Goal: Task Accomplishment & Management: Use online tool/utility

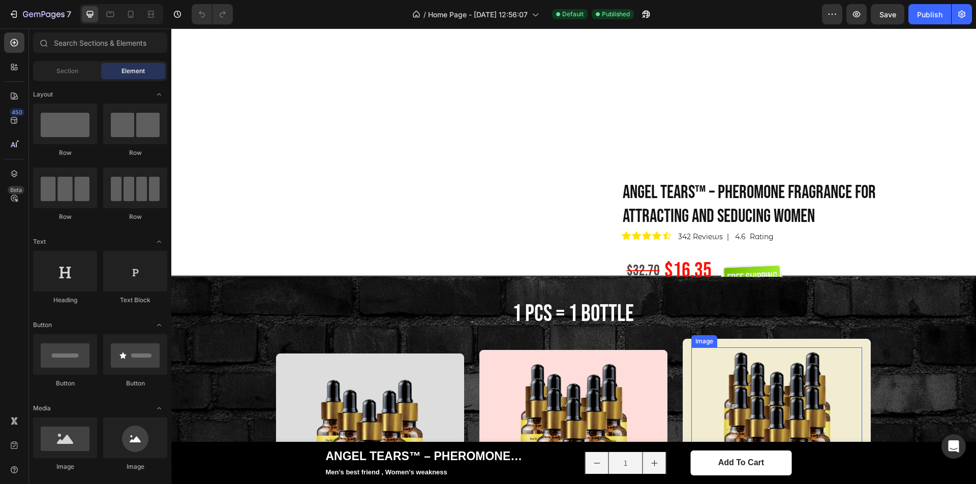
scroll to position [508, 0]
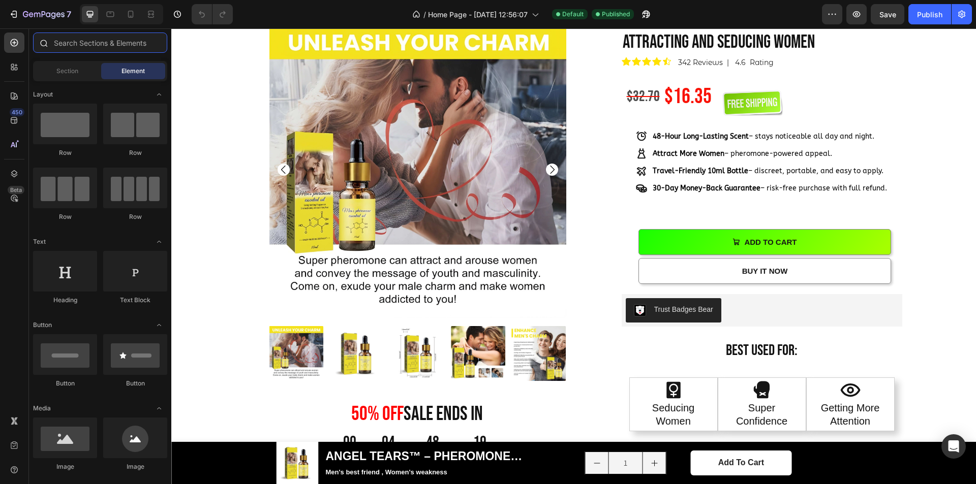
click at [71, 45] on input "text" at bounding box center [100, 43] width 134 height 20
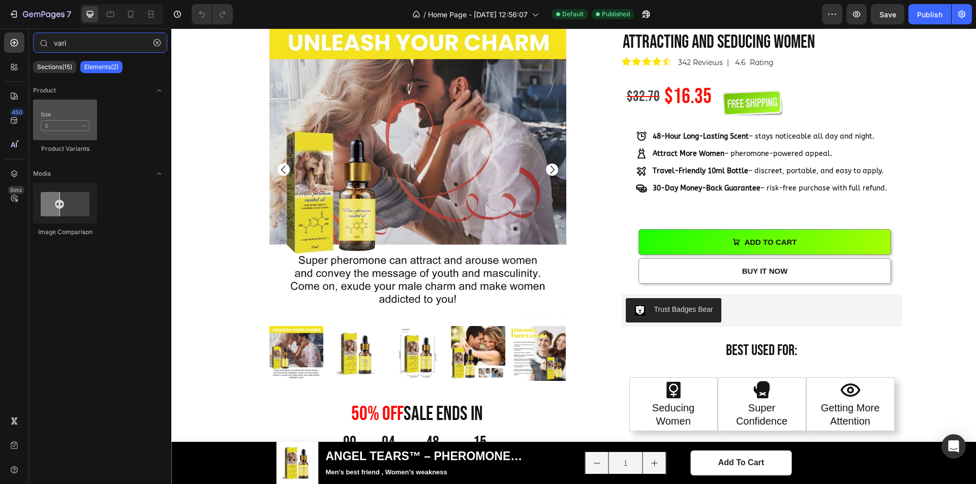
type input "vari"
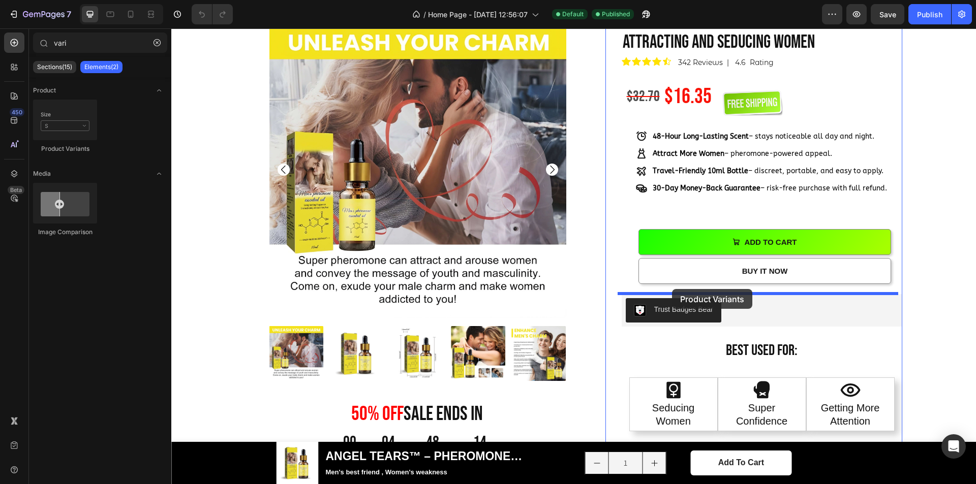
drag, startPoint x: 230, startPoint y: 145, endPoint x: 671, endPoint y: 288, distance: 463.7
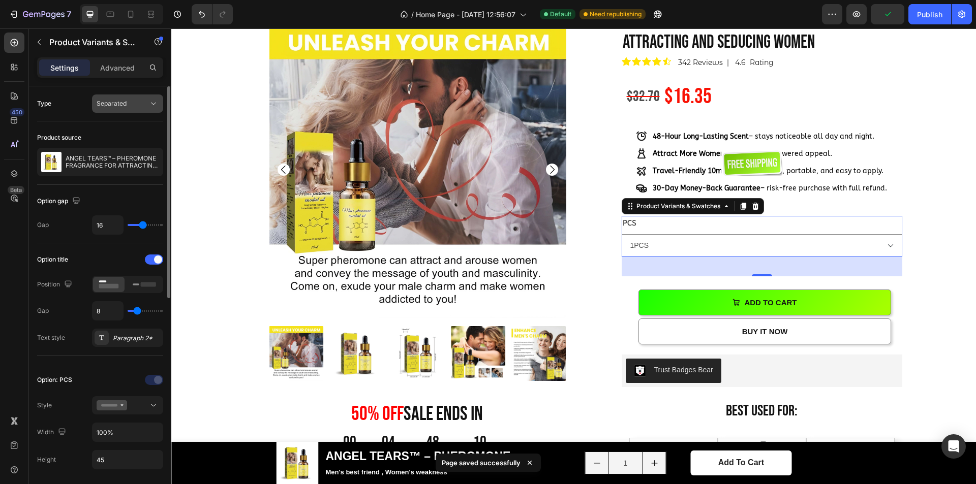
click at [124, 103] on span "Separated" at bounding box center [112, 104] width 30 height 8
click at [120, 144] on span "Combine" at bounding box center [110, 147] width 26 height 9
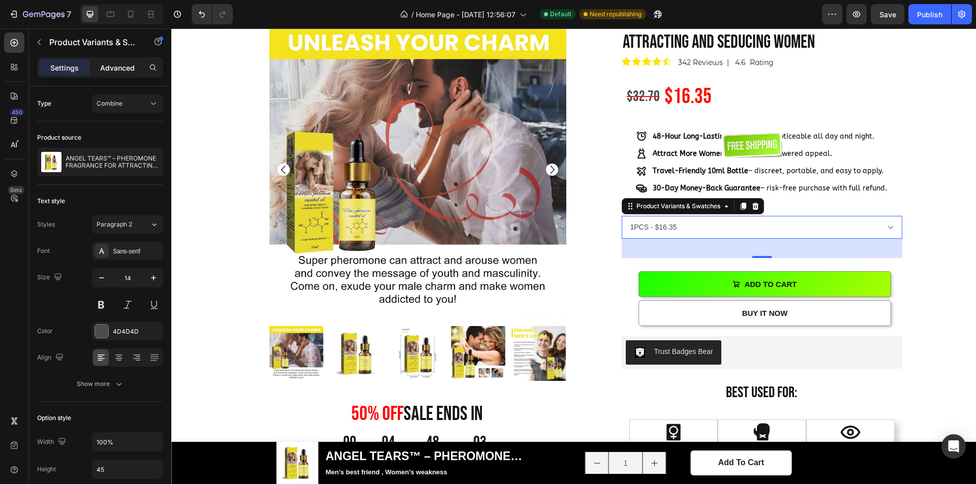
click at [131, 71] on p "Advanced" at bounding box center [117, 68] width 35 height 11
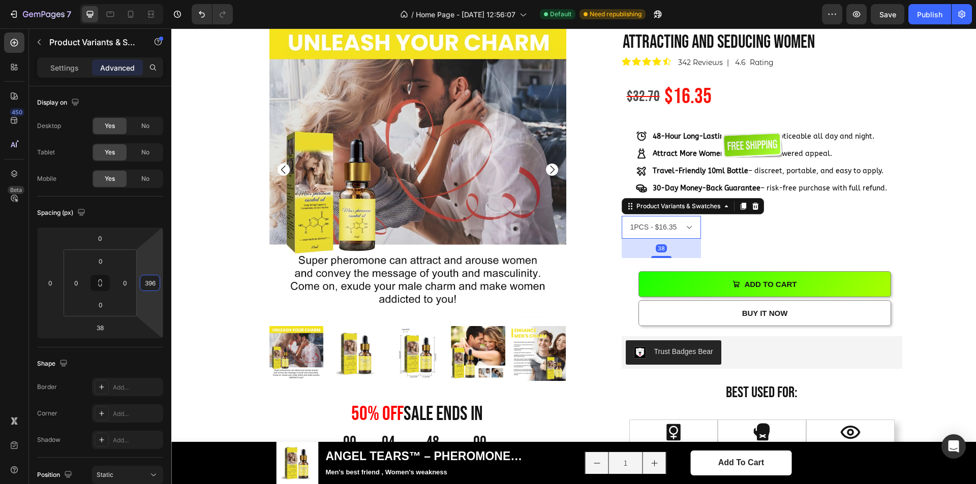
type input "400"
drag, startPoint x: 151, startPoint y: 271, endPoint x: 146, endPoint y: 170, distance: 101.8
click at [146, 0] on html "7 / Home Page - Aug 1, 12:56:07 Default Need republishing Preview Publish 450 B…" at bounding box center [488, 0] width 976 height 0
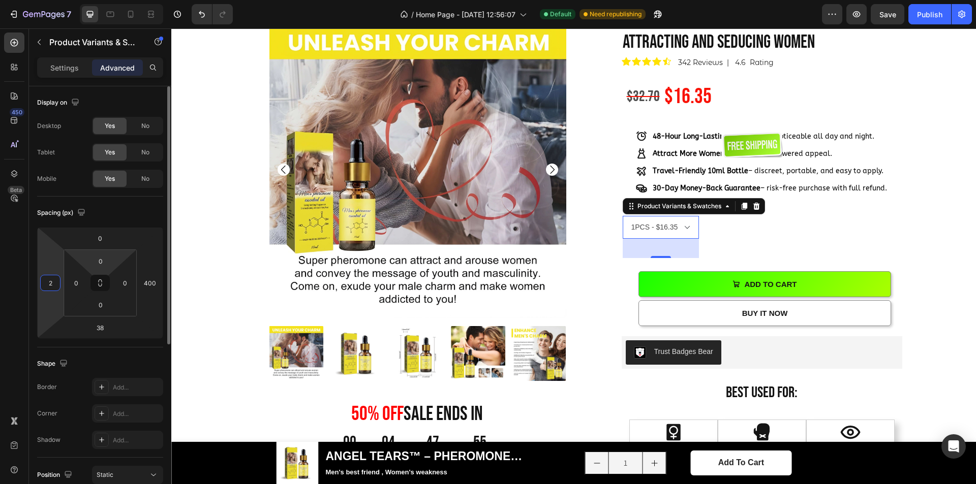
drag, startPoint x: 41, startPoint y: 256, endPoint x: 117, endPoint y: 265, distance: 76.8
click at [43, 0] on html "7 / Home Page - Aug 1, 12:56:07 Default Need republishing Preview Save Publish …" at bounding box center [488, 0] width 976 height 0
type input "0"
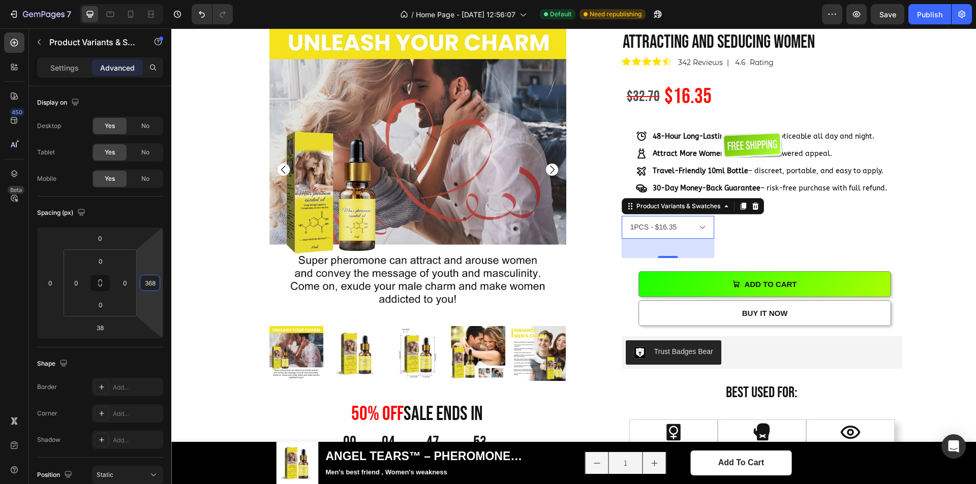
type input "366"
drag, startPoint x: 150, startPoint y: 266, endPoint x: 145, endPoint y: 274, distance: 10.0
click at [145, 0] on html "7 / Home Page - Aug 1, 12:56:07 Default Need republishing Preview Save Publish …" at bounding box center [488, 0] width 976 height 0
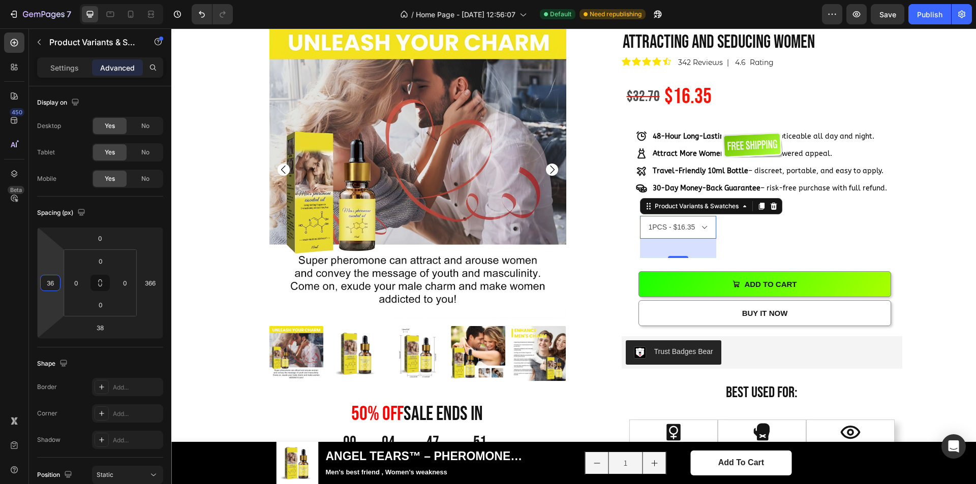
type input "30"
drag, startPoint x: 47, startPoint y: 262, endPoint x: 49, endPoint y: 254, distance: 8.0
click at [49, 0] on html "7 / Home Page - Aug 1, 12:56:07 Default Need republishing Preview Save Publish …" at bounding box center [488, 0] width 976 height 0
click at [924, 262] on div "Product Images 50% OFF sale ends in Heading 00 Day 04 Hour 47 Minute 49 Second …" at bounding box center [573, 370] width 789 height 699
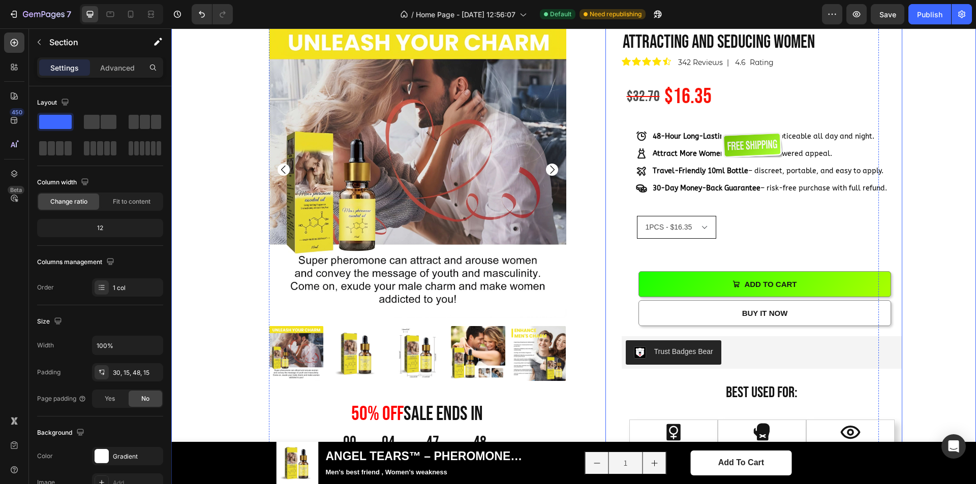
click at [692, 239] on select "1PCS - $16.35" at bounding box center [676, 227] width 79 height 23
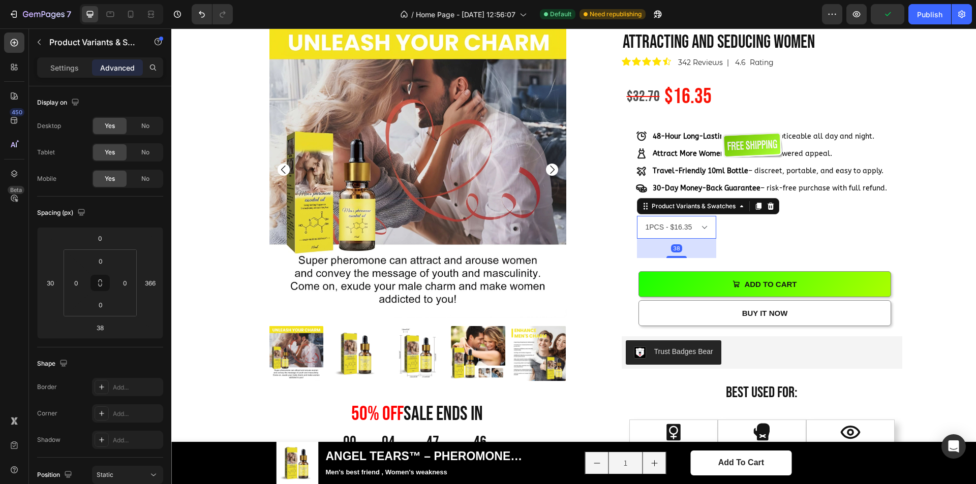
click at [700, 239] on select "1PCS - $16.35" at bounding box center [676, 227] width 79 height 23
click at [696, 239] on select "1PCS - $16.35" at bounding box center [676, 227] width 79 height 23
click at [68, 67] on p "Settings" at bounding box center [64, 68] width 28 height 11
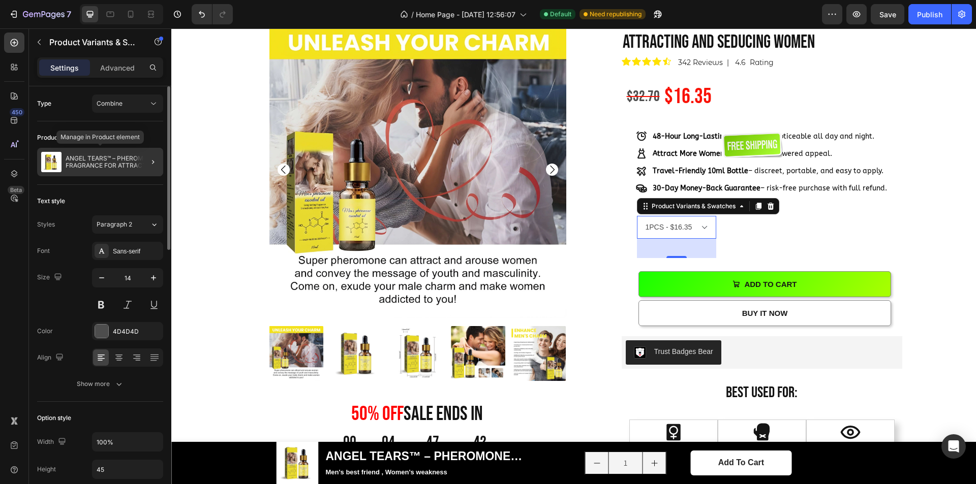
click at [115, 162] on p "ANGEL TEARS™ – PHEROMONE FRAGRANCE FOR ATTRACTING AND SEDUCING WOMEN" at bounding box center [113, 162] width 94 height 14
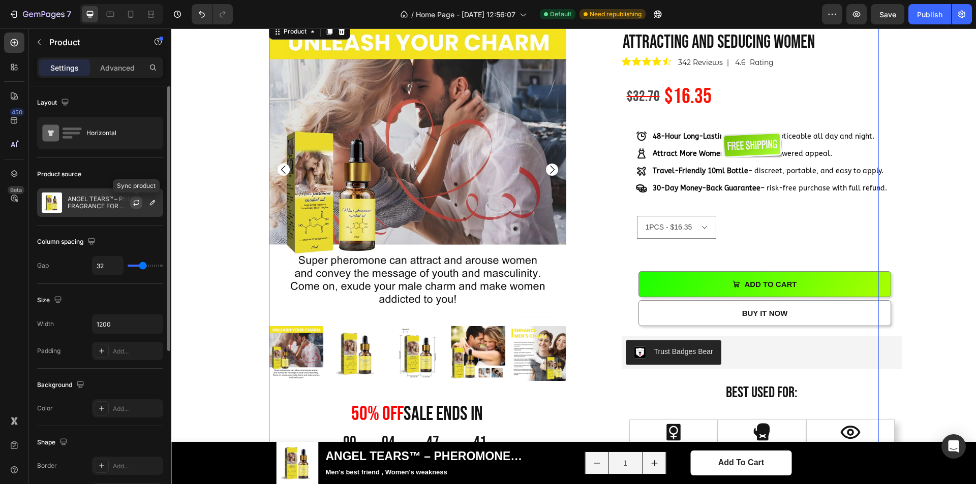
click at [134, 202] on icon "button" at bounding box center [137, 201] width 6 height 3
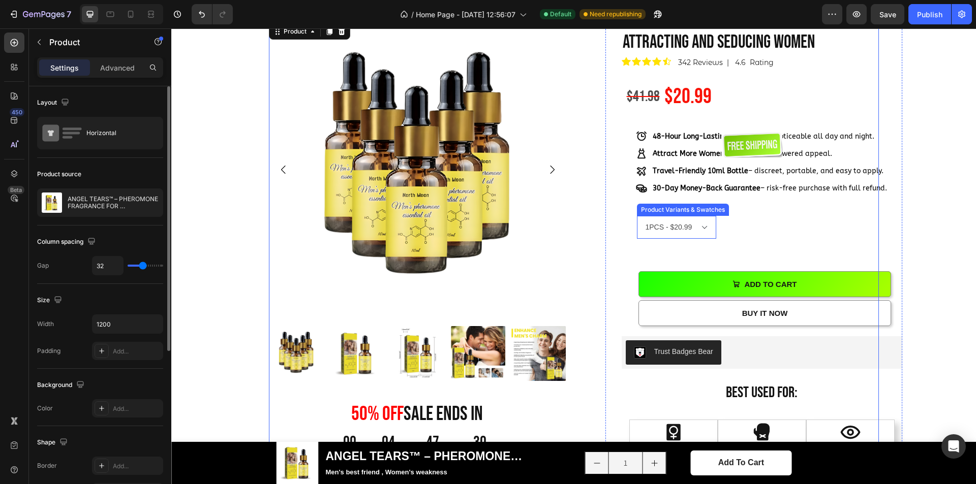
click at [696, 239] on select "1PCS - $20.99 5PCS - $84.45" at bounding box center [676, 227] width 79 height 23
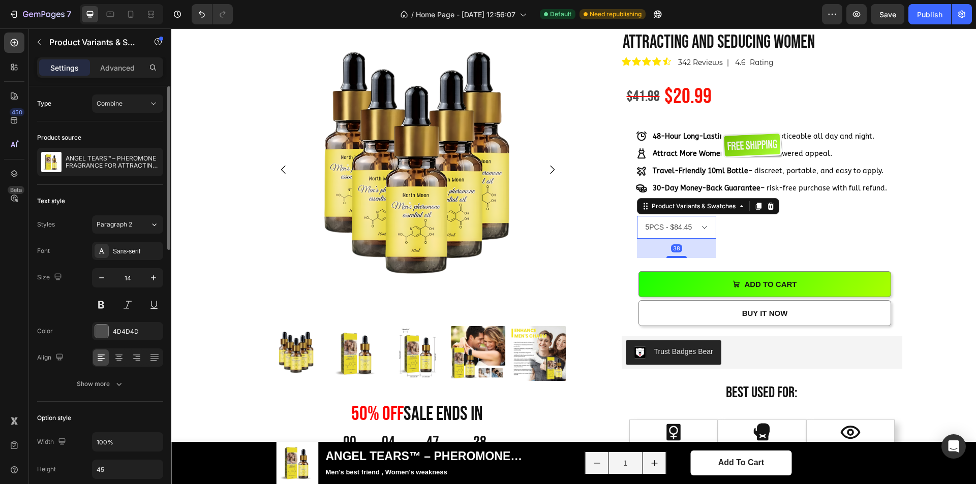
click at [637, 239] on select "1PCS - $20.99 5PCS - $84.45" at bounding box center [676, 227] width 79 height 23
click at [700, 239] on select "1PCS - $20.99 5PCS - $84.45" at bounding box center [676, 227] width 79 height 23
click at [637, 239] on select "1PCS - $20.99 5PCS - $84.45" at bounding box center [676, 227] width 79 height 23
click at [110, 304] on div at bounding box center [127, 305] width 71 height 18
click at [107, 303] on button at bounding box center [101, 305] width 18 height 18
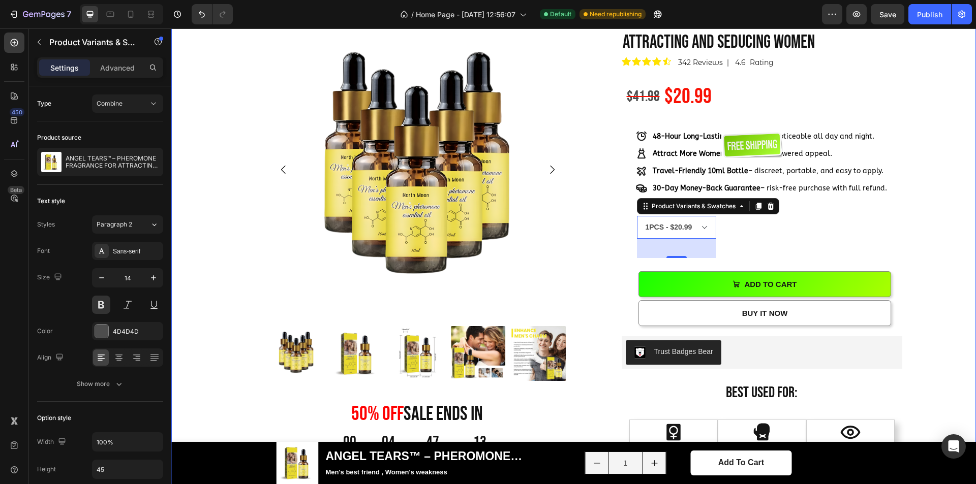
click at [919, 243] on div "Product Images 50% OFF sale ends in Heading 00 Day 04 Hour 47 Minute 13 Second …" at bounding box center [573, 370] width 789 height 699
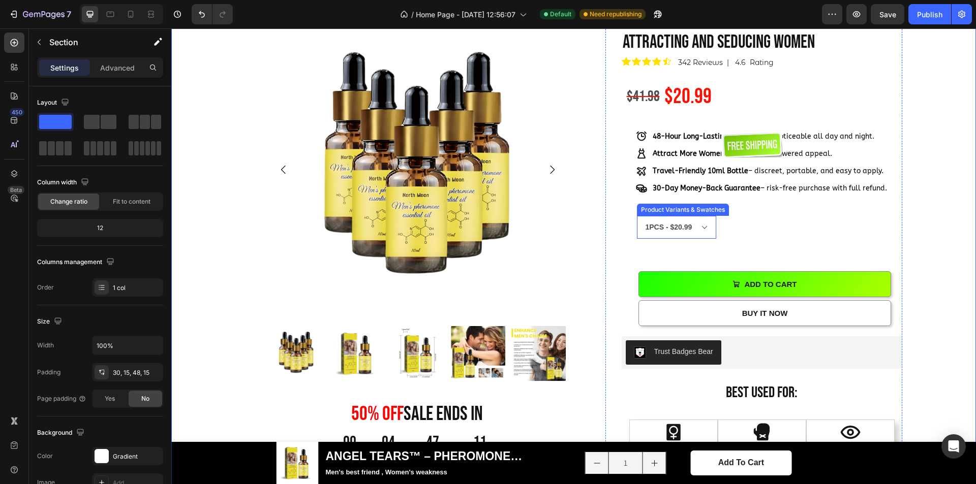
click at [697, 239] on select "1PCS - $20.99 5PCS - $84.45" at bounding box center [676, 227] width 79 height 23
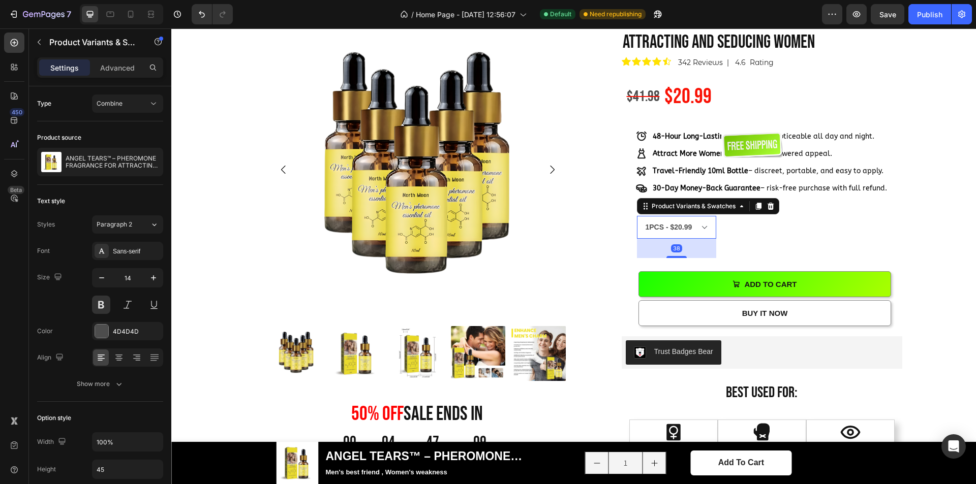
select select "586296506047333325"
click at [637, 239] on select "1PCS - $20.99 5PCS - $84.45" at bounding box center [676, 227] width 79 height 23
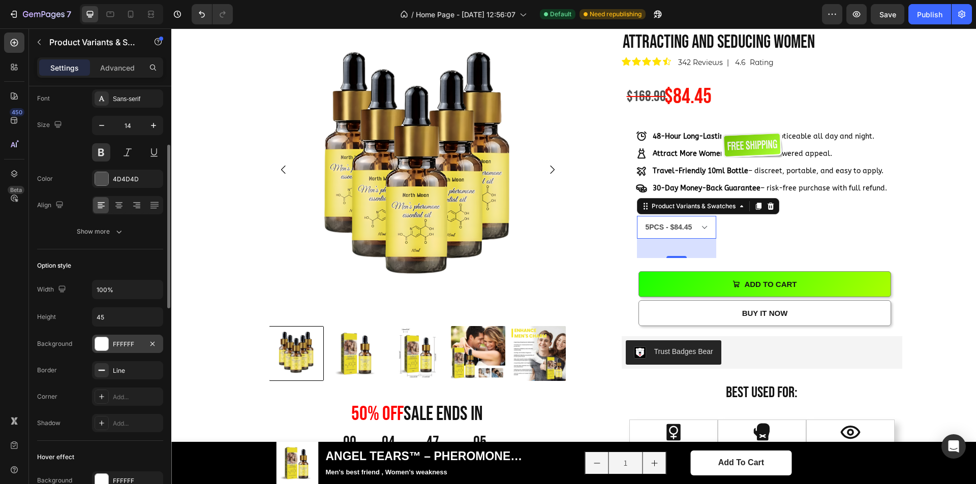
click at [103, 344] on div at bounding box center [101, 343] width 13 height 13
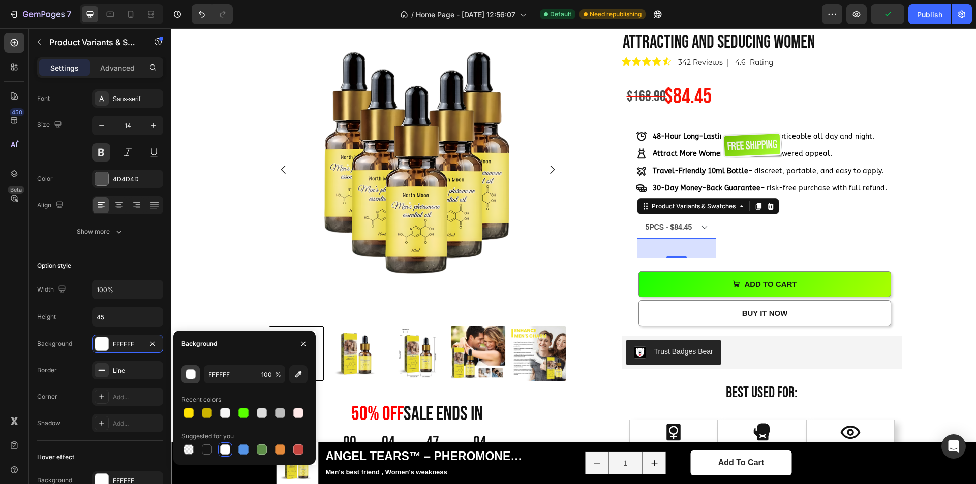
click at [191, 379] on div "button" at bounding box center [191, 375] width 10 height 10
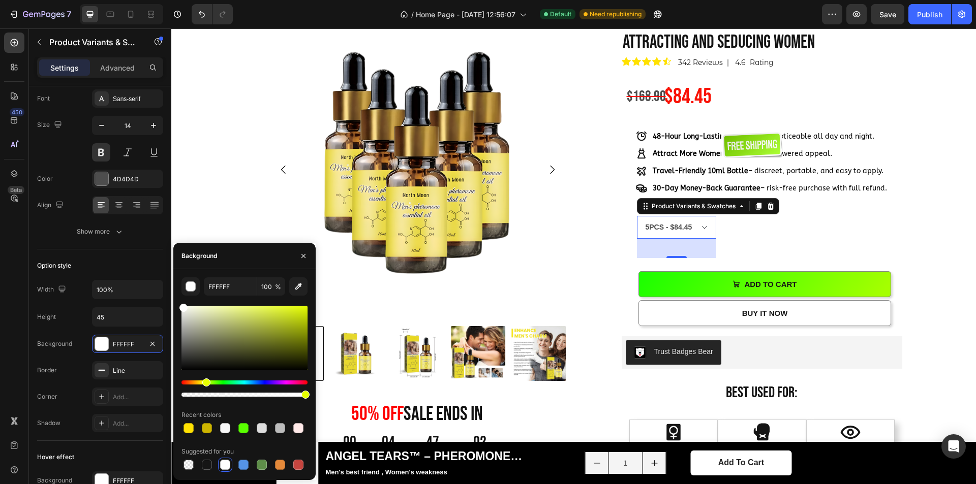
click at [205, 382] on div "Hue" at bounding box center [244, 383] width 126 height 4
click at [216, 308] on div at bounding box center [244, 338] width 126 height 65
click at [205, 309] on div at bounding box center [207, 310] width 8 height 8
drag, startPoint x: 205, startPoint y: 309, endPoint x: 598, endPoint y: 218, distance: 402.9
click at [221, 309] on div at bounding box center [222, 311] width 8 height 8
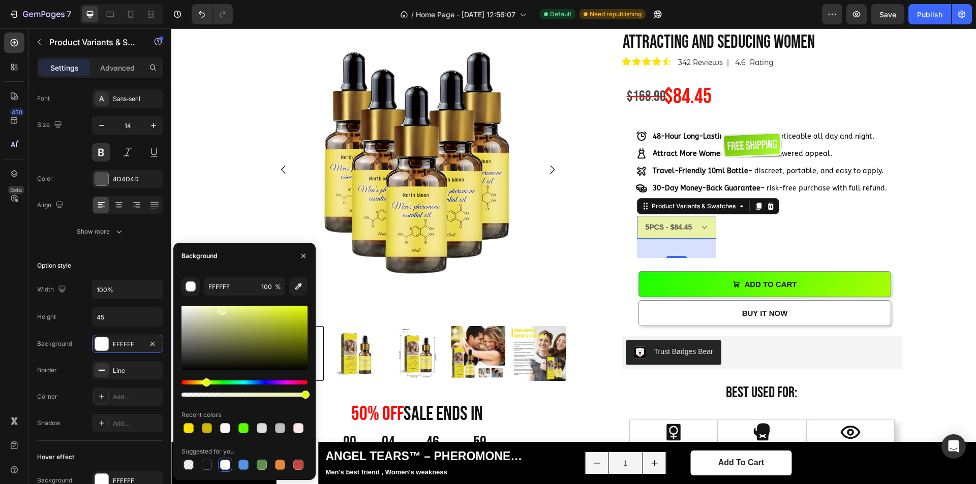
type input "EAF2A7"
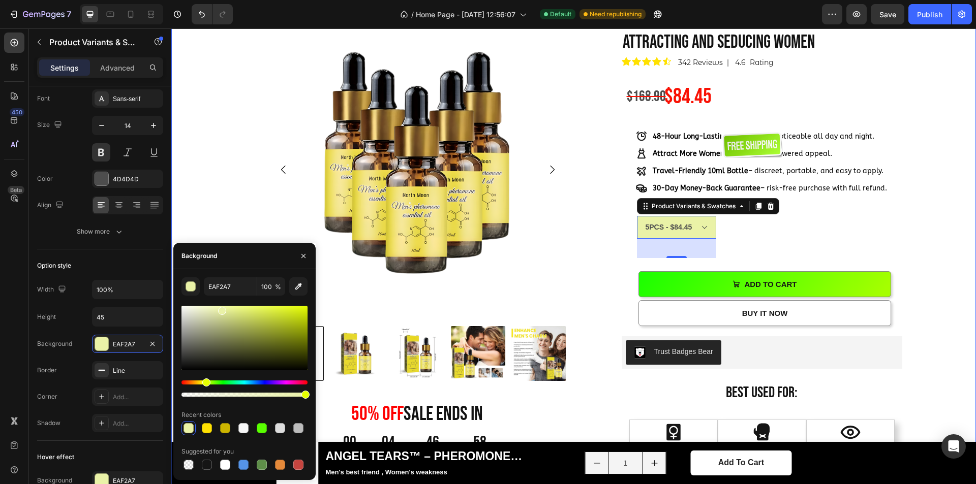
click at [934, 238] on div "Product Images 50% OFF sale ends in Heading 00 Day 04 Hour 46 Minute 58 Second …" at bounding box center [573, 370] width 789 height 699
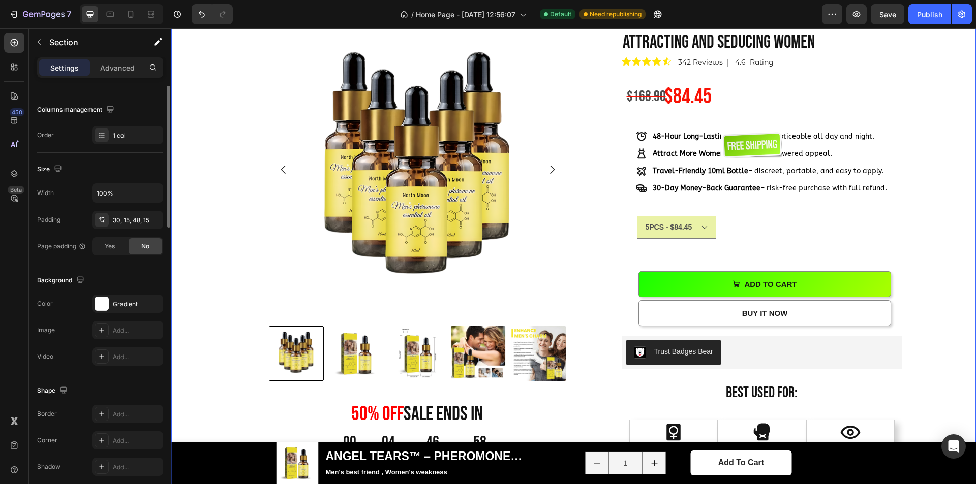
scroll to position [0, 0]
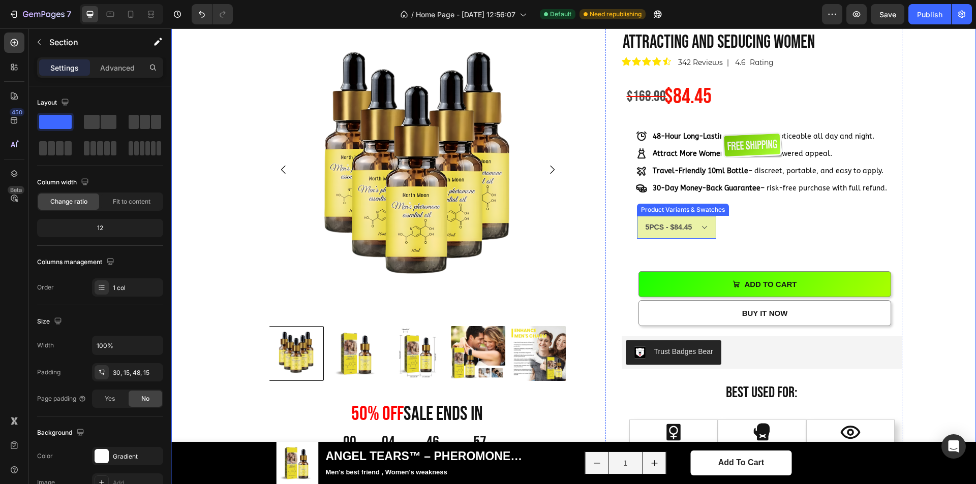
click at [700, 239] on select "1PCS - $20.99 5PCS - $84.45" at bounding box center [676, 227] width 79 height 23
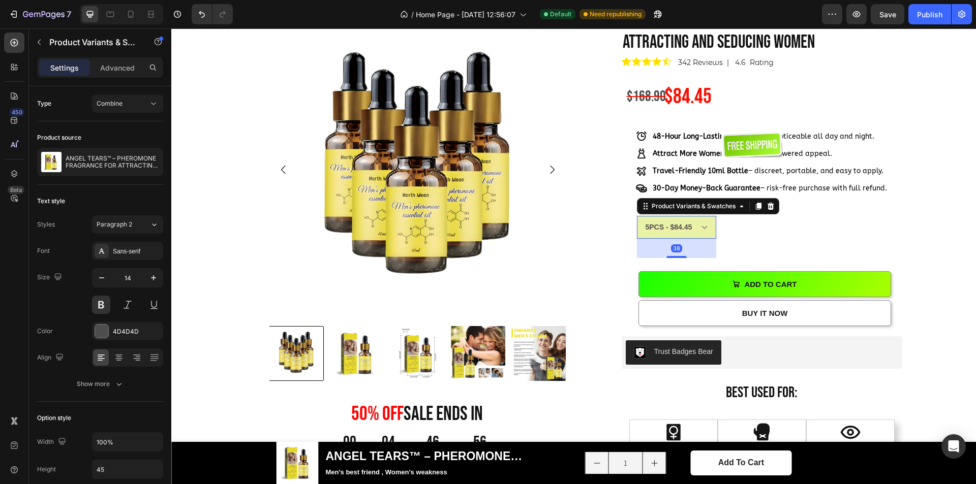
select select "578022774614786687"
click at [637, 239] on select "1PCS - $20.99 5PCS - $84.45" at bounding box center [676, 227] width 79 height 23
click at [913, 191] on div "Product Images 50% OFF sale ends in Heading 00 Day 04 Hour 46 Minute 55 Second …" at bounding box center [573, 370] width 789 height 699
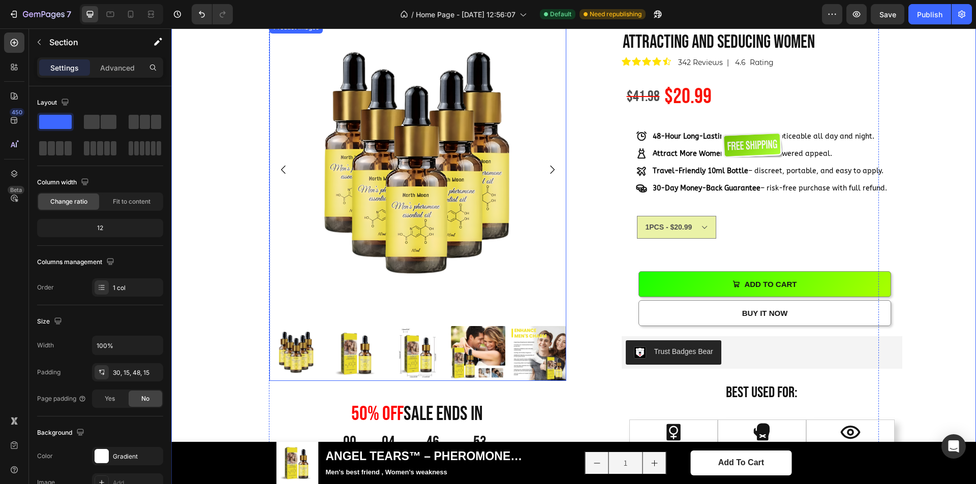
click at [365, 353] on img at bounding box center [357, 353] width 54 height 54
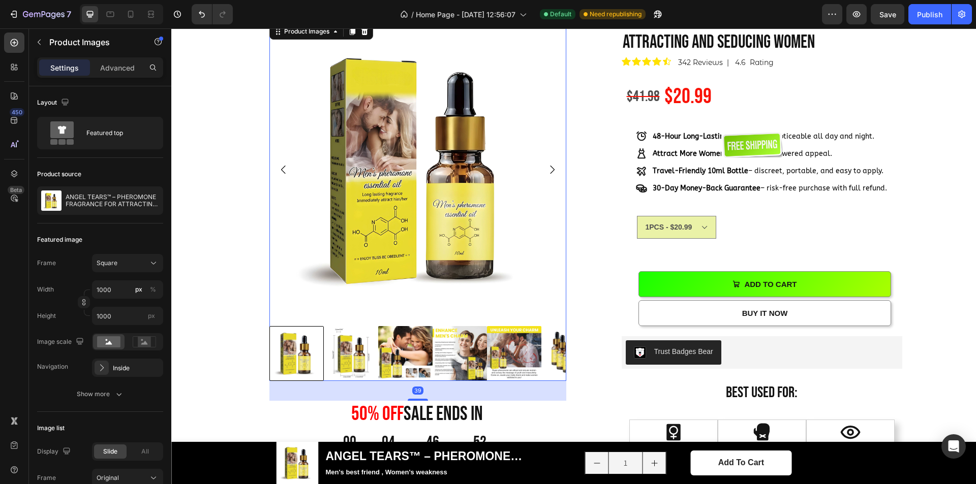
click at [324, 352] on div at bounding box center [296, 353] width 54 height 54
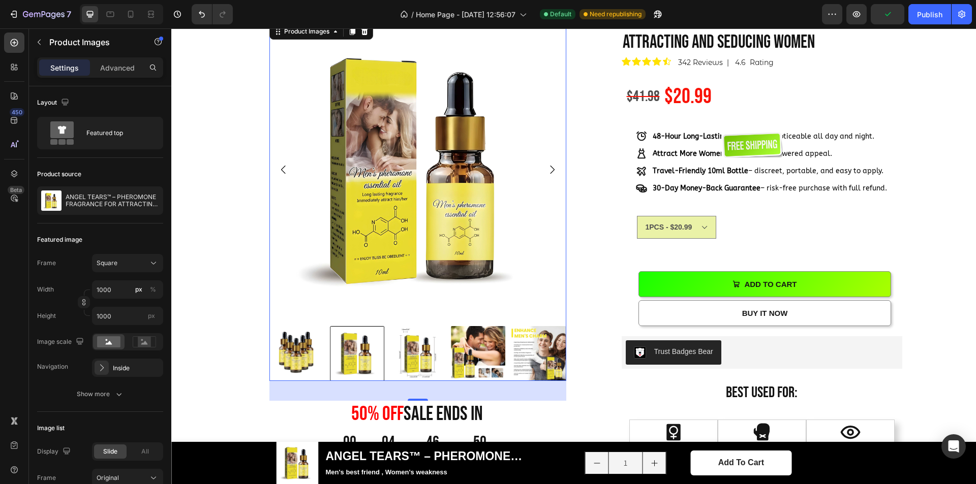
click at [297, 357] on img at bounding box center [296, 353] width 54 height 54
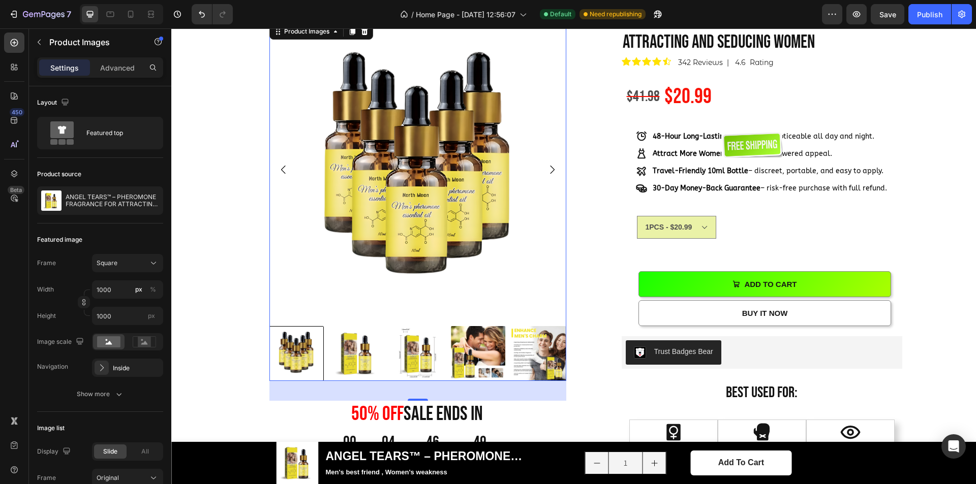
click at [346, 355] on img at bounding box center [357, 353] width 54 height 54
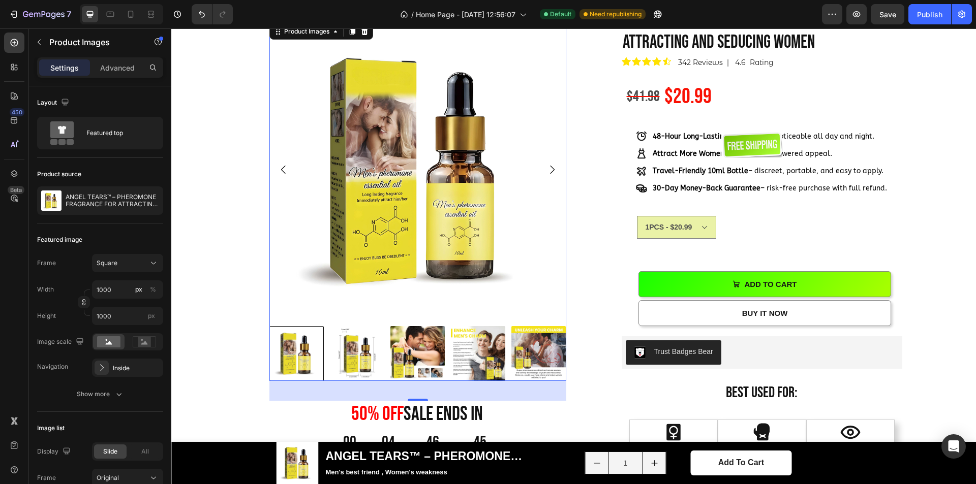
click at [275, 351] on div at bounding box center [296, 353] width 54 height 54
click at [281, 169] on icon "Carousel Back Arrow" at bounding box center [284, 170] width 12 height 12
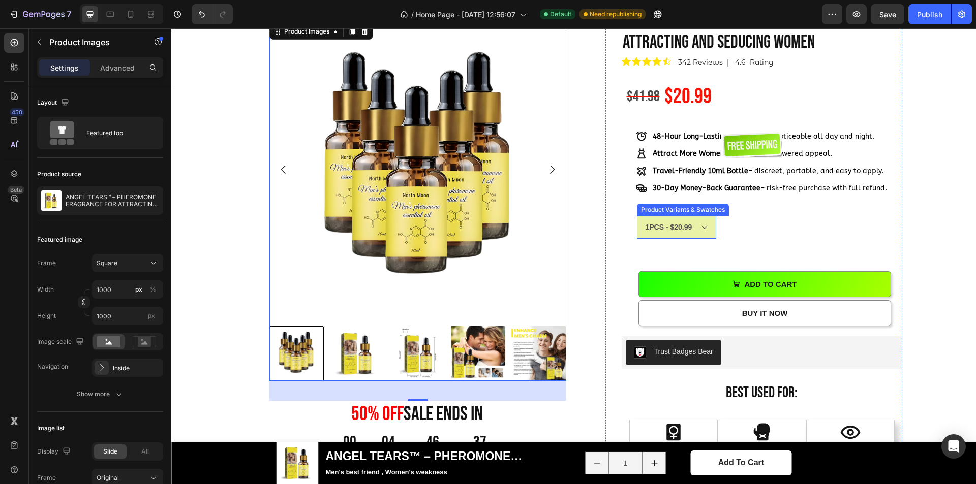
click at [704, 239] on select "1PCS - $20.99 5PCS - $84.45" at bounding box center [676, 227] width 79 height 23
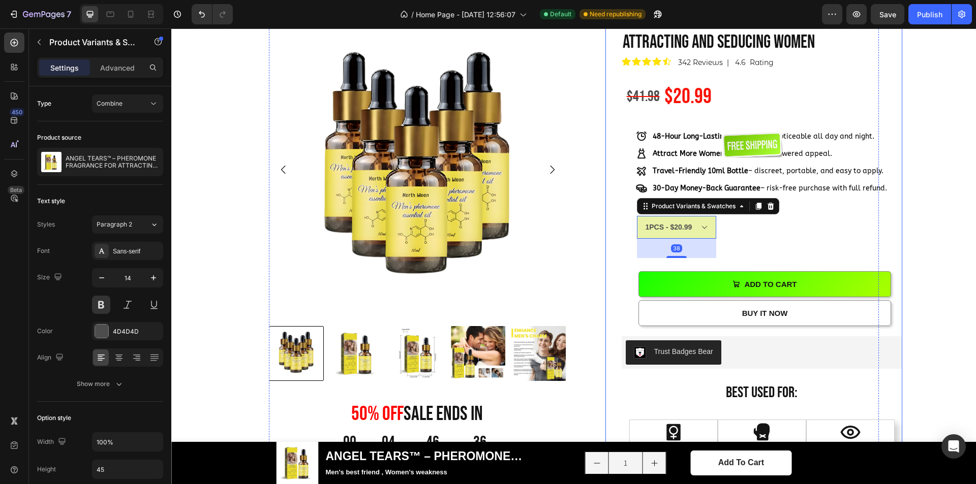
click at [741, 310] on div "100 % Will Make Your Crush Notice You Text Block ANGEL TEARS™ – PHEROMONE FRAGR…" at bounding box center [762, 316] width 281 height 621
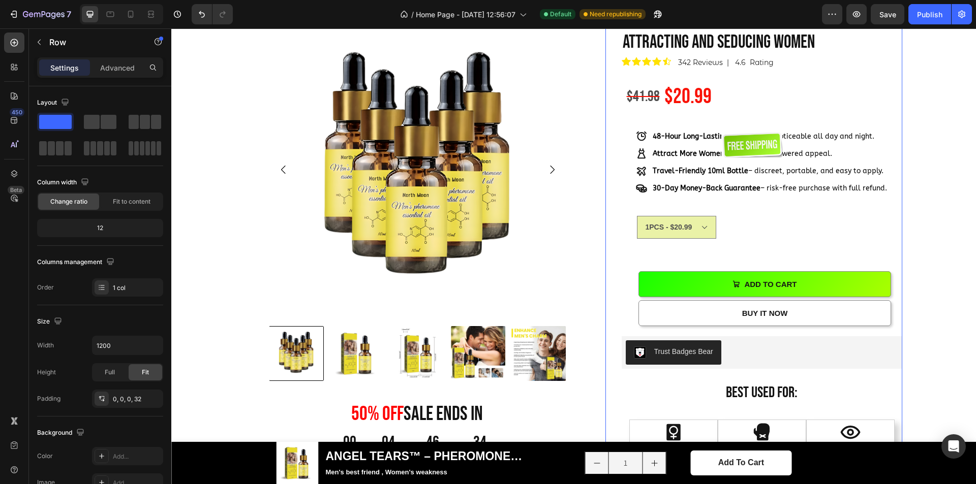
click at [731, 304] on div "100 % Will Make Your Crush Notice You Text Block ANGEL TEARS™ – PHEROMONE FRAGR…" at bounding box center [762, 316] width 281 height 621
click at [729, 274] on div "Image Row" at bounding box center [762, 266] width 281 height 16
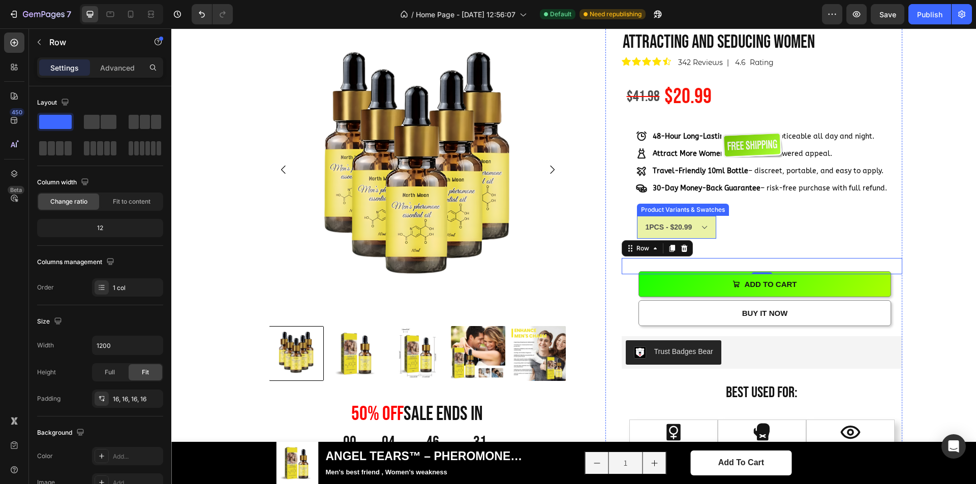
click at [704, 239] on select "1PCS - $20.99 5PCS - $84.45" at bounding box center [676, 227] width 79 height 23
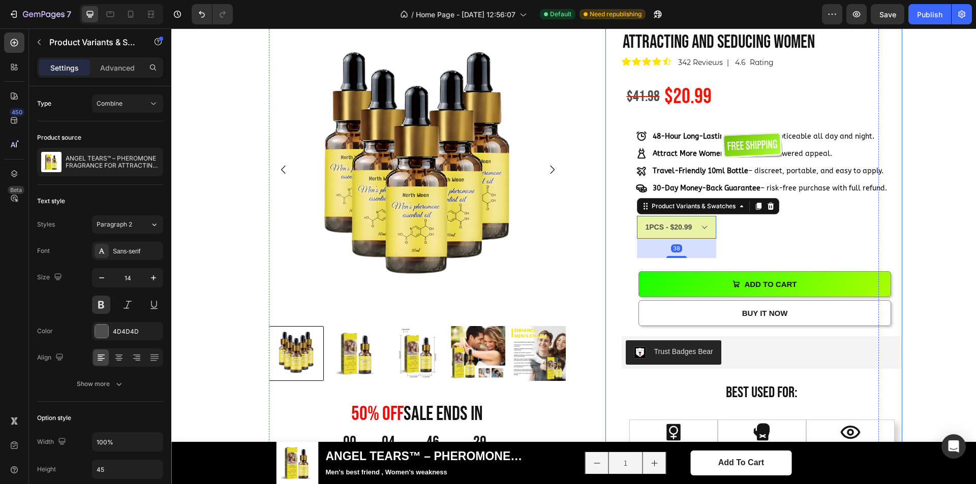
click at [716, 300] on div "100 % Will Make Your Crush Notice You Text Block ANGEL TEARS™ – PHEROMONE FRAGR…" at bounding box center [762, 316] width 281 height 621
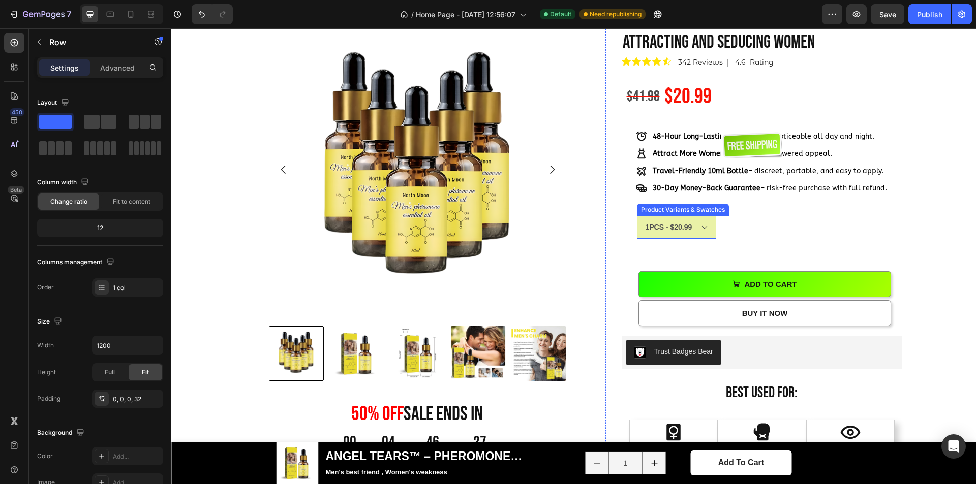
click at [711, 239] on select "1PCS - $20.99 5PCS - $84.45" at bounding box center [676, 227] width 79 height 23
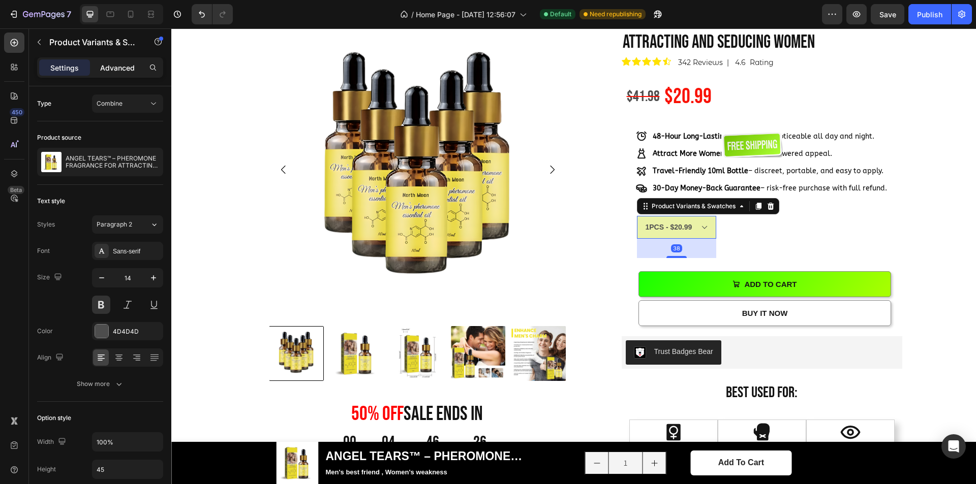
click at [112, 67] on p "Advanced" at bounding box center [117, 68] width 35 height 11
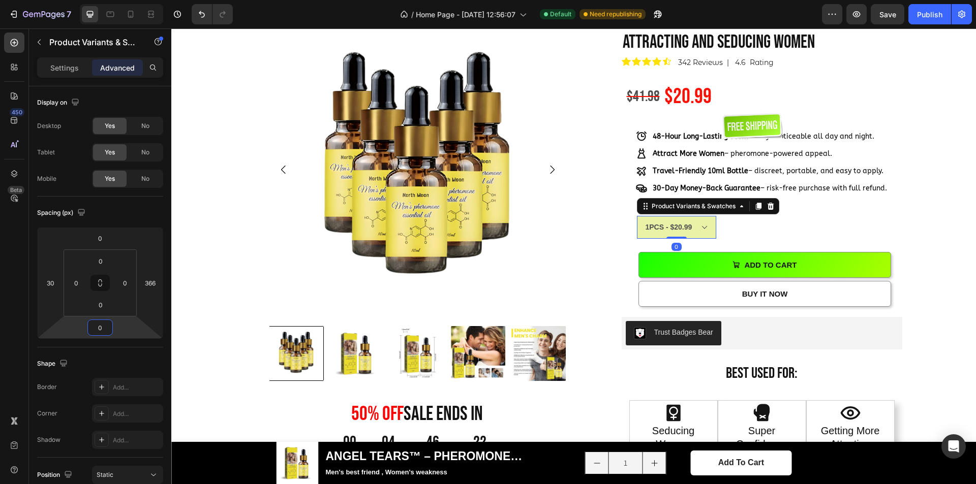
type input "-2"
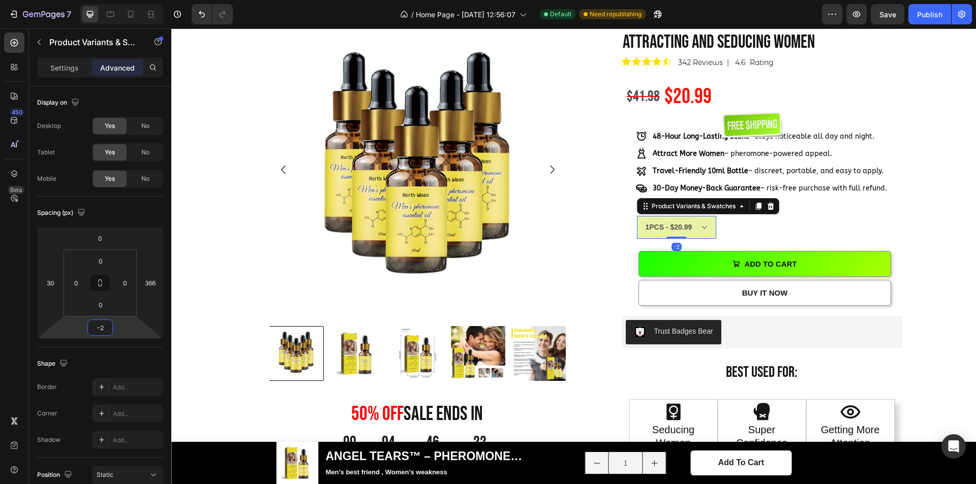
drag, startPoint x: 125, startPoint y: 325, endPoint x: 125, endPoint y: 335, distance: 10.2
click at [125, 0] on html "7 / Home Page - Aug 1, 12:56:07 Default Need republishing Preview Save Publish …" at bounding box center [488, 0] width 976 height 0
click at [920, 220] on div "Product Images 50% OFF sale ends in Heading 00 Day 04 Hour 46 Minute 21 Second …" at bounding box center [573, 360] width 789 height 679
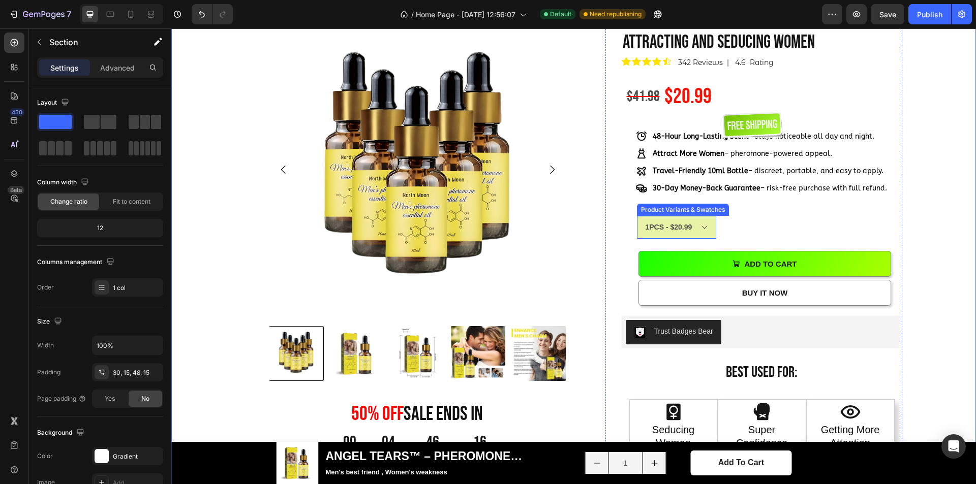
click at [704, 239] on select "1PCS - $20.99 5PCS - $84.45" at bounding box center [676, 227] width 79 height 23
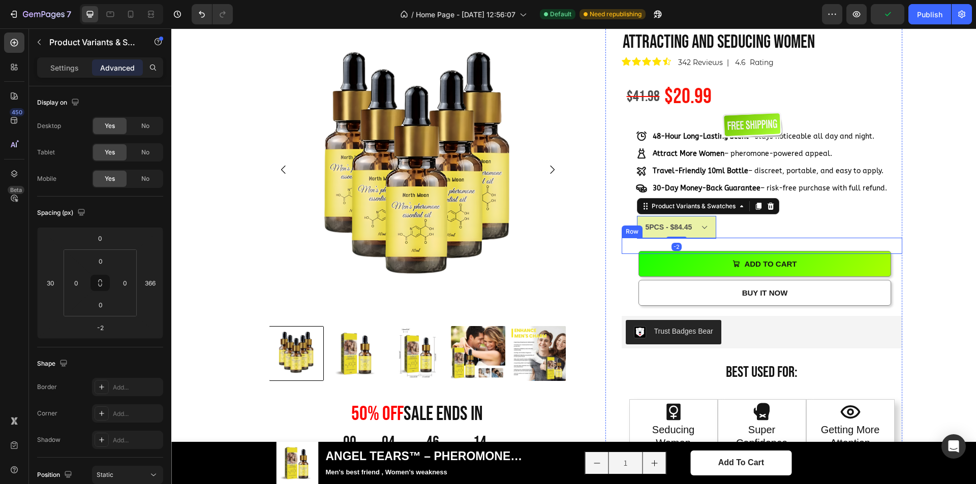
click at [637, 239] on select "1PCS - $20.99 5PCS - $84.45" at bounding box center [676, 227] width 79 height 23
click at [705, 239] on select "1PCS - $20.99 5PCS - $84.45" at bounding box center [676, 227] width 79 height 23
select select "578022774614786687"
click at [637, 239] on select "1PCS - $20.99 5PCS - $84.45" at bounding box center [676, 227] width 79 height 23
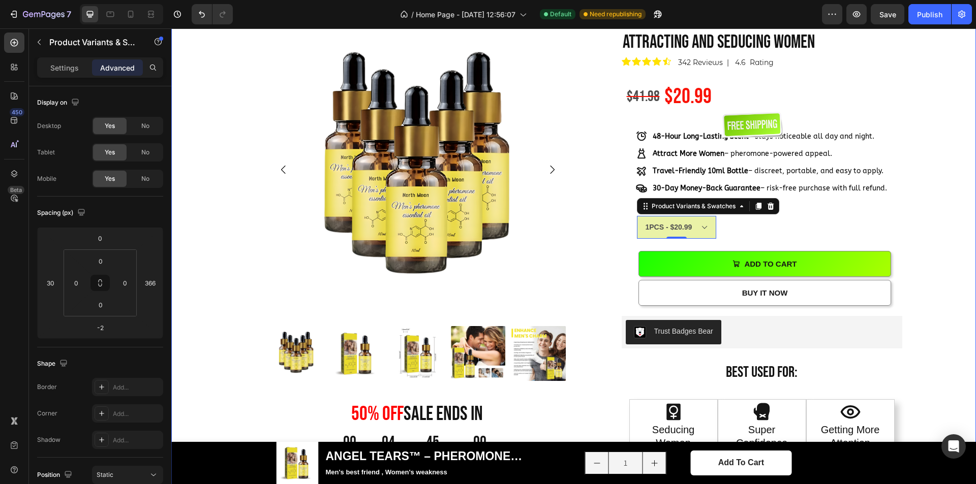
click at [905, 200] on div "Product Images 50% OFF sale ends in Heading 00 Day 04 Hour 45 Minute 00 Second …" at bounding box center [573, 360] width 789 height 679
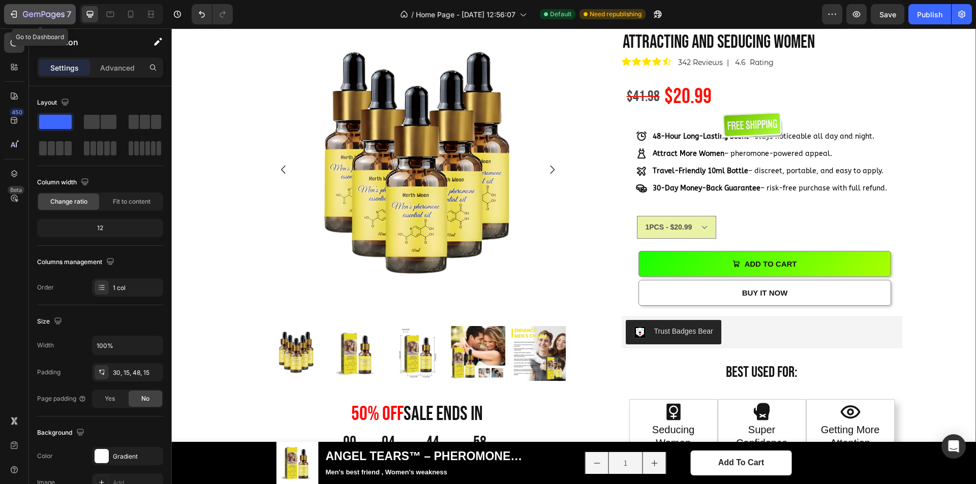
click at [9, 13] on icon "button" at bounding box center [14, 14] width 10 height 10
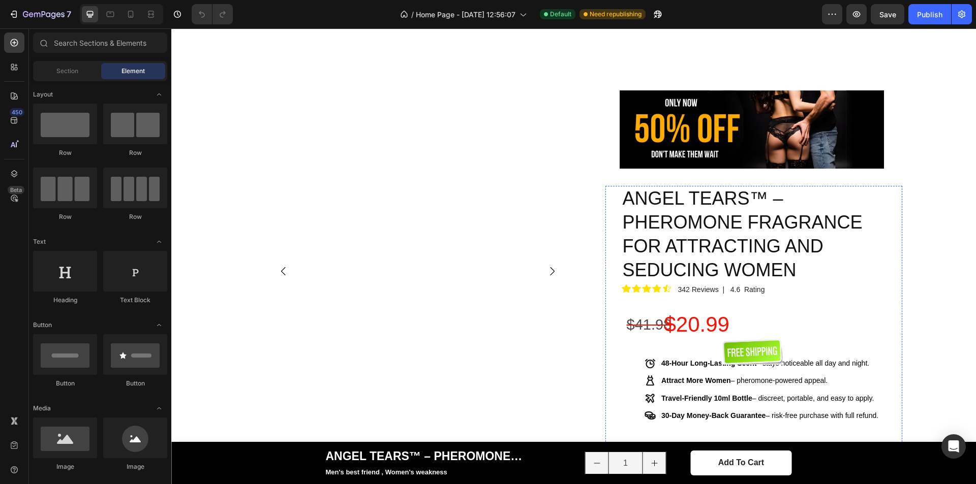
scroll to position [559, 0]
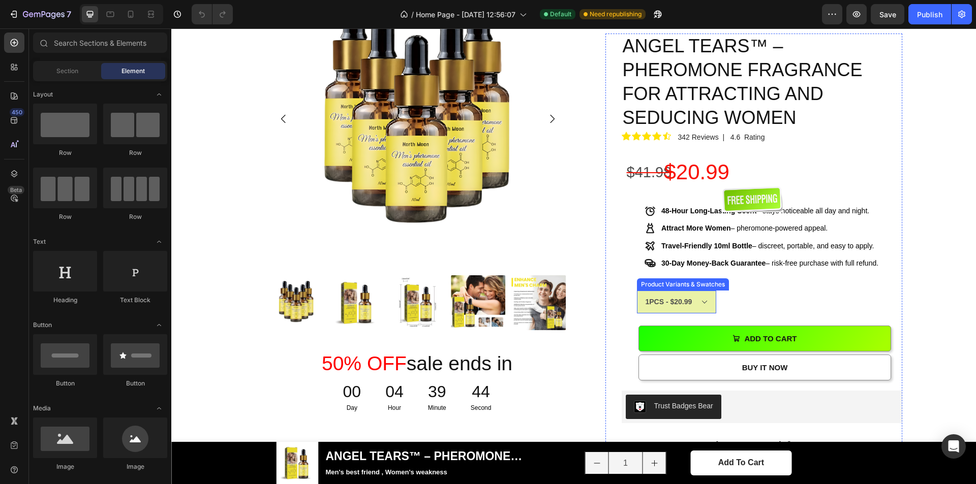
click at [700, 291] on select "1PCS - $20.99 5PCS - $84.45" at bounding box center [676, 302] width 79 height 23
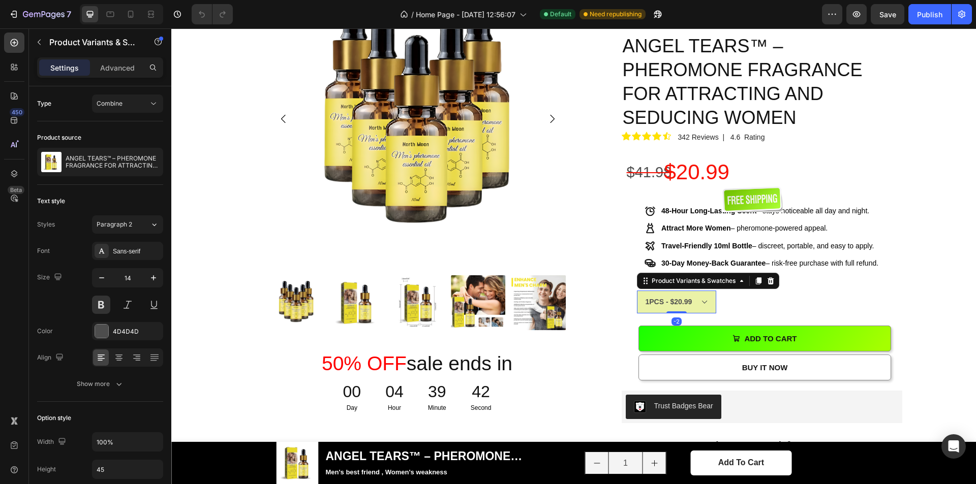
click at [700, 291] on select "1PCS - $20.99 5PCS - $84.45" at bounding box center [676, 302] width 79 height 23
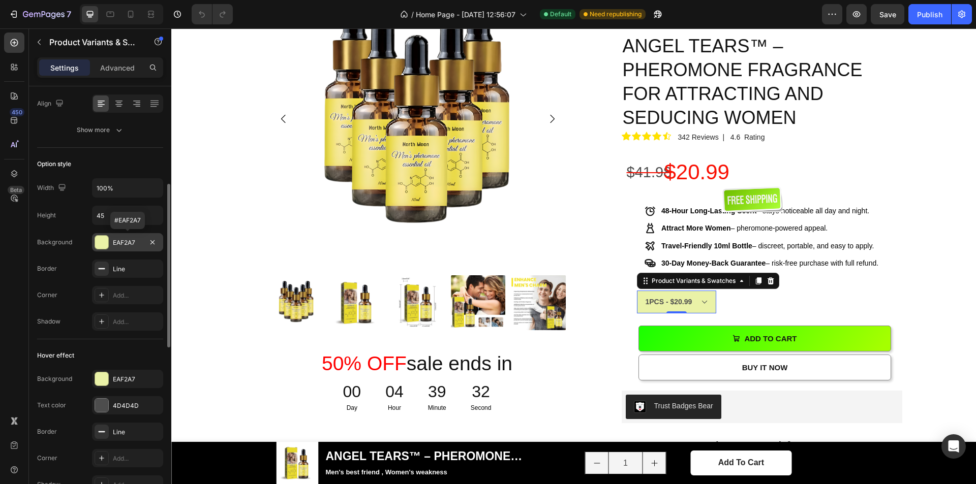
click at [111, 251] on div "EAF2A7" at bounding box center [127, 242] width 71 height 18
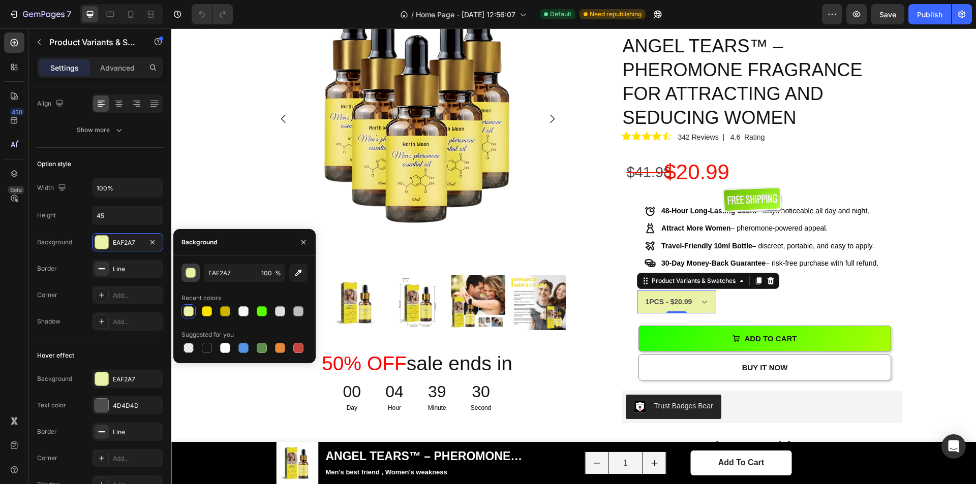
click at [191, 276] on div "button" at bounding box center [191, 273] width 10 height 10
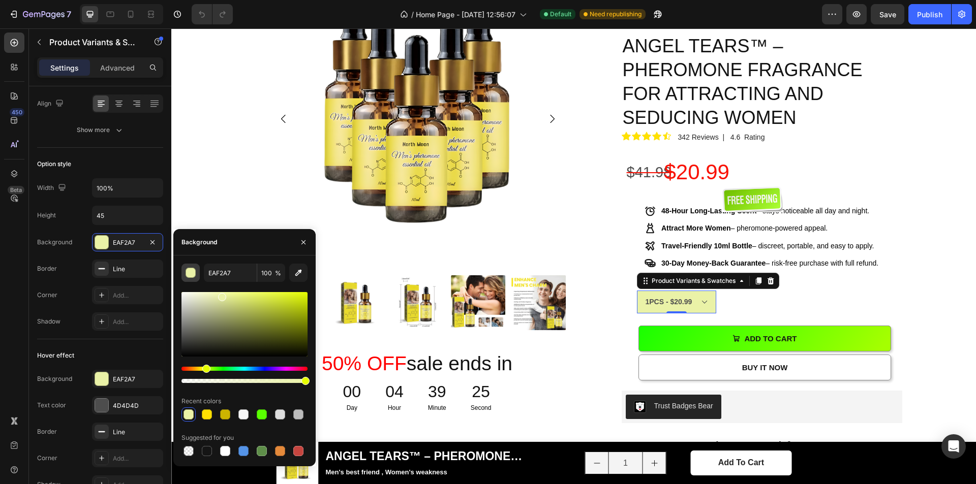
click at [194, 272] on div "button" at bounding box center [191, 273] width 10 height 10
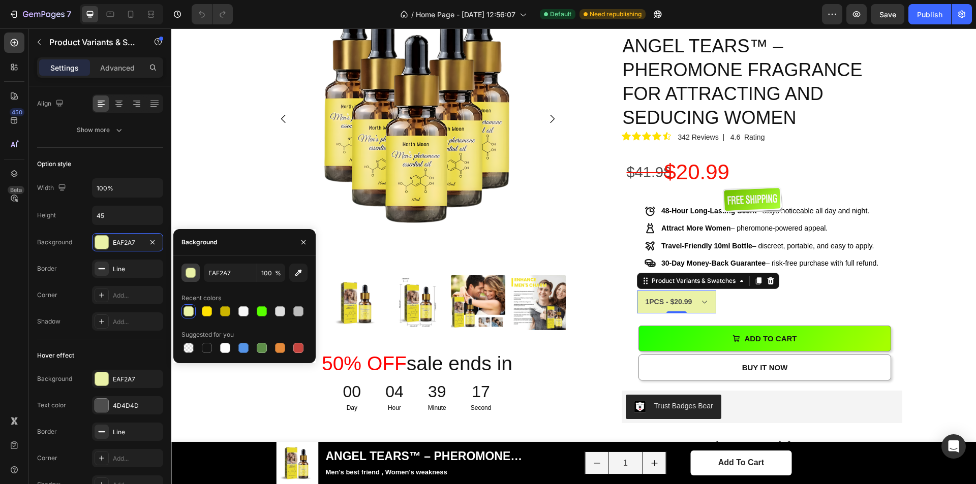
click at [193, 274] on div "button" at bounding box center [191, 273] width 10 height 10
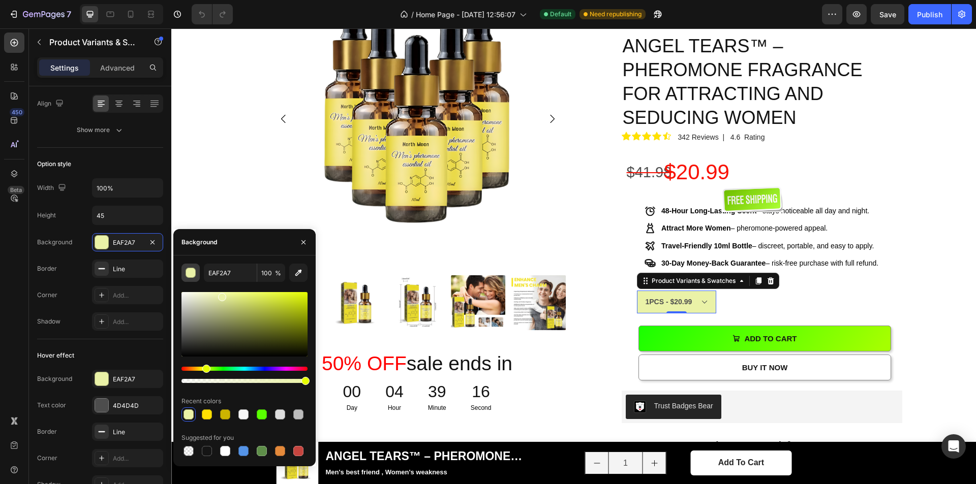
click at [193, 274] on div "button" at bounding box center [191, 273] width 10 height 10
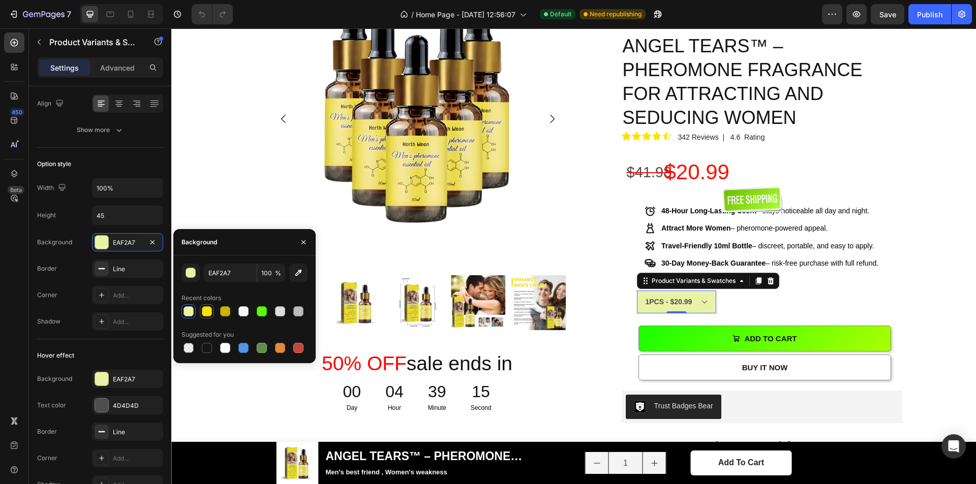
click at [203, 315] on div at bounding box center [207, 311] width 10 height 10
click at [258, 314] on div at bounding box center [262, 311] width 10 height 10
click at [225, 349] on div at bounding box center [225, 348] width 10 height 10
click at [298, 314] on div at bounding box center [298, 311] width 10 height 10
click at [188, 268] on div "button" at bounding box center [191, 273] width 10 height 10
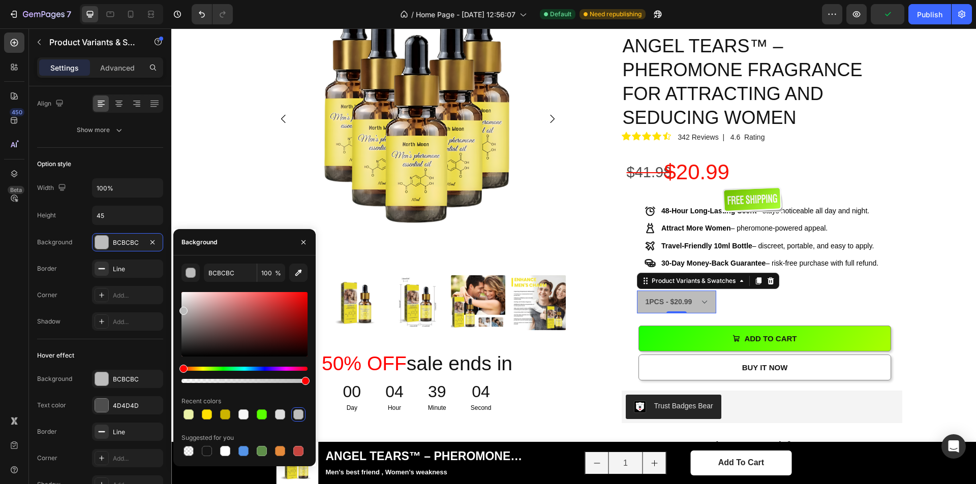
click at [205, 371] on div "Hue" at bounding box center [244, 369] width 126 height 4
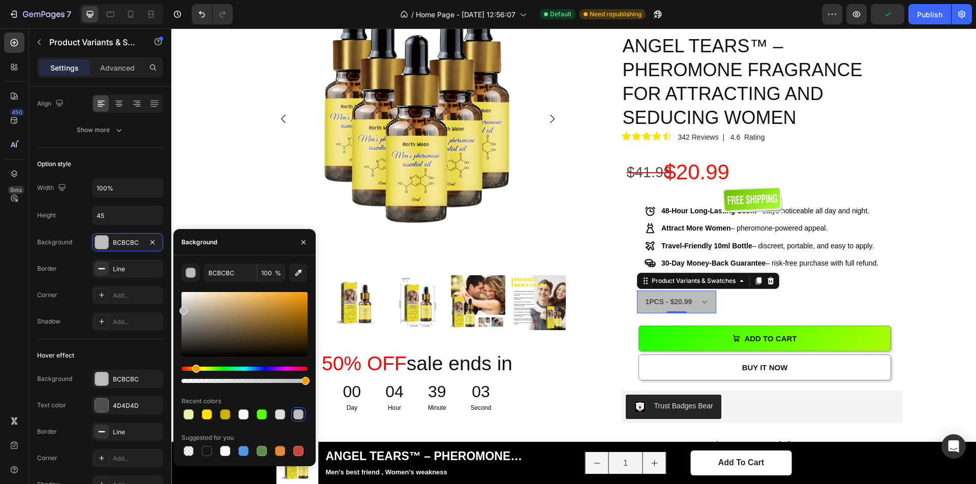
click at [195, 370] on div "Hue" at bounding box center [244, 369] width 126 height 4
type input "F4DDB7"
click at [213, 295] on div at bounding box center [244, 324] width 126 height 65
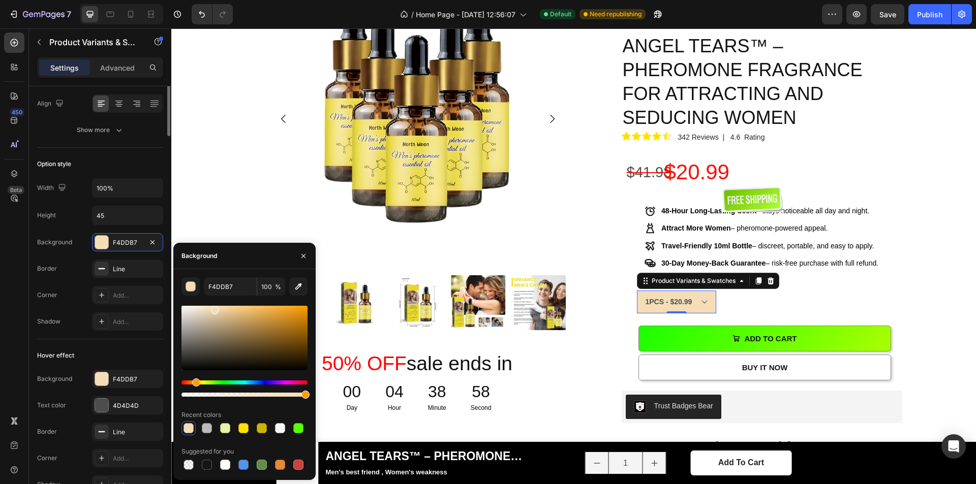
scroll to position [102, 0]
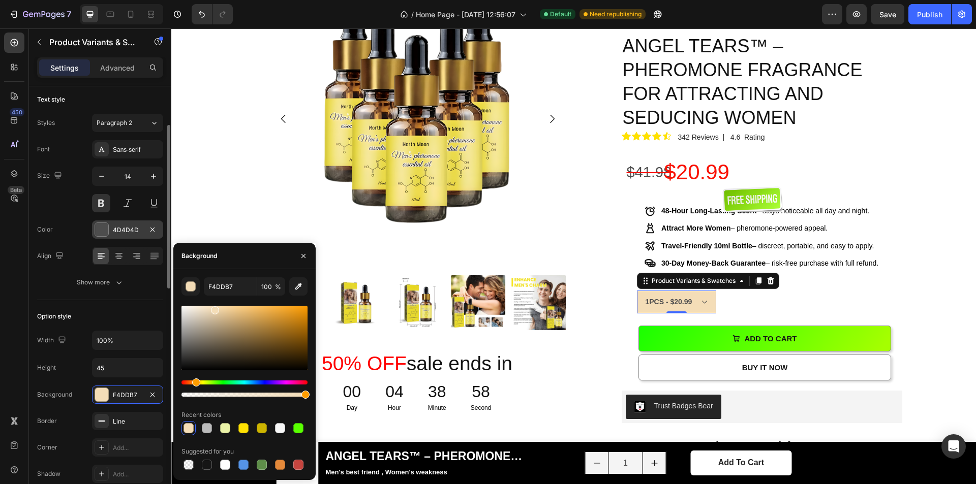
click at [102, 229] on div at bounding box center [101, 229] width 13 height 13
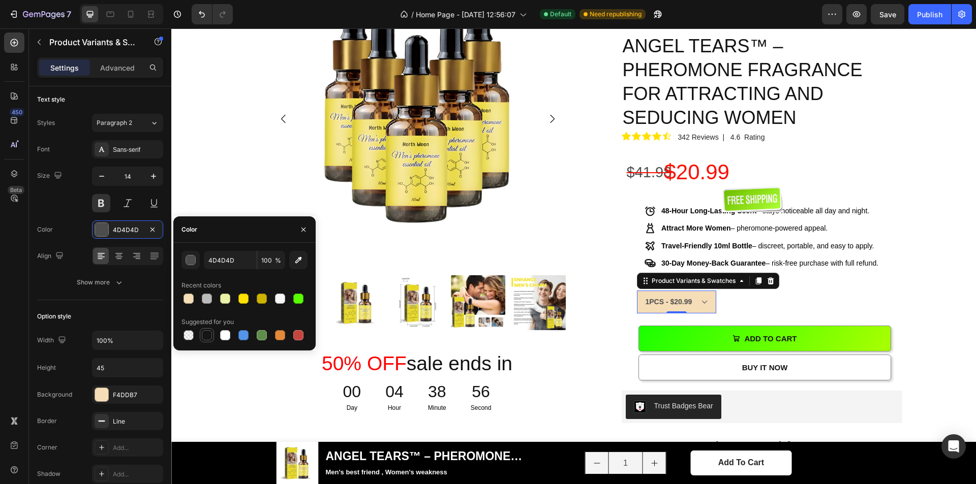
click at [209, 332] on div at bounding box center [207, 335] width 10 height 10
type input "151515"
click at [913, 224] on div "Product Images 50% OFF sale ends in Heading 00 Day 04 Hour 38 Minute 54 Second …" at bounding box center [573, 373] width 789 height 805
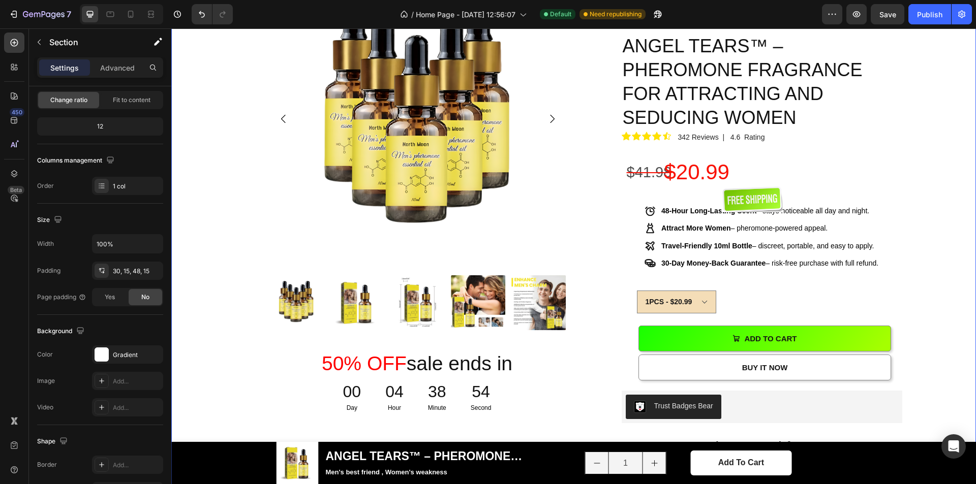
scroll to position [0, 0]
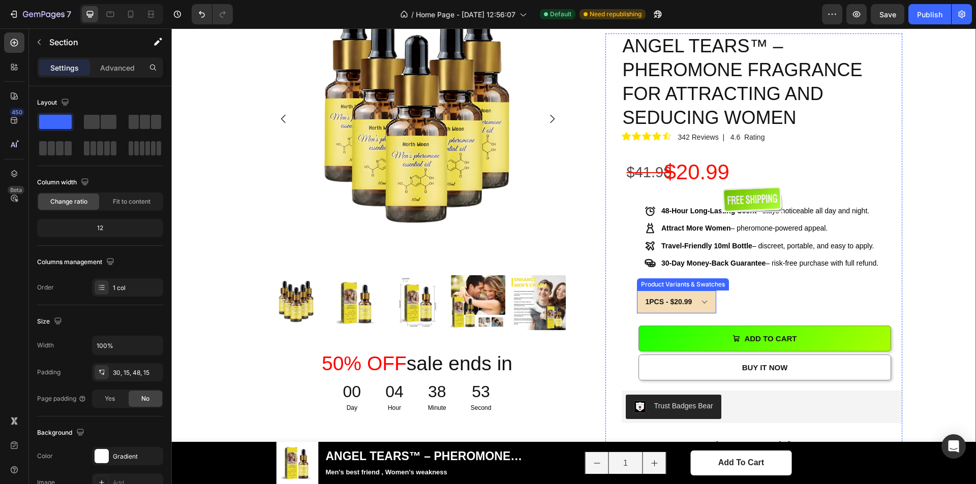
click at [699, 291] on select "1PCS - $20.99 5PCS - $84.45" at bounding box center [676, 302] width 79 height 23
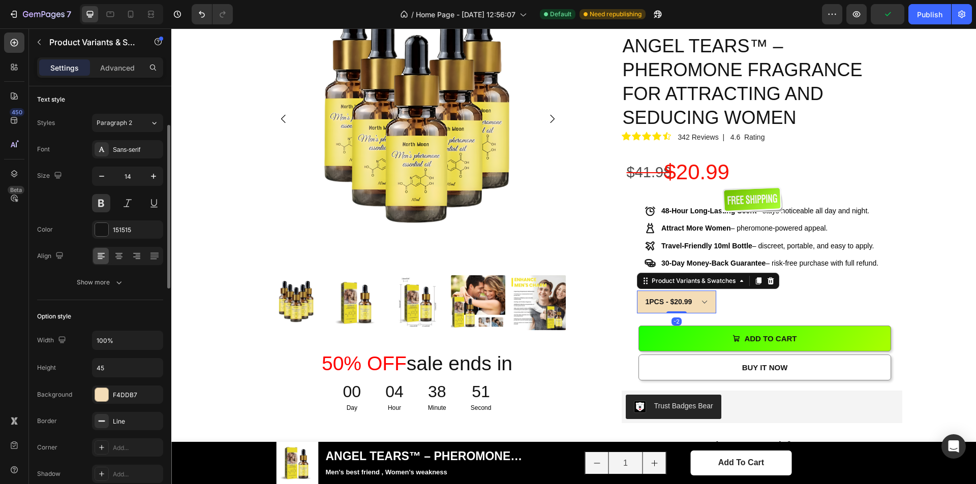
scroll to position [203, 0]
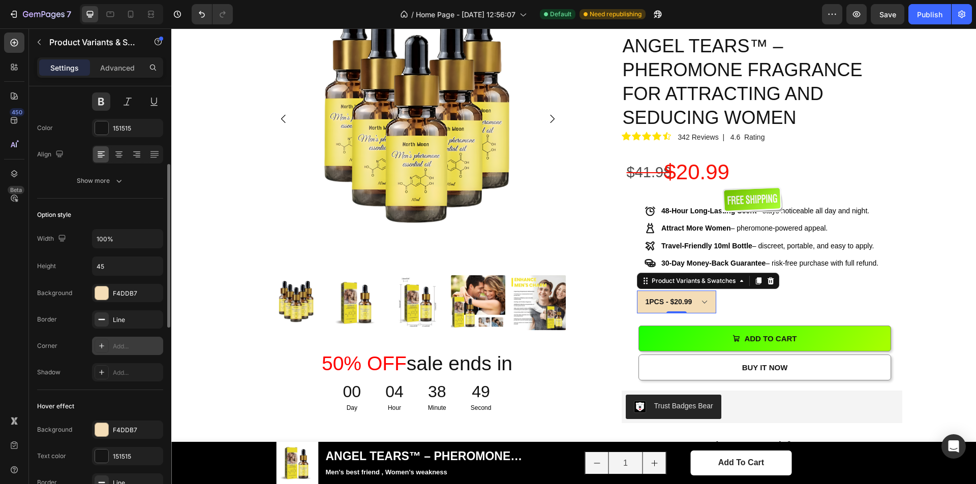
click at [114, 342] on div "Add..." at bounding box center [137, 346] width 48 height 9
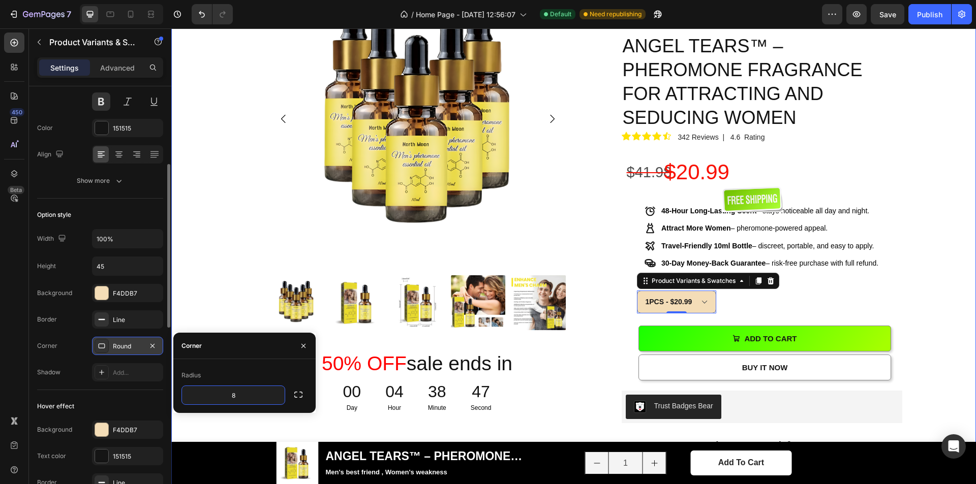
click at [928, 262] on div "Product Images 50% OFF sale ends in Heading 00 Day 04 Hour 38 Minute 47 Second …" at bounding box center [573, 373] width 789 height 805
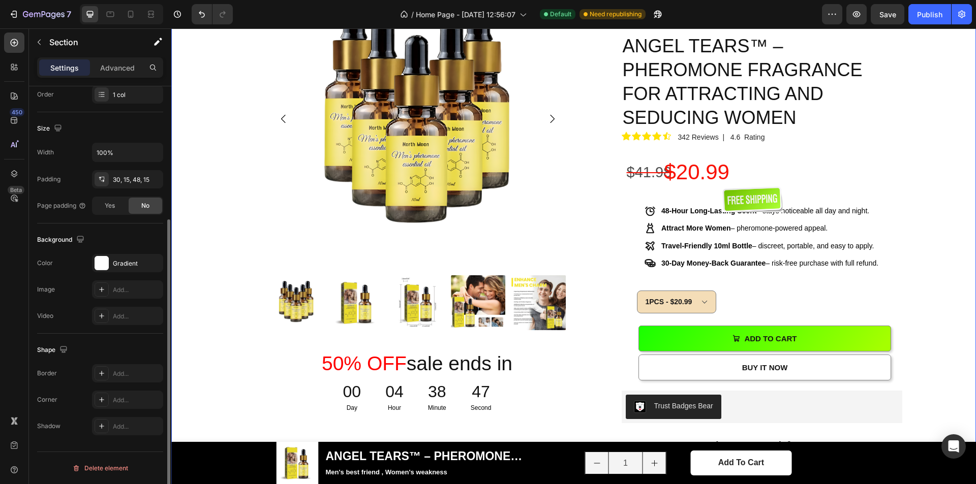
scroll to position [0, 0]
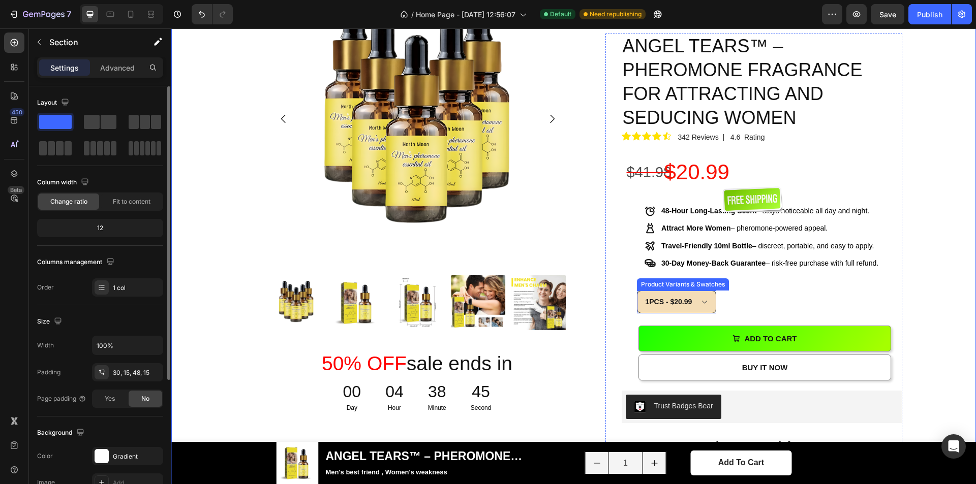
click at [703, 291] on select "1PCS - $20.99 5PCS - $84.45" at bounding box center [676, 302] width 79 height 23
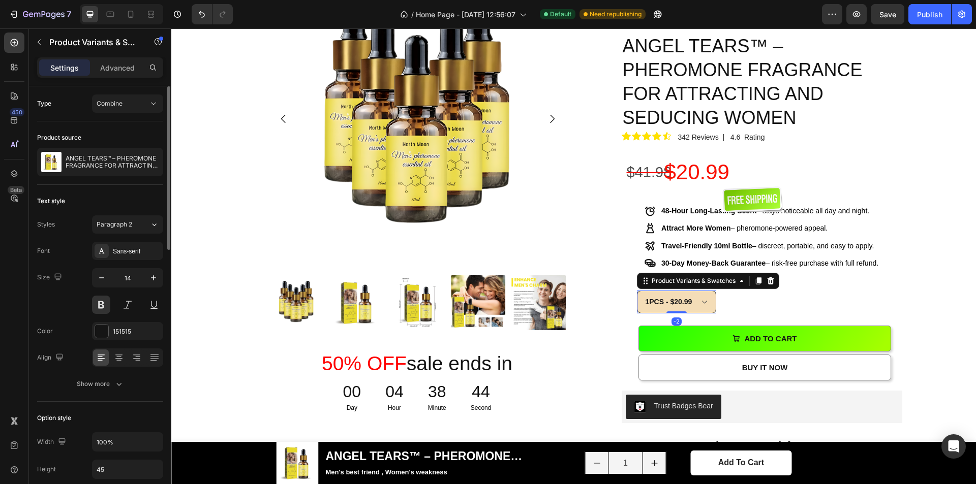
click at [704, 291] on select "1PCS - $20.99 5PCS - $84.45" at bounding box center [676, 302] width 79 height 23
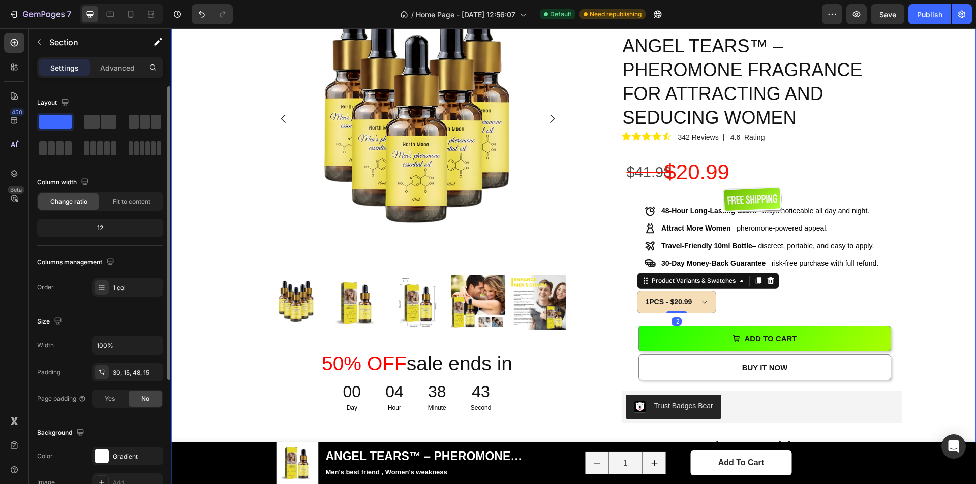
click at [945, 192] on div "Product Images 50% OFF sale ends in Heading 00 Day 04 Hour 38 Minute 43 Second …" at bounding box center [573, 373] width 789 height 805
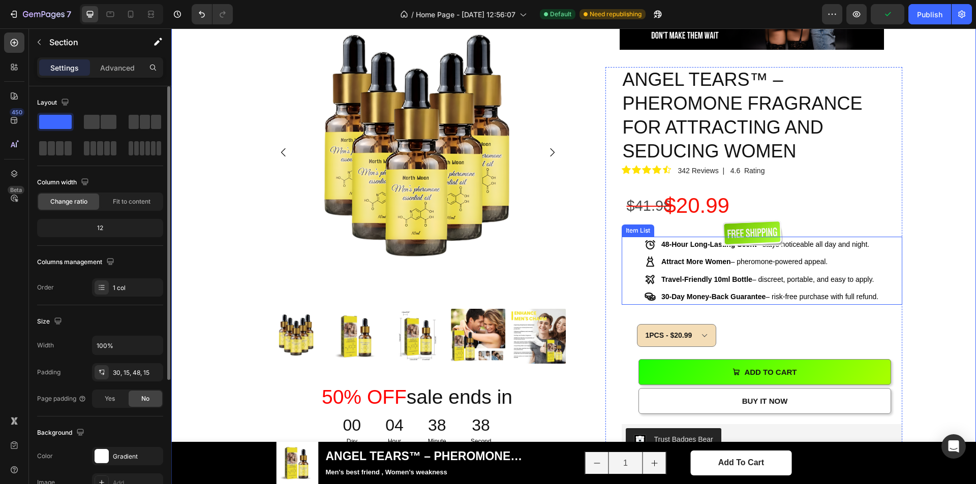
scroll to position [508, 0]
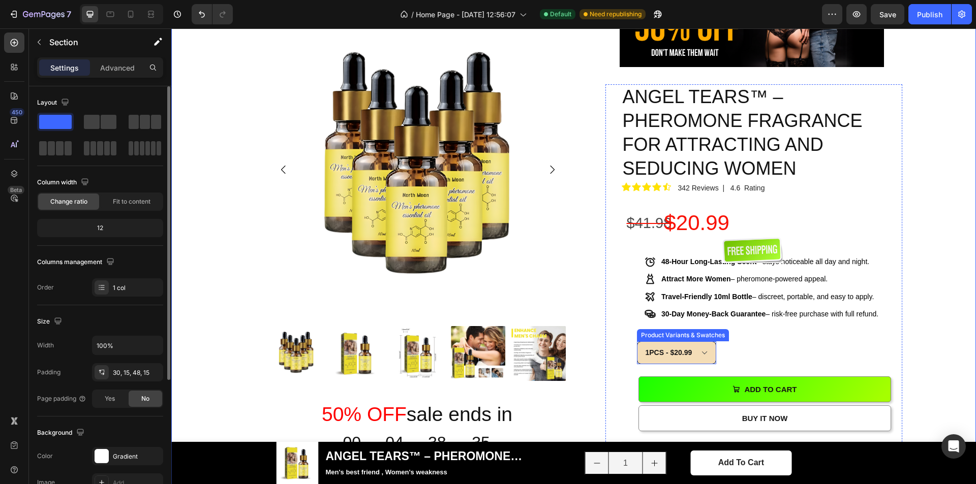
click at [700, 342] on select "1PCS - $20.99 5PCS - $84.45" at bounding box center [676, 353] width 79 height 23
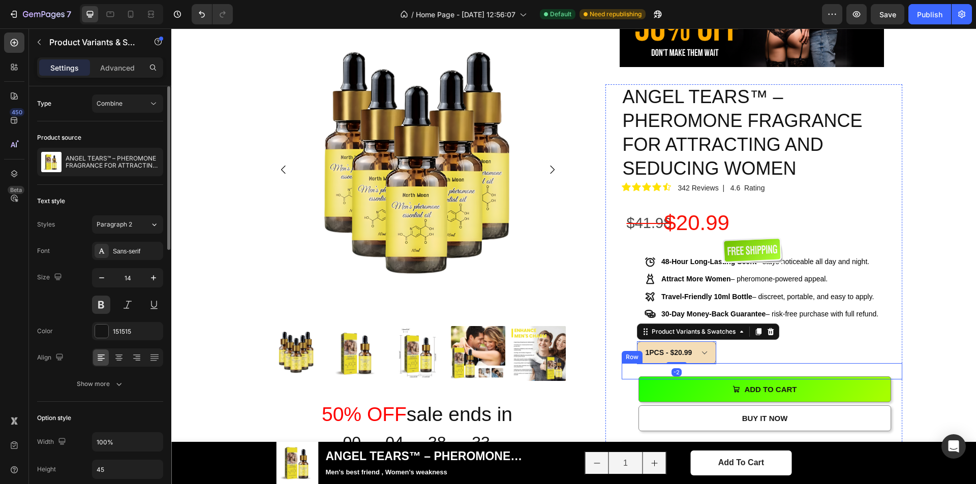
select select "586296506047333325"
click at [637, 342] on select "1PCS - $20.99 5PCS - $84.45" at bounding box center [676, 353] width 79 height 23
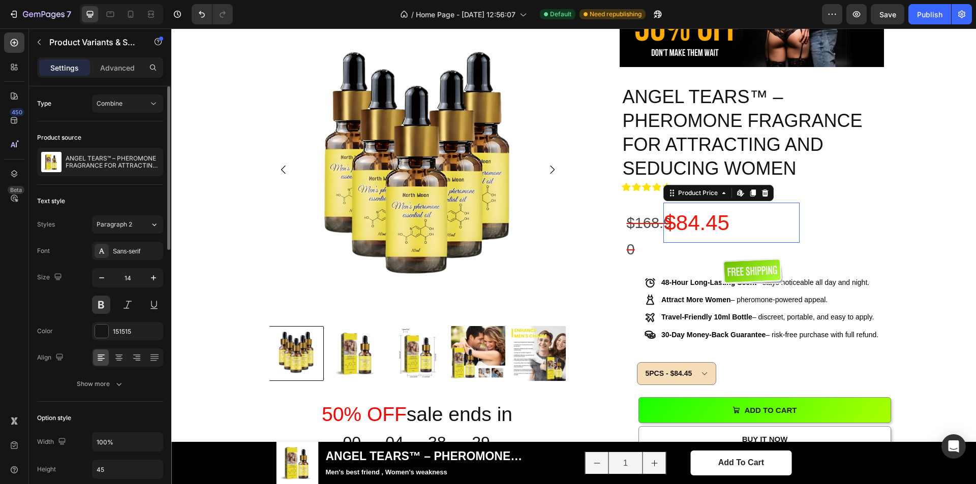
click at [693, 203] on div "$84.45" at bounding box center [731, 223] width 136 height 41
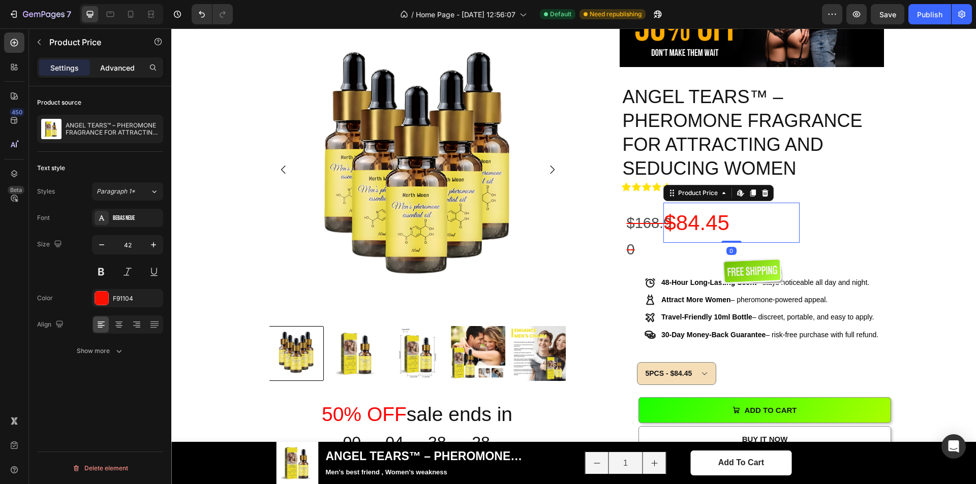
click at [109, 66] on p "Advanced" at bounding box center [117, 68] width 35 height 11
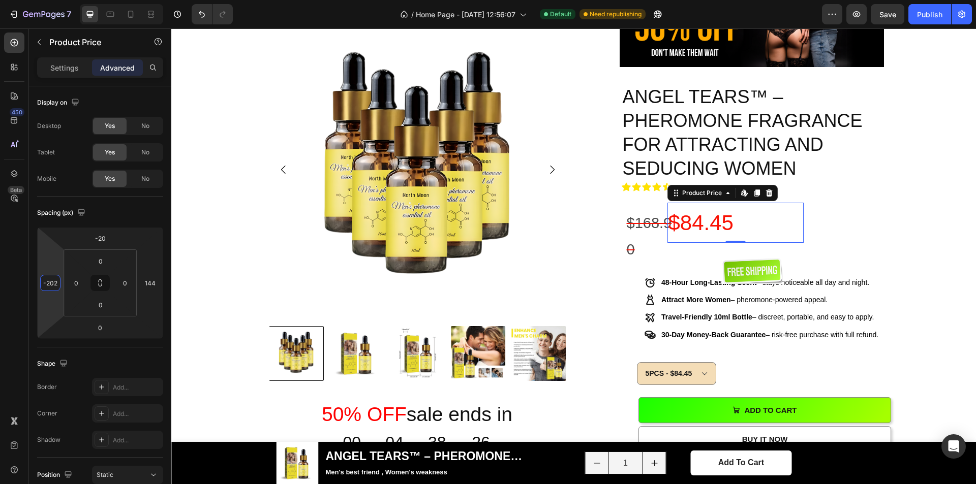
type input "-200"
click at [46, 0] on html "7 / Home Page - Aug 1, 12:56:07 Default Need republishing Preview Save Publish …" at bounding box center [488, 0] width 976 height 0
click at [658, 362] on select "1PCS - $20.99 5PCS - $84.45" at bounding box center [676, 373] width 79 height 23
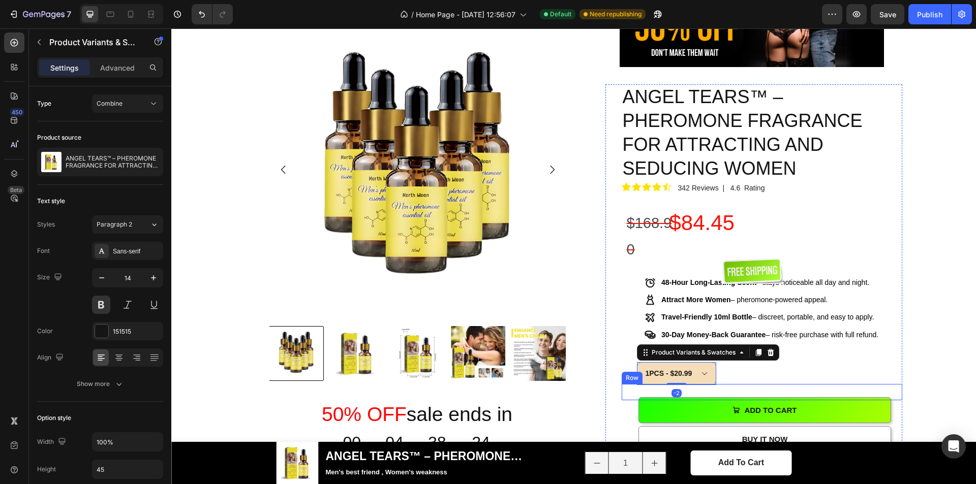
click at [637, 362] on select "1PCS - $20.99 5PCS - $84.45" at bounding box center [676, 373] width 79 height 23
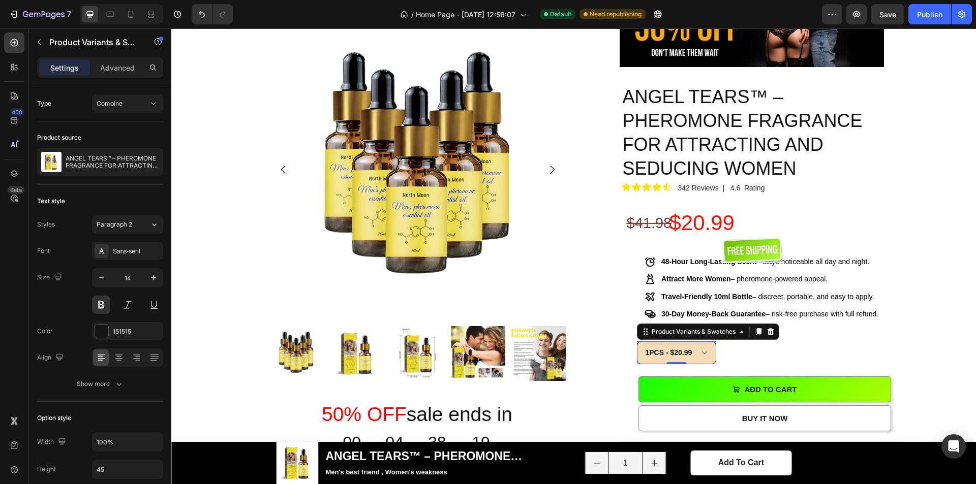
click at [685, 342] on select "1PCS - $20.99 5PCS - $84.45" at bounding box center [676, 353] width 79 height 23
select select "586296506047333325"
click at [637, 342] on select "1PCS - $20.99 5PCS - $84.45" at bounding box center [676, 353] width 79 height 23
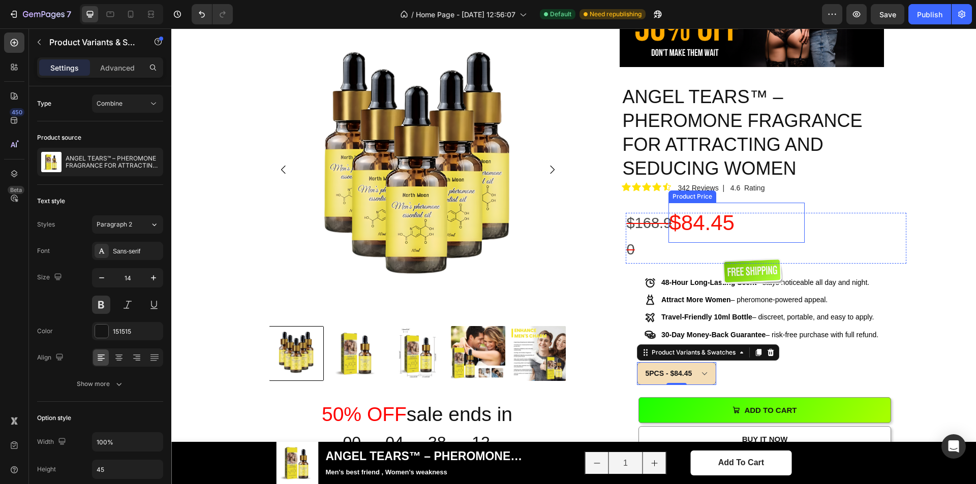
click at [701, 203] on div "$84.45" at bounding box center [736, 223] width 136 height 41
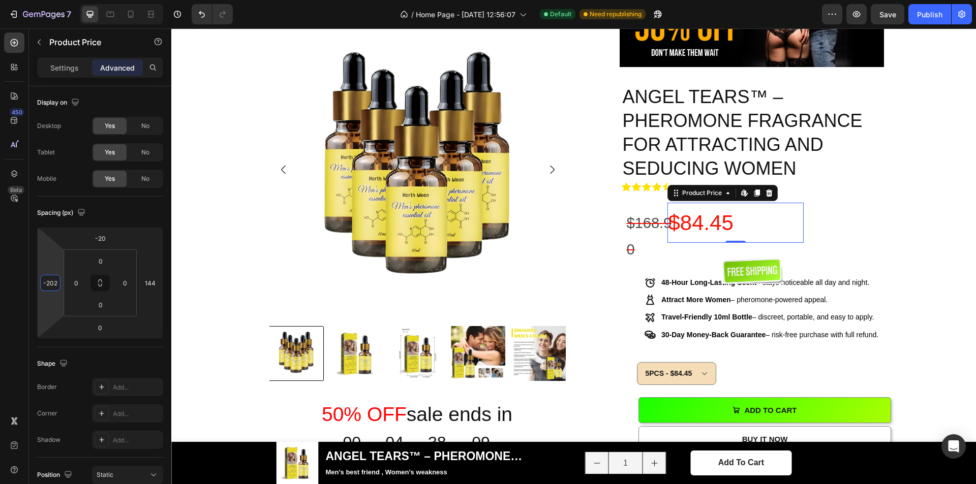
type input "-204"
click at [54, 0] on html "7 / Home Page - Aug 1, 12:56:07 Default Need republishing Preview Save Publish …" at bounding box center [488, 0] width 976 height 0
click at [916, 166] on div "Product Images 50% OFF sale ends in Heading 00 Day 04 Hour 38 Minute 08 Second …" at bounding box center [573, 433] width 789 height 825
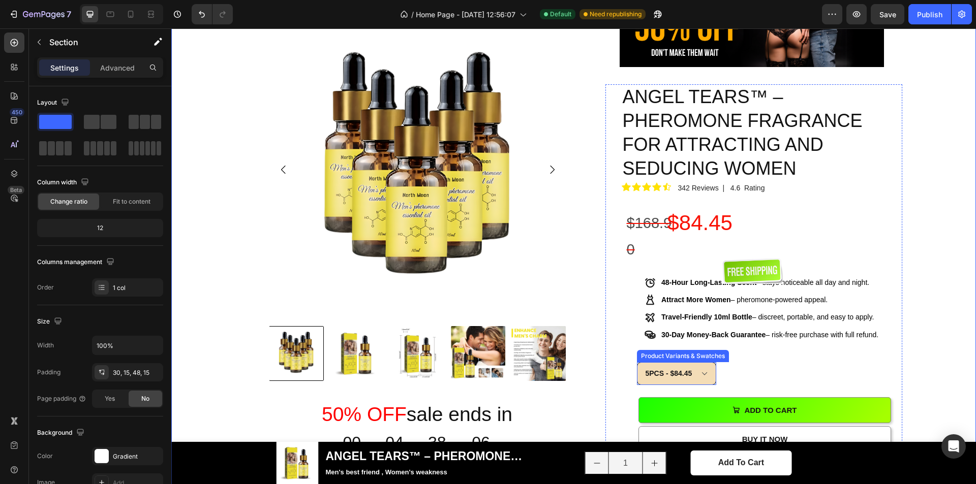
click at [688, 362] on select "1PCS - $20.99 5PCS - $84.45" at bounding box center [676, 373] width 79 height 23
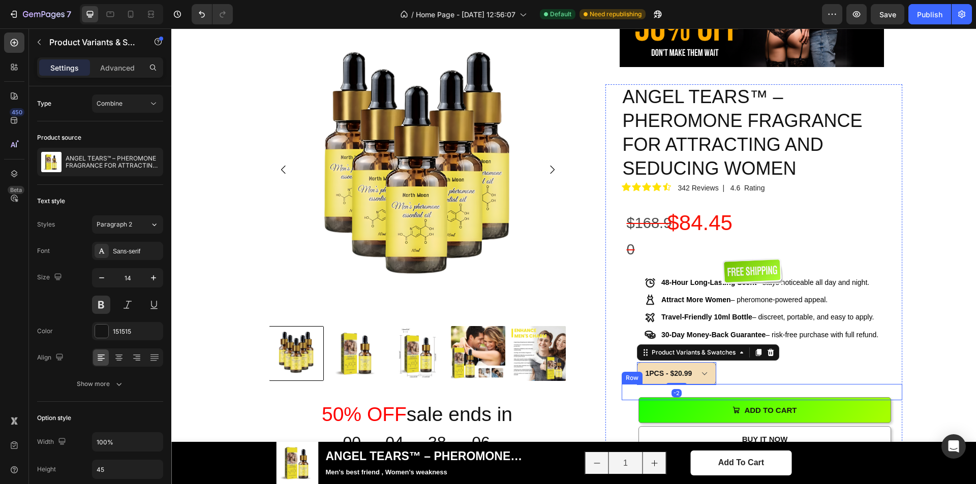
click at [637, 362] on select "1PCS - $20.99 5PCS - $84.45" at bounding box center [676, 373] width 79 height 23
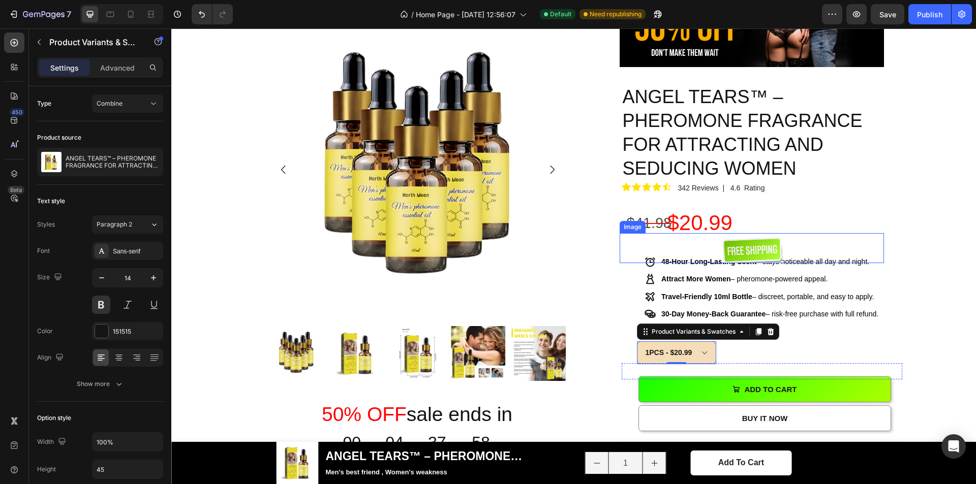
click at [760, 236] on img at bounding box center [751, 249] width 61 height 27
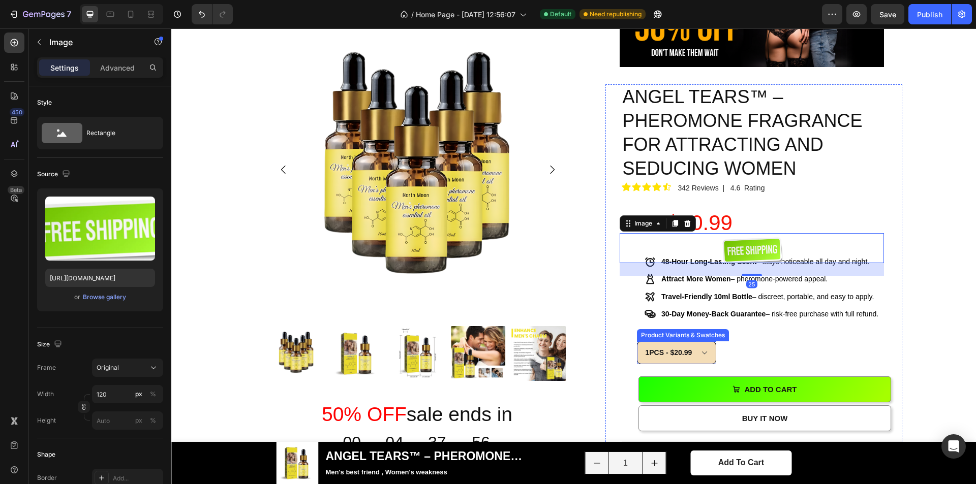
click at [677, 342] on select "1PCS - $20.99 5PCS - $84.45" at bounding box center [676, 353] width 79 height 23
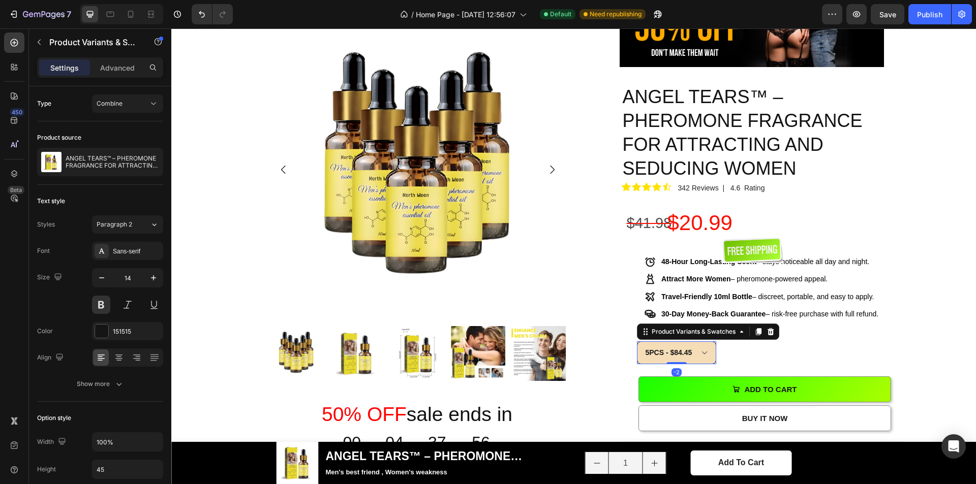
click at [637, 342] on select "1PCS - $20.99 5PCS - $84.45" at bounding box center [676, 353] width 79 height 23
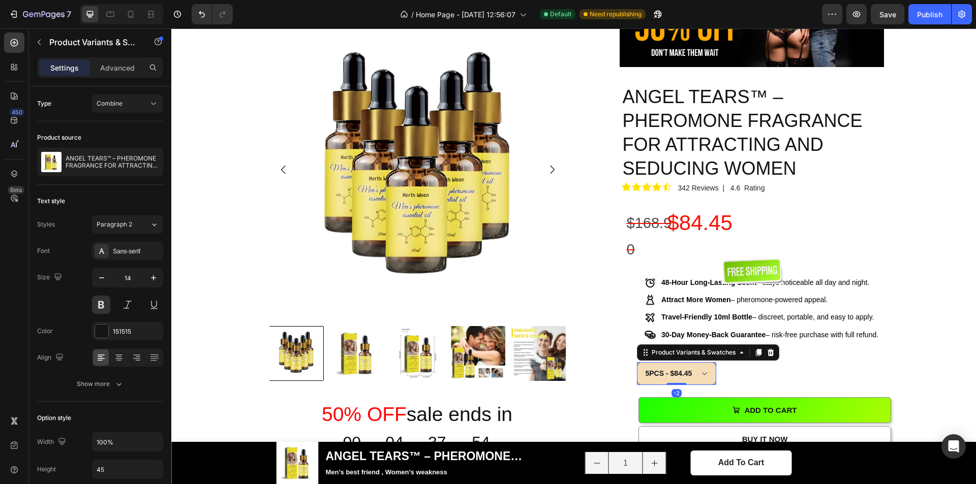
drag, startPoint x: 682, startPoint y: 303, endPoint x: 680, endPoint y: 315, distance: 11.9
click at [682, 362] on select "1PCS - $20.99 5PCS - $84.45" at bounding box center [676, 373] width 79 height 23
select select "578022774614786687"
click at [637, 362] on select "1PCS - $20.99 5PCS - $84.45" at bounding box center [676, 373] width 79 height 23
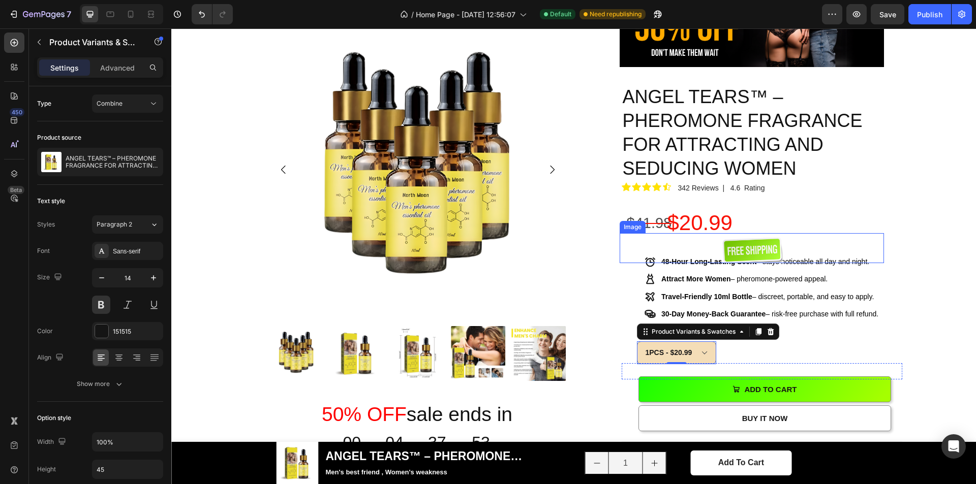
click at [744, 236] on img at bounding box center [751, 249] width 61 height 27
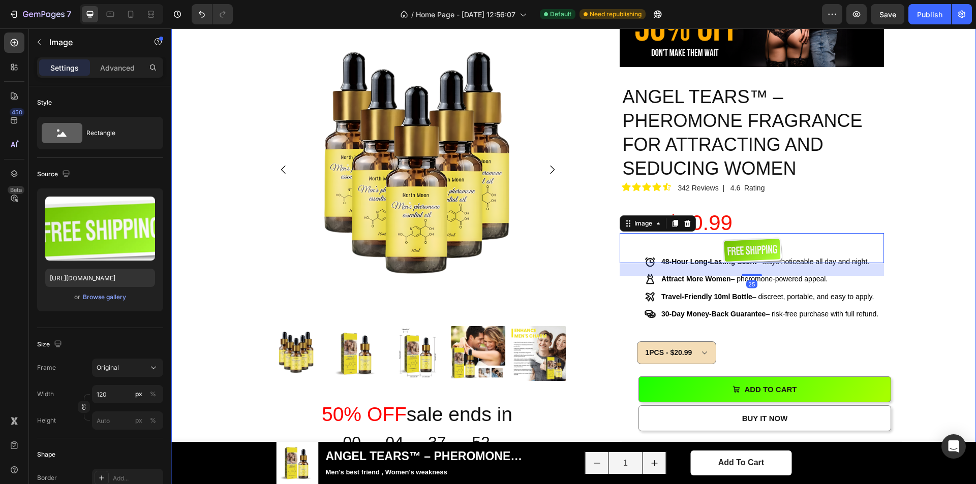
click at [916, 119] on div "Product Images 50% OFF sale ends in Heading 00 Day 04 Hour 37 Minute 52 Second …" at bounding box center [573, 423] width 789 height 805
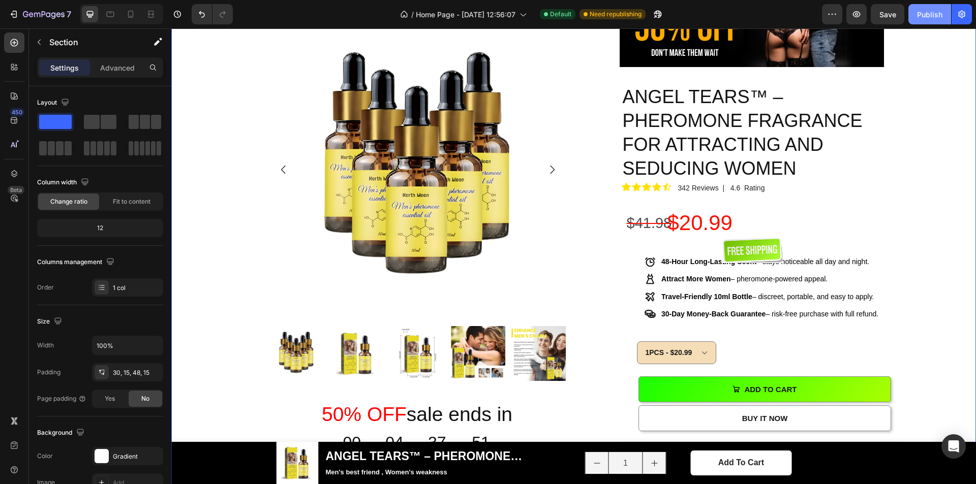
click at [935, 14] on div "Publish" at bounding box center [929, 14] width 25 height 11
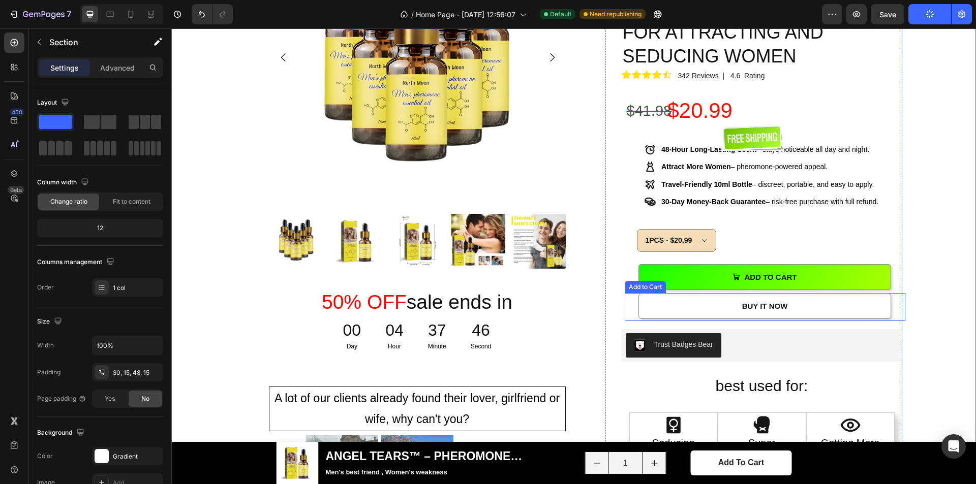
scroll to position [610, 0]
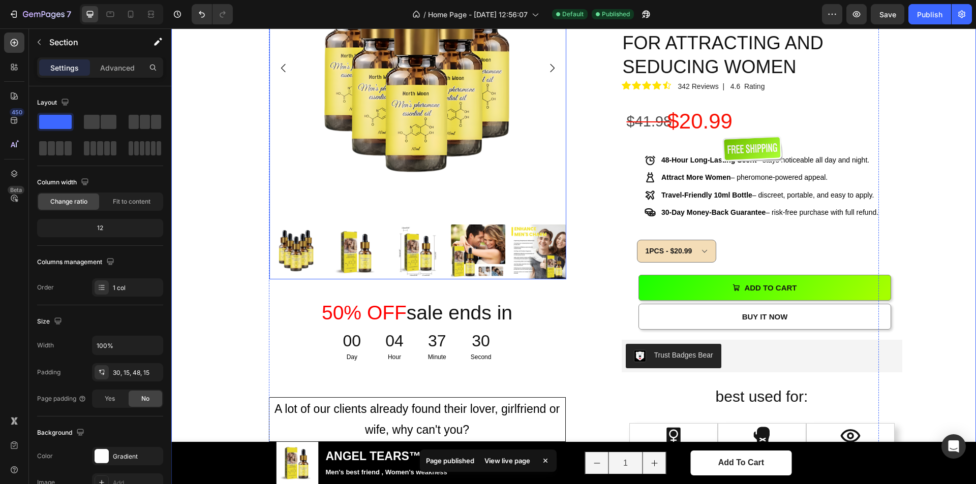
click at [318, 238] on img at bounding box center [296, 252] width 54 height 54
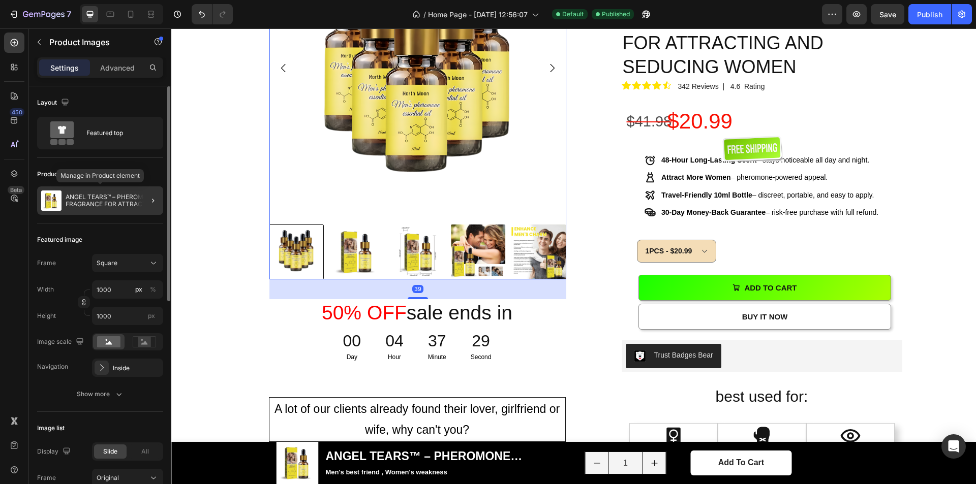
click at [75, 205] on p "ANGEL TEARS™ – PHEROMONE FRAGRANCE FOR ATTRACTING AND SEDUCING WOMEN" at bounding box center [113, 201] width 94 height 14
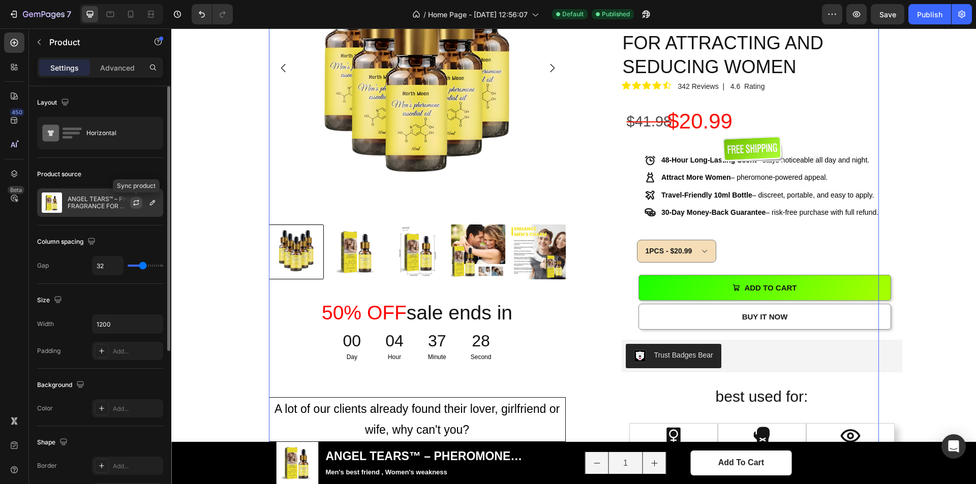
click at [137, 198] on button "button" at bounding box center [136, 203] width 12 height 12
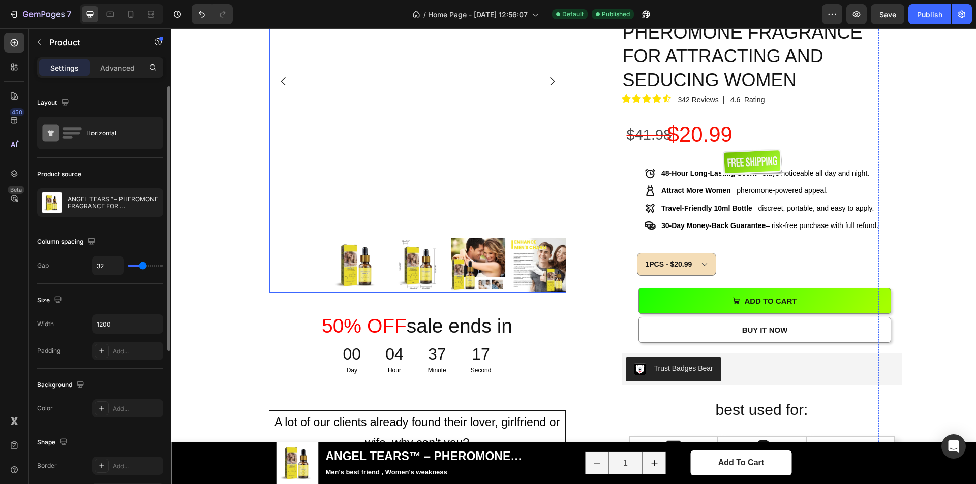
scroll to position [508, 0]
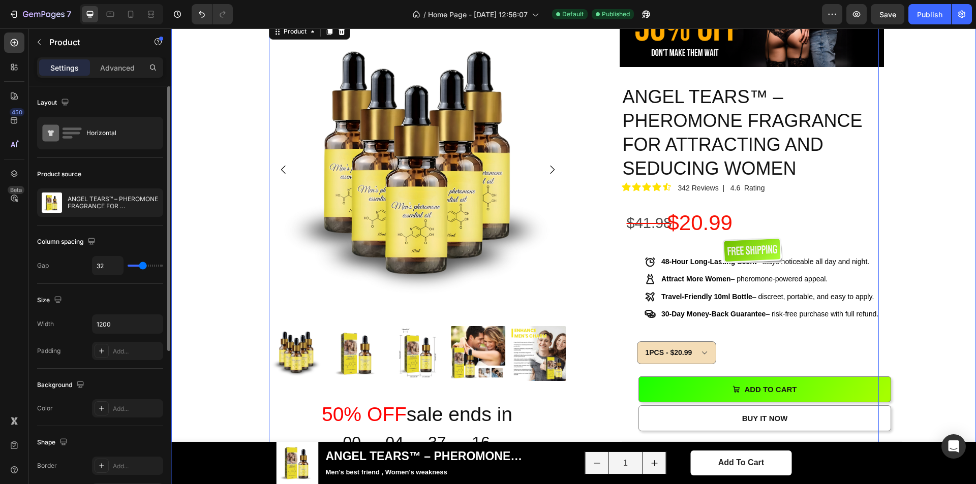
click at [911, 185] on div "Product Images 50% OFF sale ends in Heading 00 Day 04 Hour 37 Minute 16 Second …" at bounding box center [573, 423] width 789 height 805
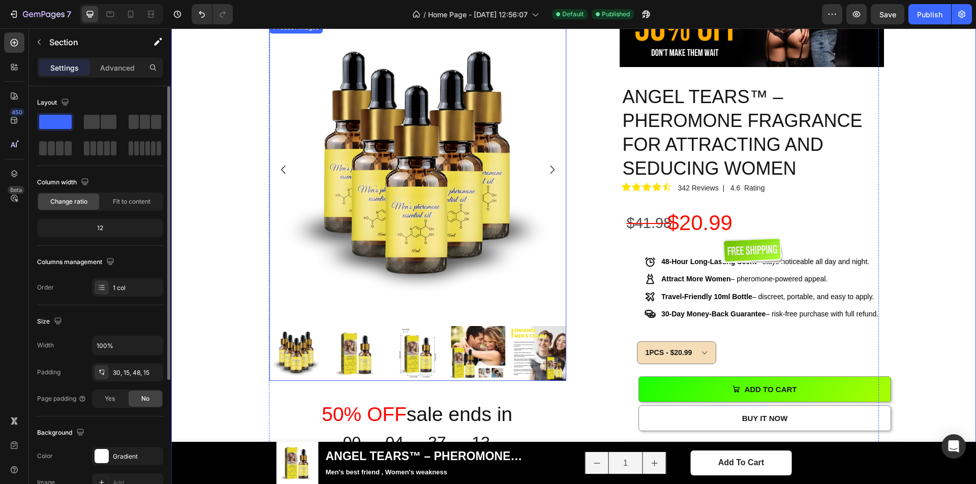
click at [347, 355] on img at bounding box center [357, 353] width 54 height 54
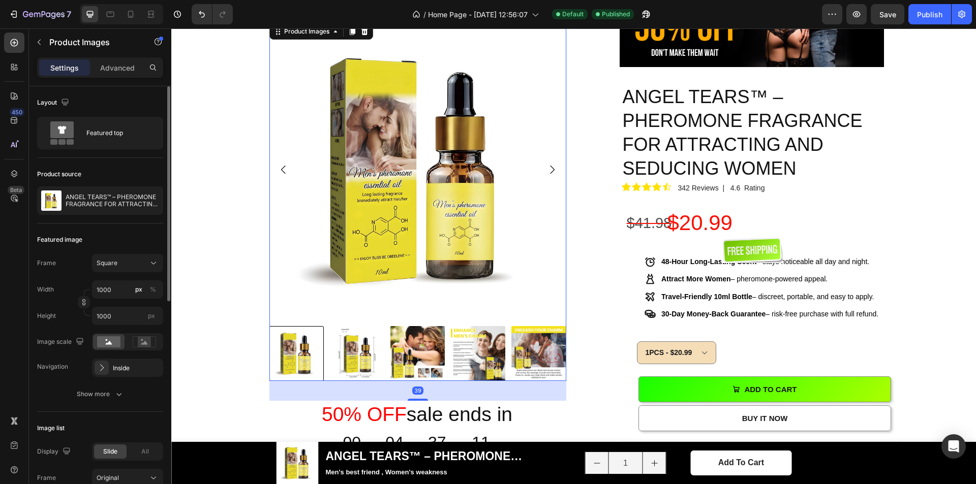
click at [300, 358] on div at bounding box center [296, 353] width 54 height 54
click at [419, 353] on img at bounding box center [417, 353] width 54 height 54
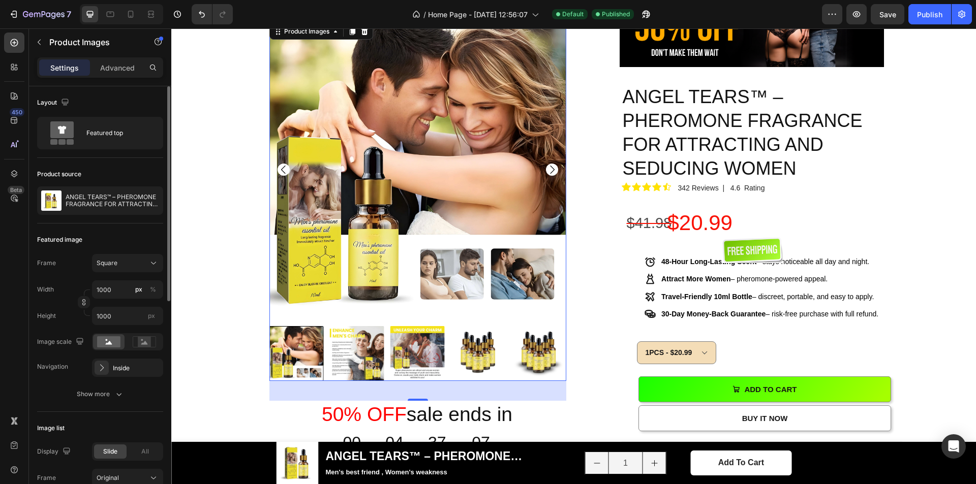
click at [366, 353] on img at bounding box center [357, 353] width 54 height 54
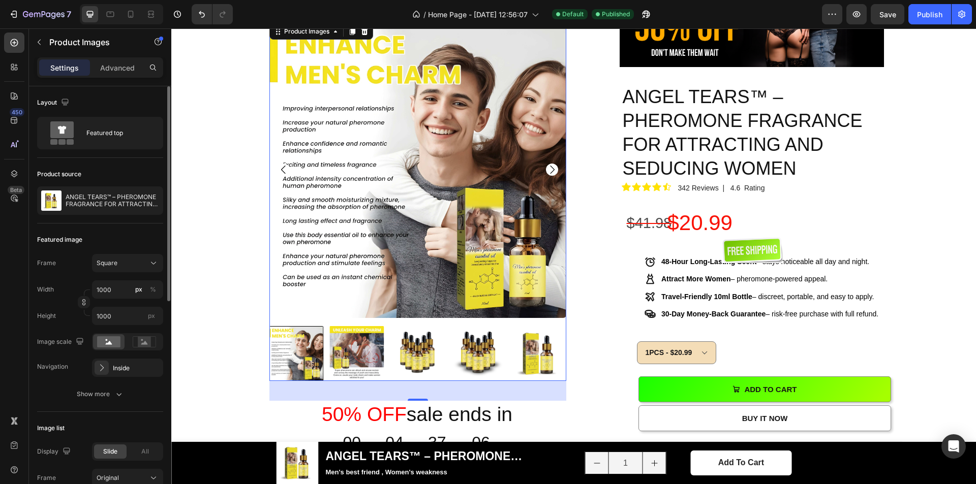
click at [374, 352] on img at bounding box center [357, 353] width 54 height 54
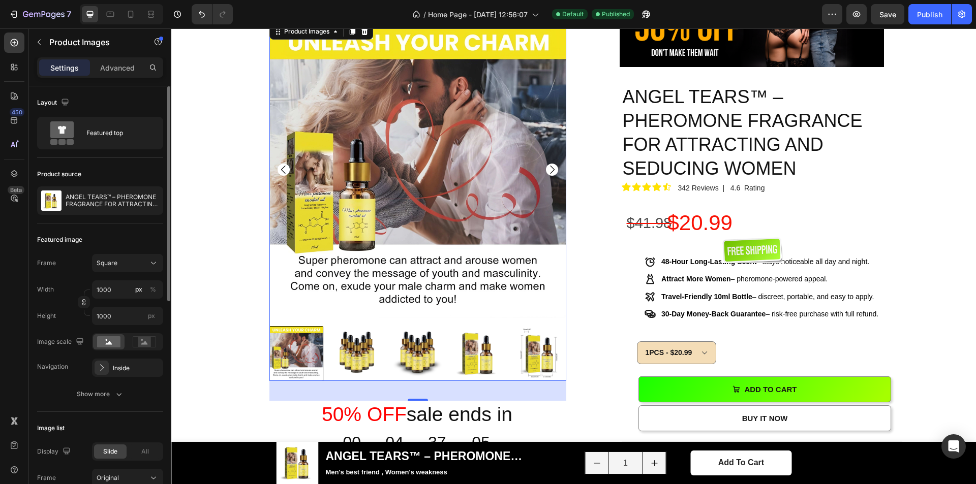
click at [368, 352] on img at bounding box center [357, 353] width 54 height 54
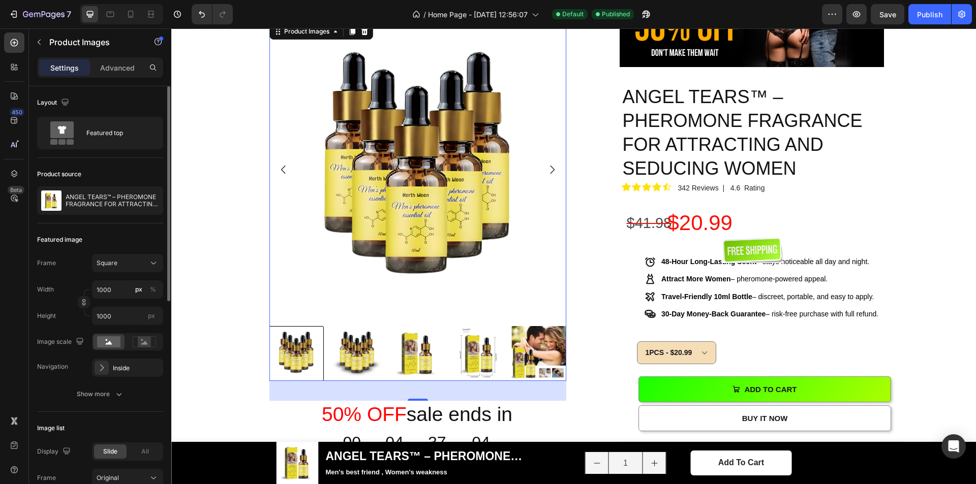
click at [356, 354] on img at bounding box center [357, 353] width 54 height 54
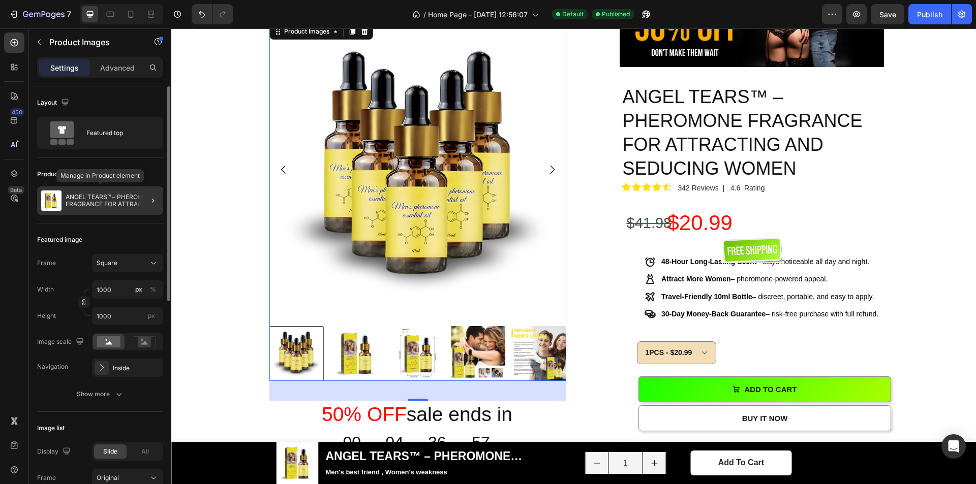
click at [134, 201] on p "ANGEL TEARS™ – PHEROMONE FRAGRANCE FOR ATTRACTING AND SEDUCING WOMEN" at bounding box center [113, 201] width 94 height 14
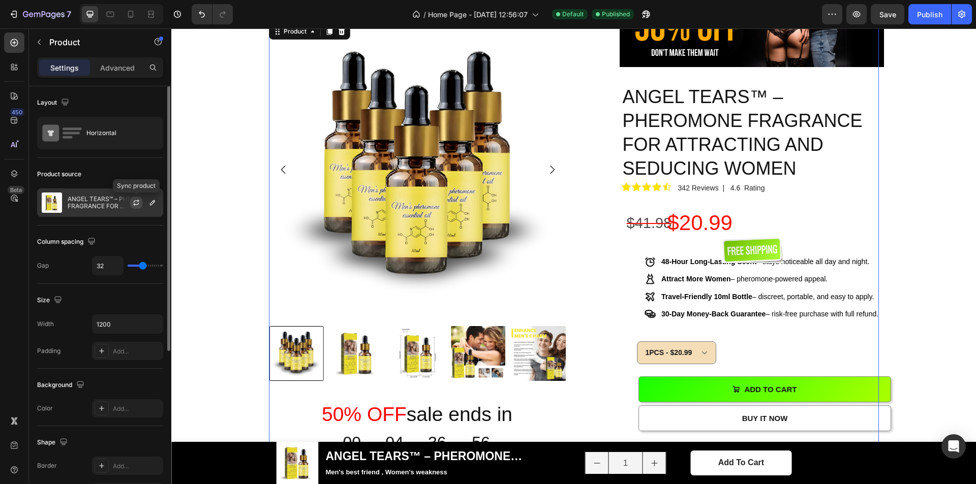
click at [139, 205] on icon "button" at bounding box center [136, 203] width 8 height 8
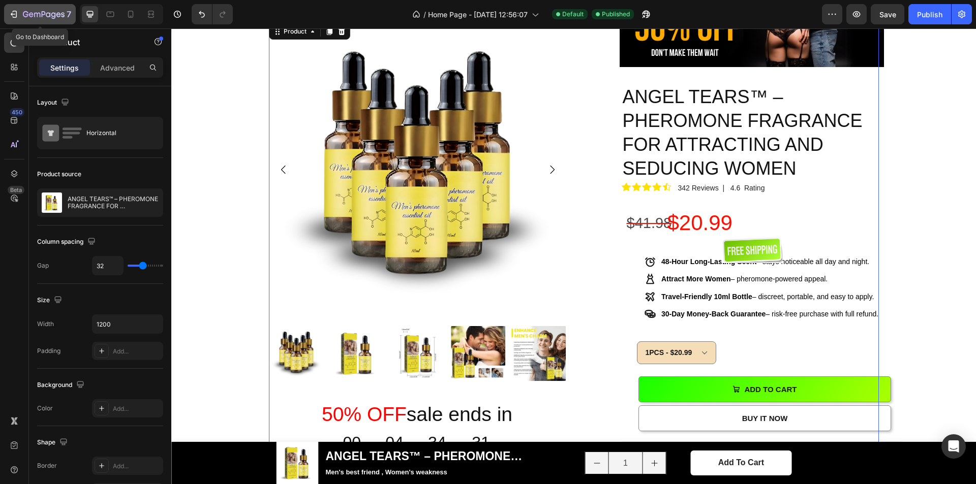
click at [14, 20] on div "7" at bounding box center [40, 14] width 63 height 12
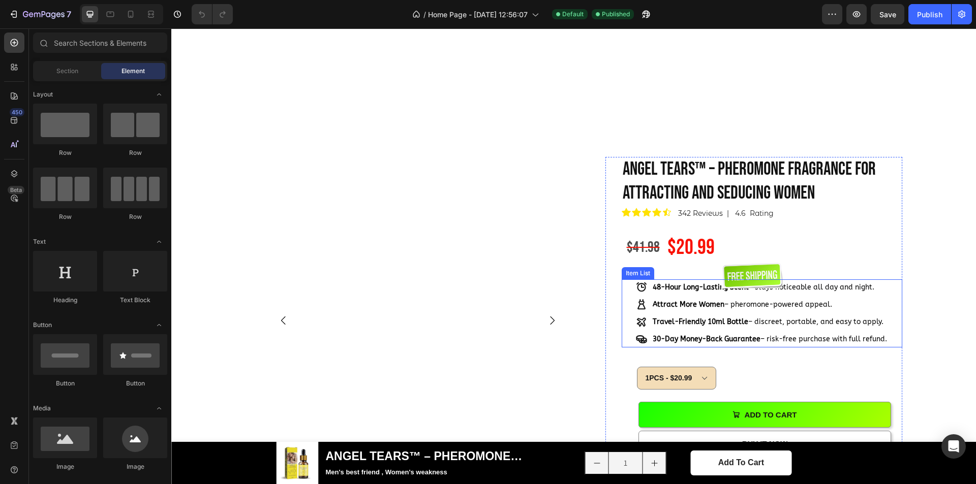
scroll to position [508, 0]
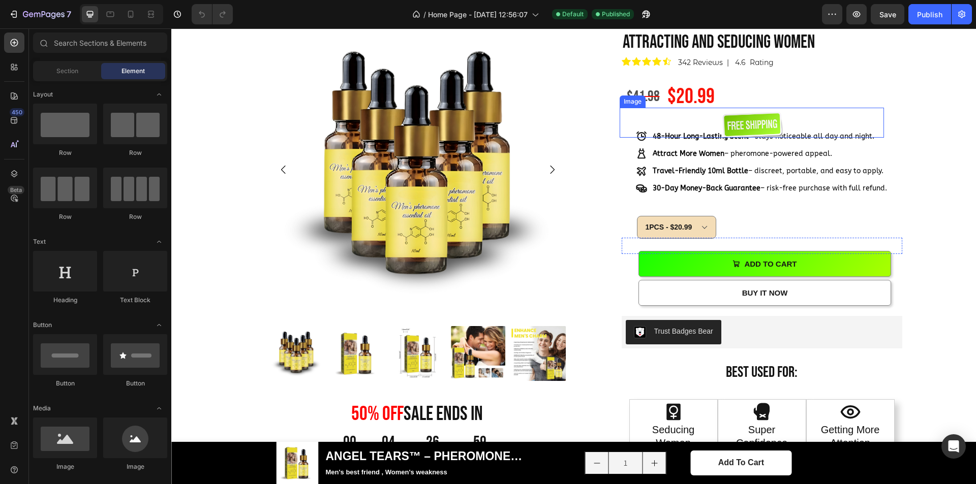
click at [747, 138] on img at bounding box center [751, 124] width 61 height 27
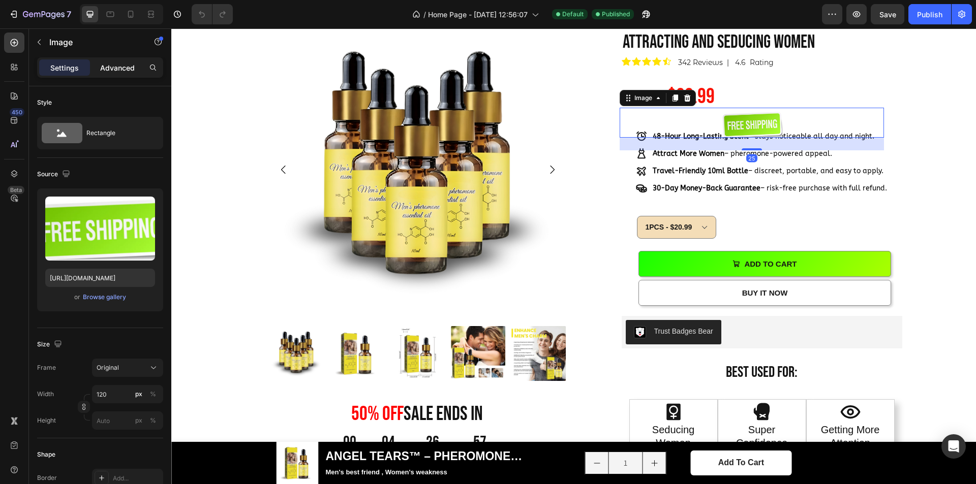
click at [107, 64] on p "Advanced" at bounding box center [117, 68] width 35 height 11
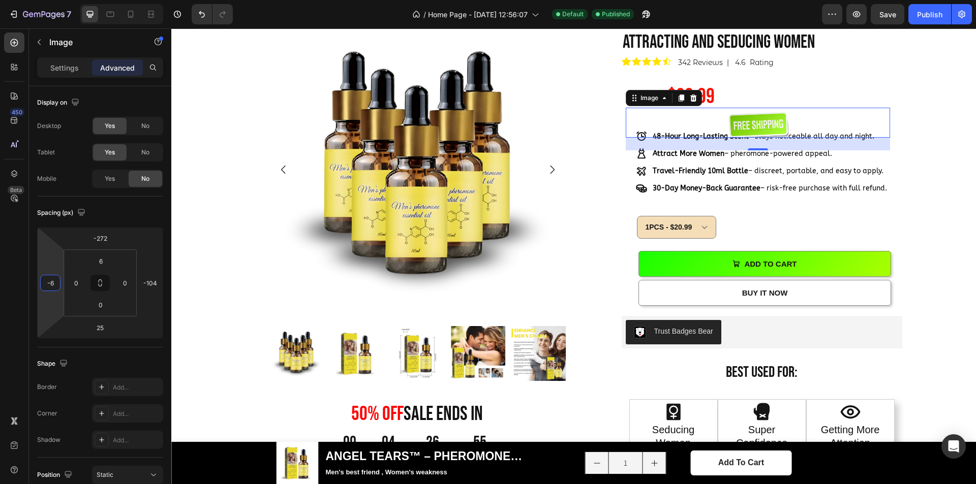
type input "2"
drag, startPoint x: 55, startPoint y: 262, endPoint x: 53, endPoint y: 255, distance: 6.8
click at [53, 0] on html "7 / Home Page - [DATE] 12:56:07 Default Published Preview Save Publish 450 Beta…" at bounding box center [488, 0] width 976 height 0
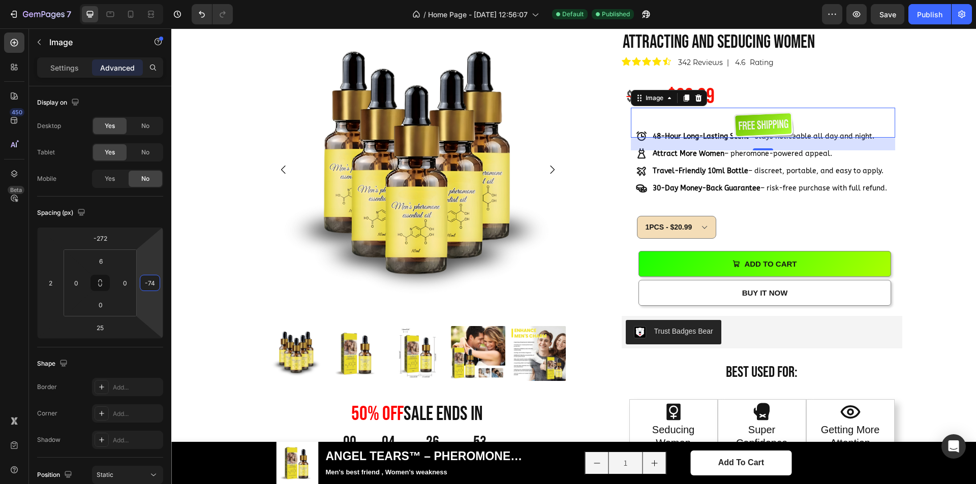
type input "-72"
drag, startPoint x: 155, startPoint y: 270, endPoint x: 152, endPoint y: 260, distance: 10.6
click at [152, 0] on html "7 / Home Page - [DATE] 12:56:07 Default Published Preview Save Publish 450 Beta…" at bounding box center [488, 0] width 976 height 0
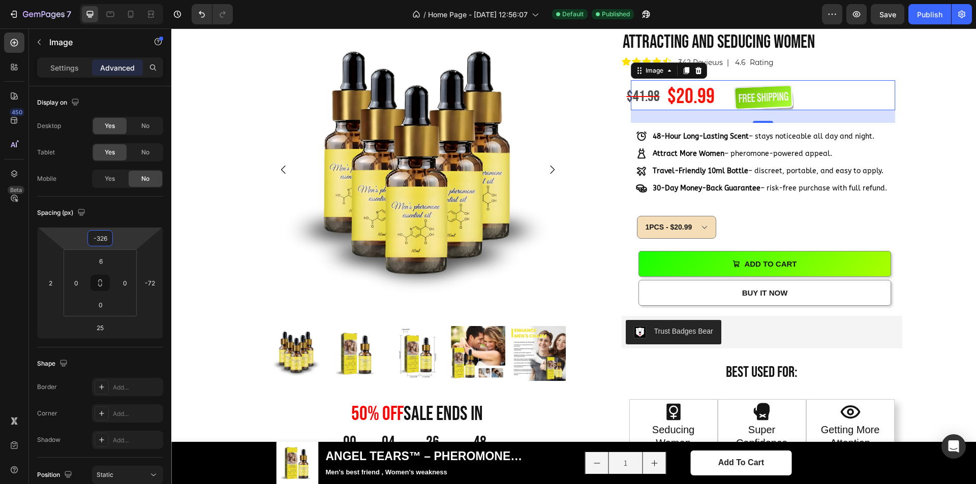
type input "-328"
drag, startPoint x: 130, startPoint y: 238, endPoint x: 127, endPoint y: 254, distance: 16.5
click at [127, 0] on html "7 / Home Page - [DATE] 12:56:07 Default Published Preview Save Publish 450 Beta…" at bounding box center [488, 0] width 976 height 0
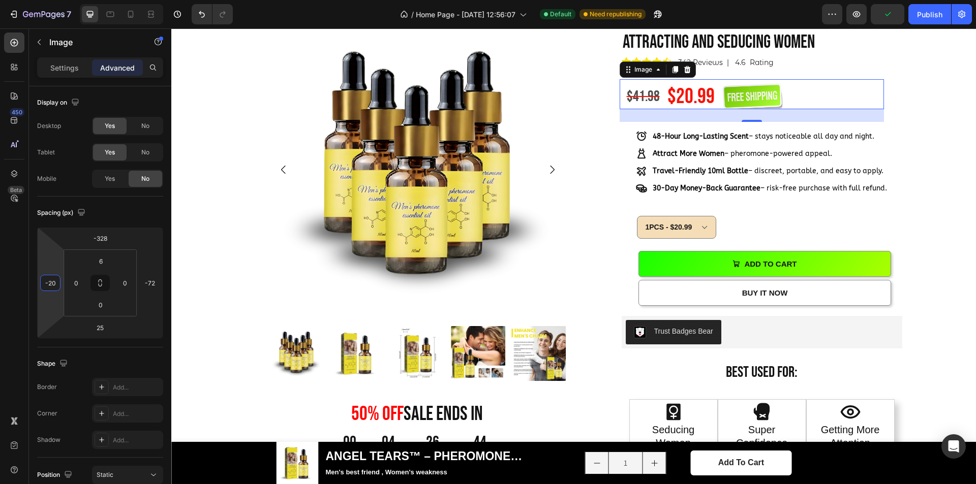
type input "-18"
drag, startPoint x: 59, startPoint y: 267, endPoint x: 527, endPoint y: 67, distance: 508.0
click at [59, 0] on html "7 / Home Page - [DATE] 12:56:07 Default Need republishing Preview Publish 450 B…" at bounding box center [488, 0] width 976 height 0
drag, startPoint x: 919, startPoint y: 17, endPoint x: 769, endPoint y: 175, distance: 217.5
click at [919, 17] on div "Publish" at bounding box center [929, 14] width 25 height 11
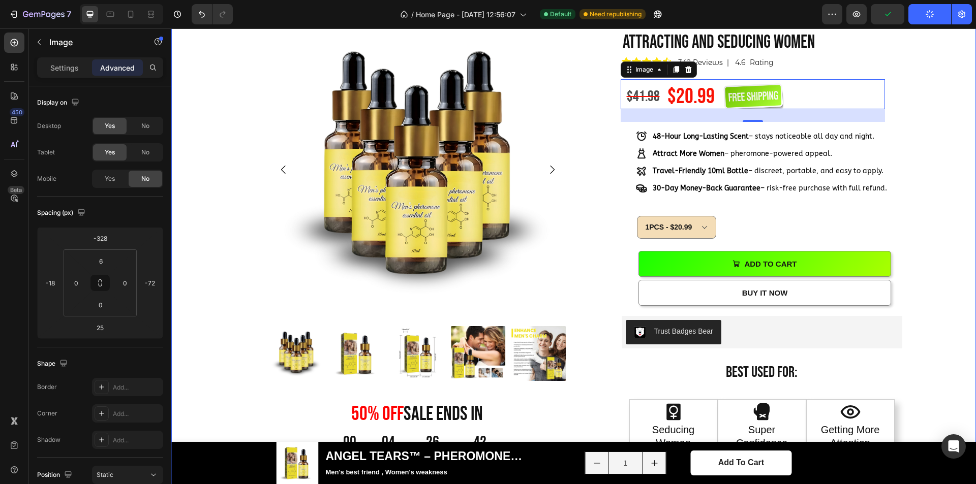
click at [941, 204] on div "Product Images 50% OFF sale ends in Heading 00 Day 04 Hour 26 Minute 42 Second …" at bounding box center [573, 360] width 789 height 679
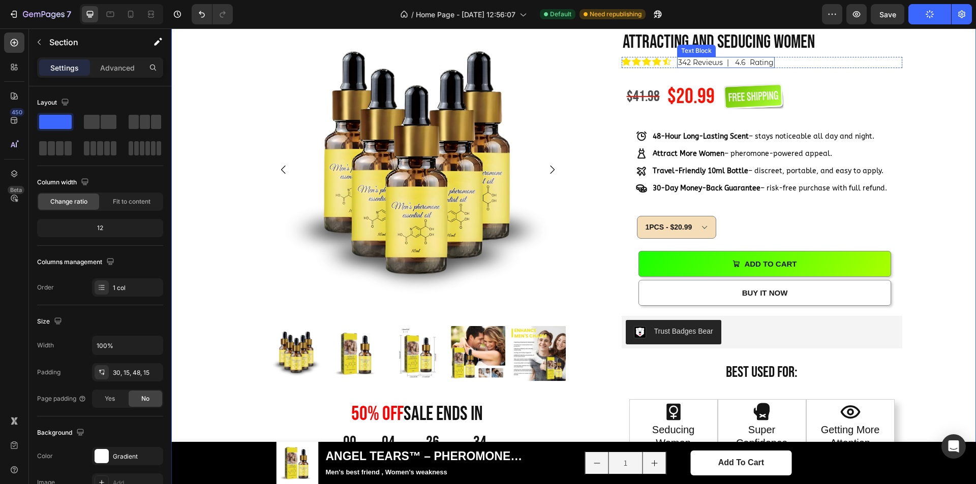
click at [720, 67] on p "342 Reviews | 4.6 Rating" at bounding box center [726, 62] width 96 height 9
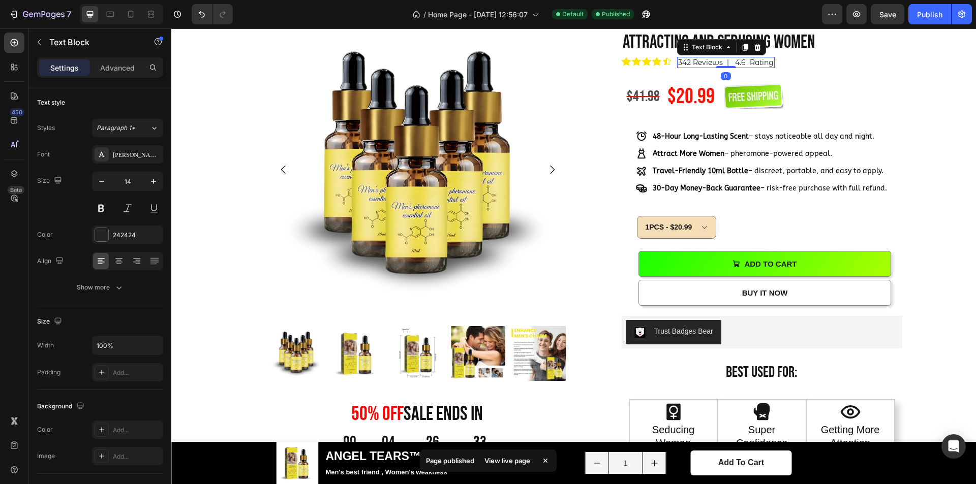
click at [688, 67] on p "342 Reviews | 4.6 Rating" at bounding box center [726, 62] width 96 height 9
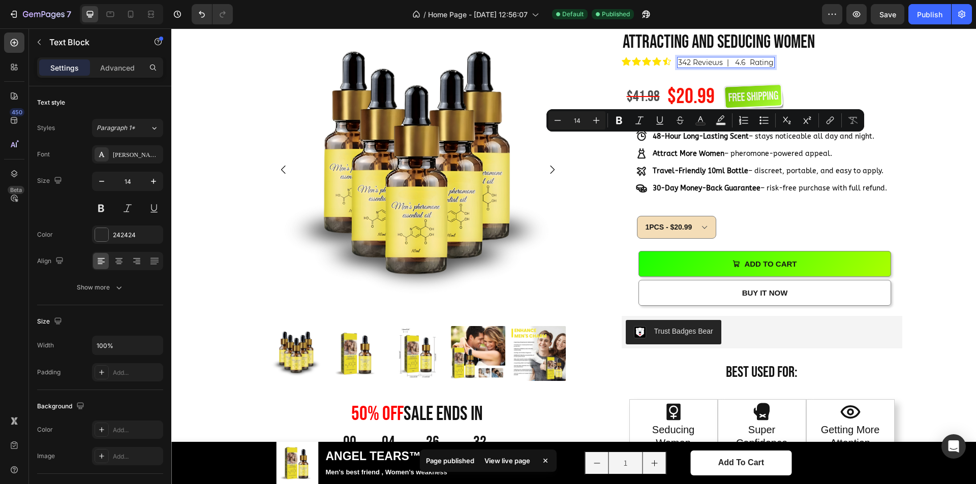
click at [687, 67] on p "342 Reviews | 4.6 Rating" at bounding box center [726, 62] width 96 height 9
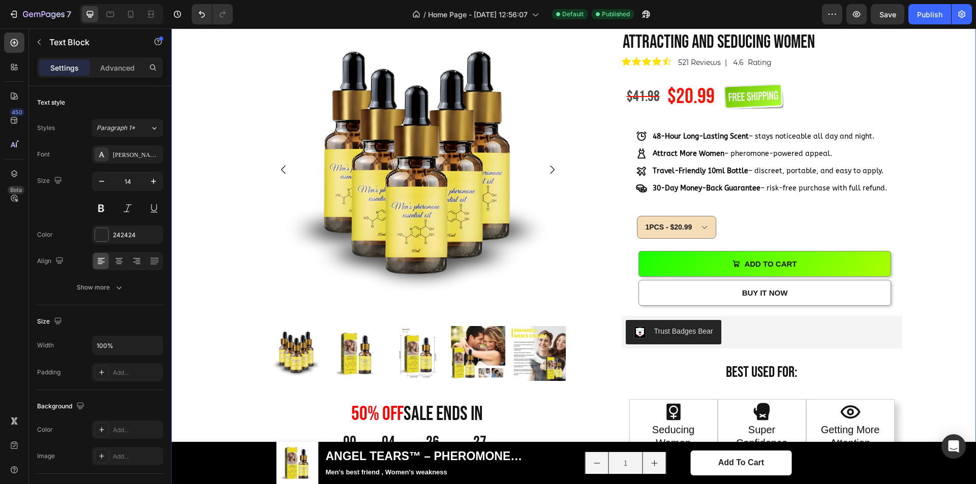
click at [938, 132] on div "Product Images 50% OFF sale ends in Heading 00 Day 04 Hour 26 Minute 27 Second …" at bounding box center [573, 360] width 789 height 679
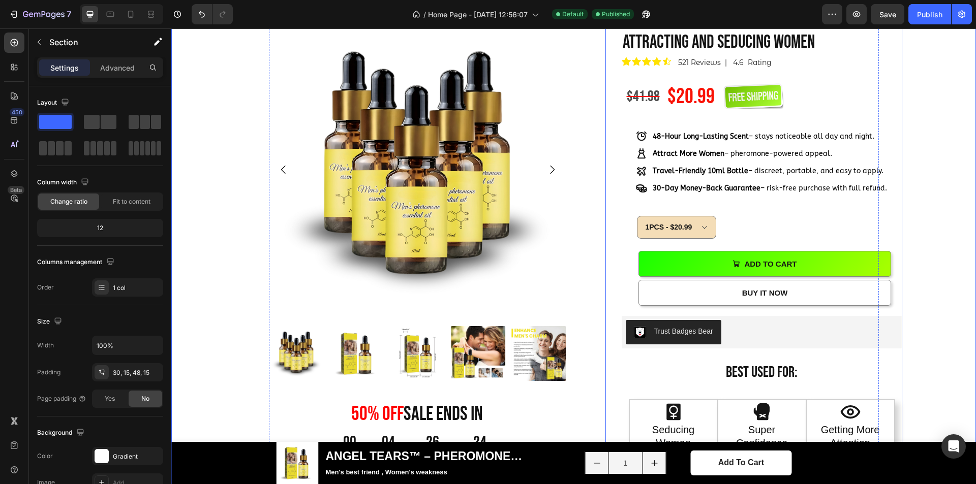
click at [897, 204] on div "100 % Will Make Your Crush Notice You Text Block ANGEL TEARS™ – PHEROMONE FRAGR…" at bounding box center [762, 306] width 281 height 601
click at [962, 150] on div "Product Images 50% OFF sale ends in Heading 00 Day 04 Hour 26 Minute 24 Second …" at bounding box center [573, 365] width 805 height 719
click at [427, 223] on img at bounding box center [417, 169] width 297 height 297
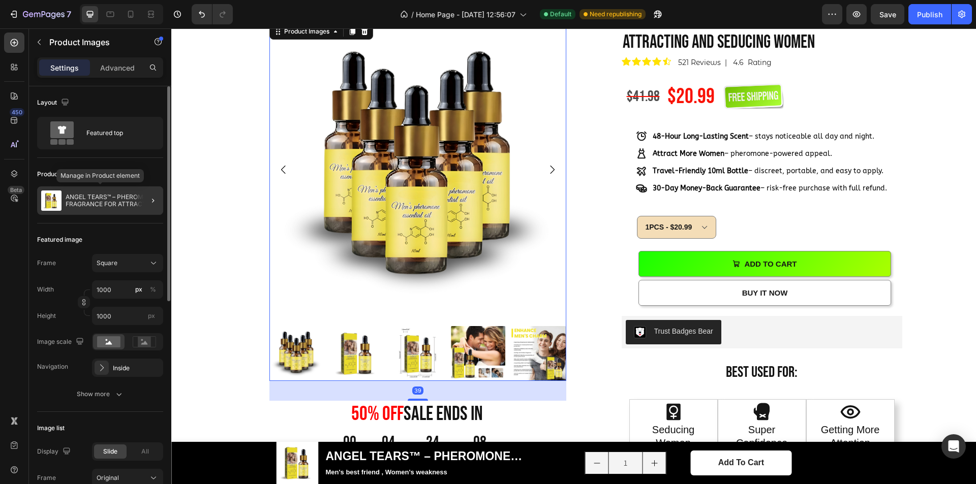
click at [134, 204] on p "ANGEL TEARS™ – PHEROMONE FRAGRANCE FOR ATTRACTING AND SEDUCING WOMEN" at bounding box center [113, 201] width 94 height 14
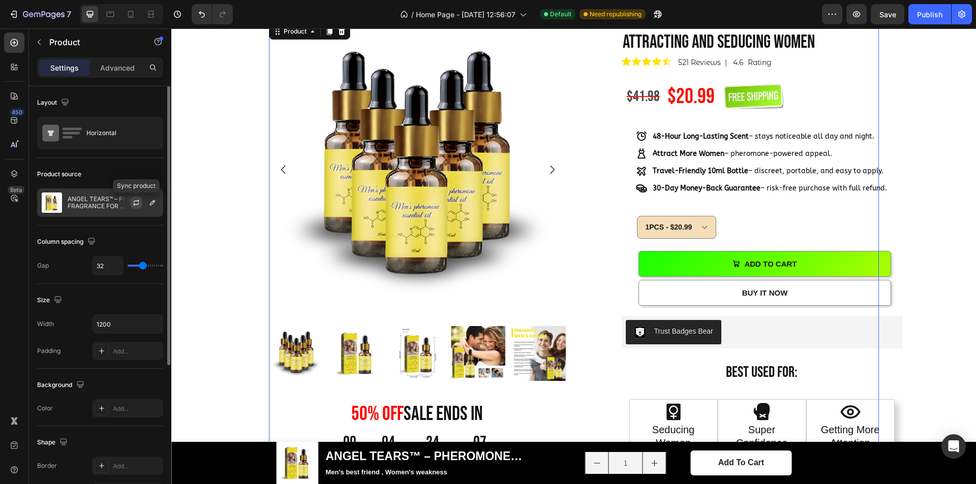
click at [136, 203] on icon "button" at bounding box center [136, 203] width 8 height 8
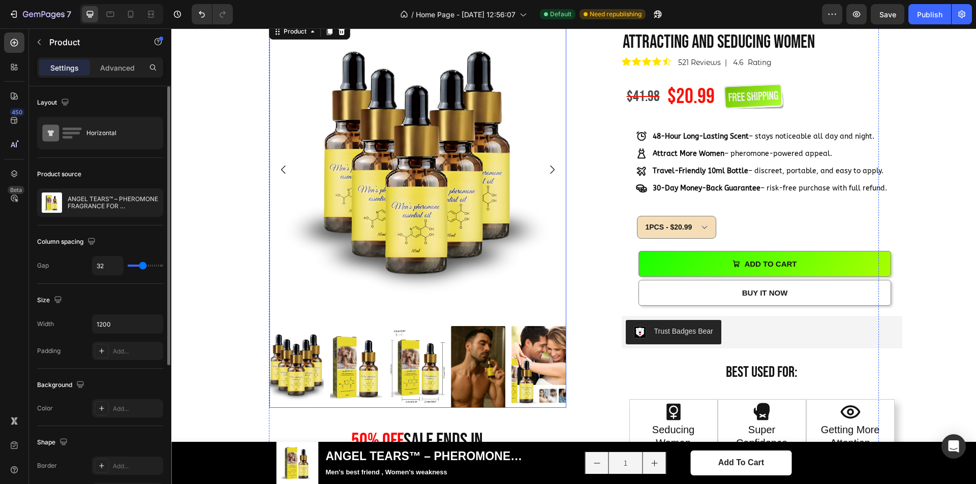
click at [466, 368] on img at bounding box center [478, 367] width 54 height 82
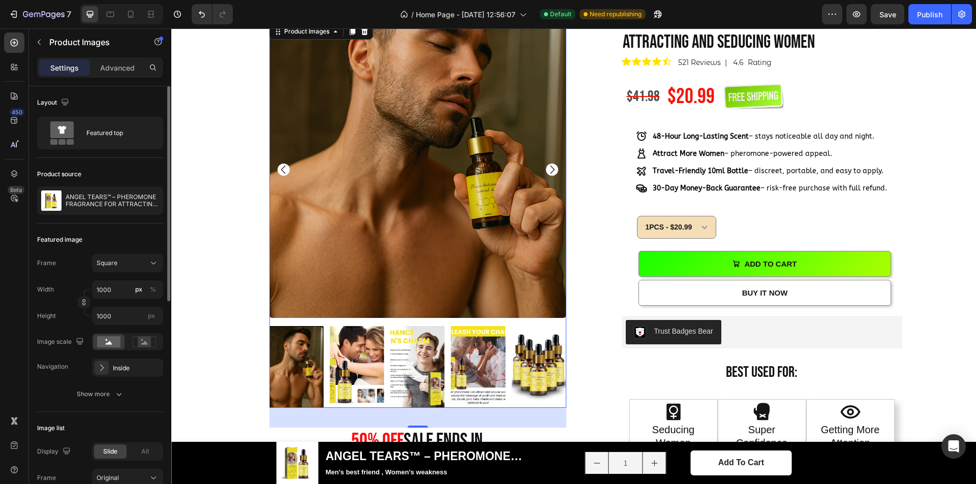
click at [278, 166] on icon "Carousel Back Arrow" at bounding box center [284, 170] width 12 height 12
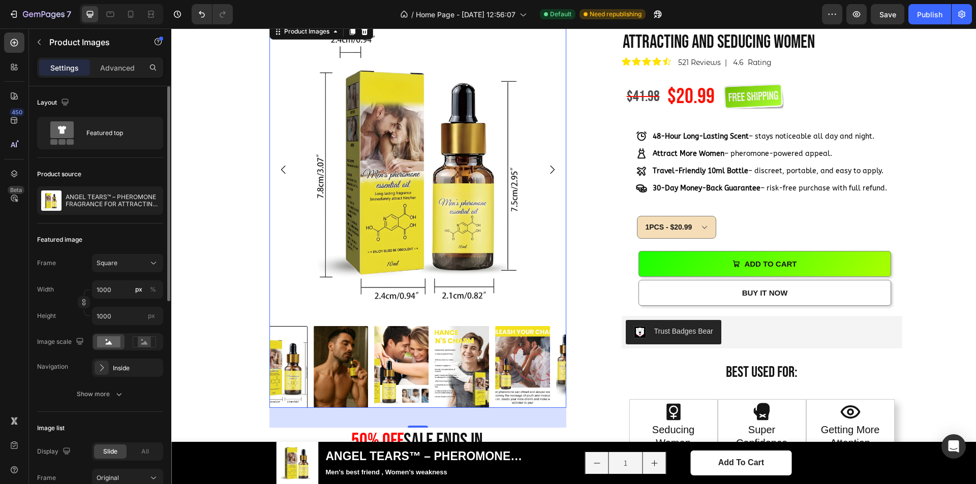
click at [278, 166] on icon "Carousel Back Arrow" at bounding box center [284, 170] width 12 height 12
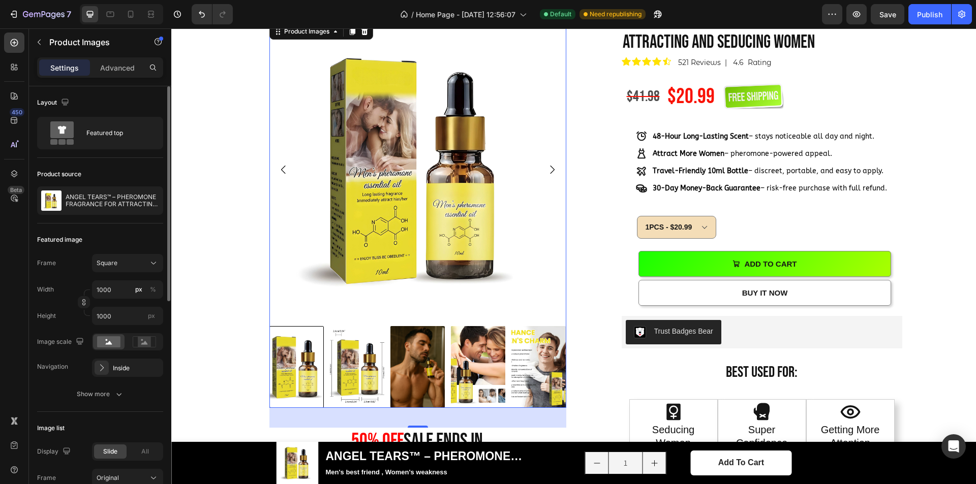
click at [551, 169] on icon "Carousel Next Arrow" at bounding box center [552, 170] width 12 height 12
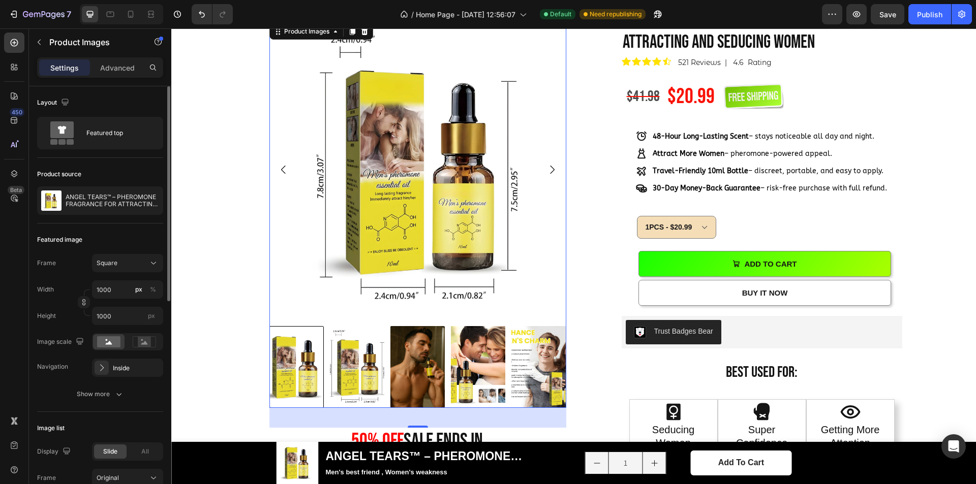
click at [551, 169] on icon "Carousel Next Arrow" at bounding box center [552, 170] width 12 height 12
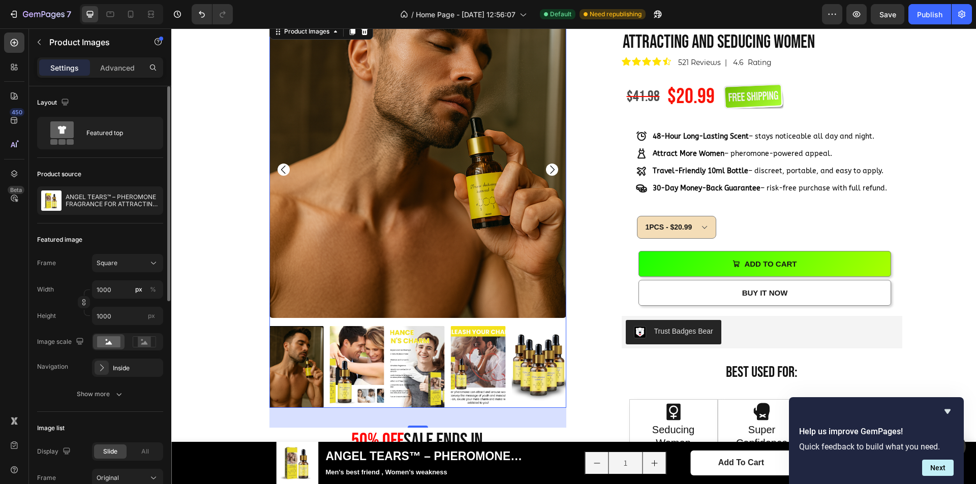
click at [419, 218] on img at bounding box center [417, 169] width 297 height 297
click at [125, 195] on p "ANGEL TEARS™ – PHEROMONE FRAGRANCE FOR ATTRACTING AND SEDUCING WOMEN" at bounding box center [113, 201] width 94 height 14
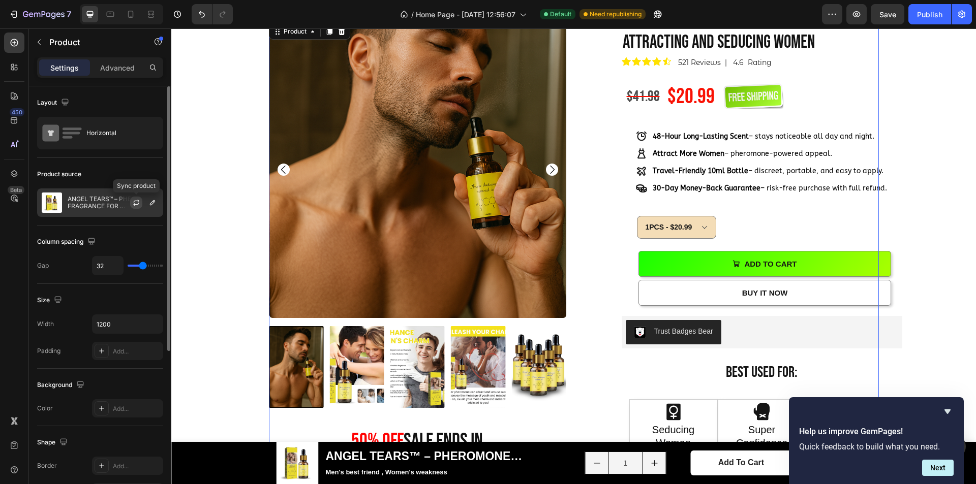
click at [137, 203] on icon "button" at bounding box center [136, 203] width 8 height 8
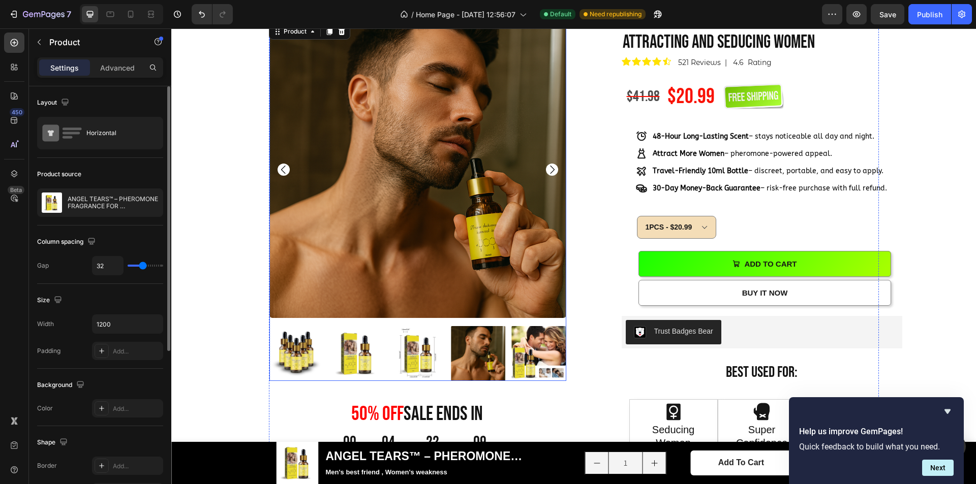
click at [412, 346] on img at bounding box center [417, 353] width 54 height 54
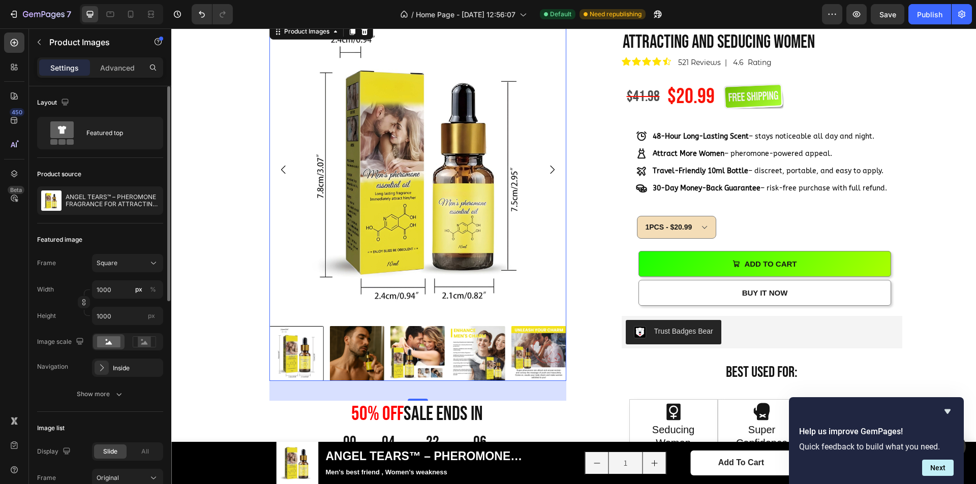
click at [278, 170] on icon "Carousel Back Arrow" at bounding box center [284, 170] width 12 height 12
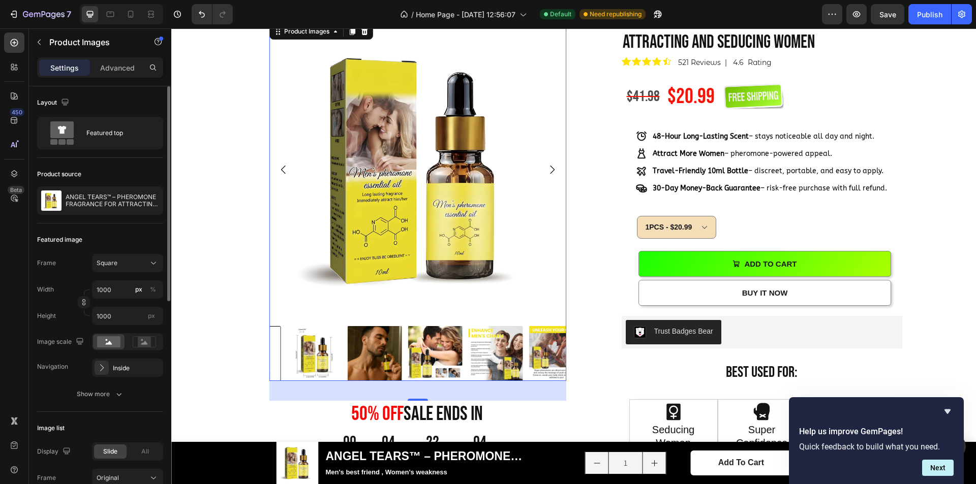
click at [352, 350] on img at bounding box center [375, 353] width 54 height 54
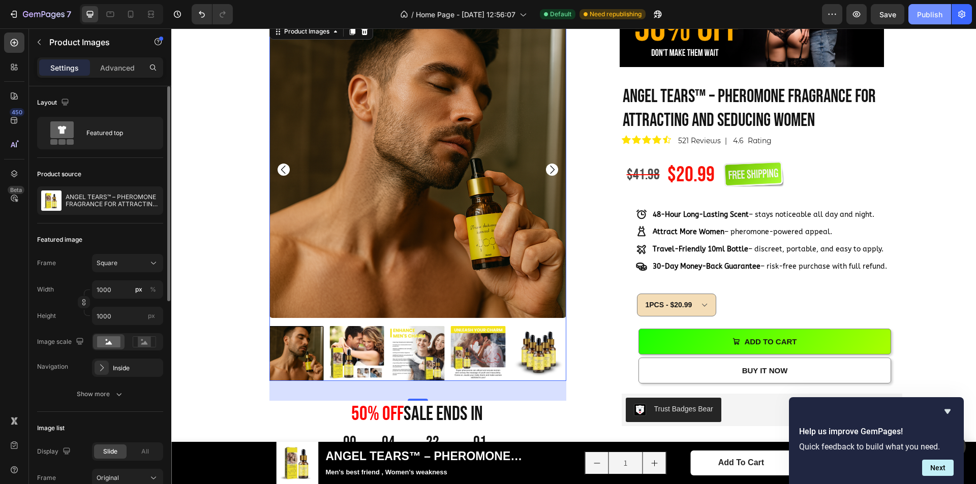
click at [921, 12] on div "Publish" at bounding box center [929, 14] width 25 height 11
click at [343, 356] on img at bounding box center [357, 353] width 54 height 54
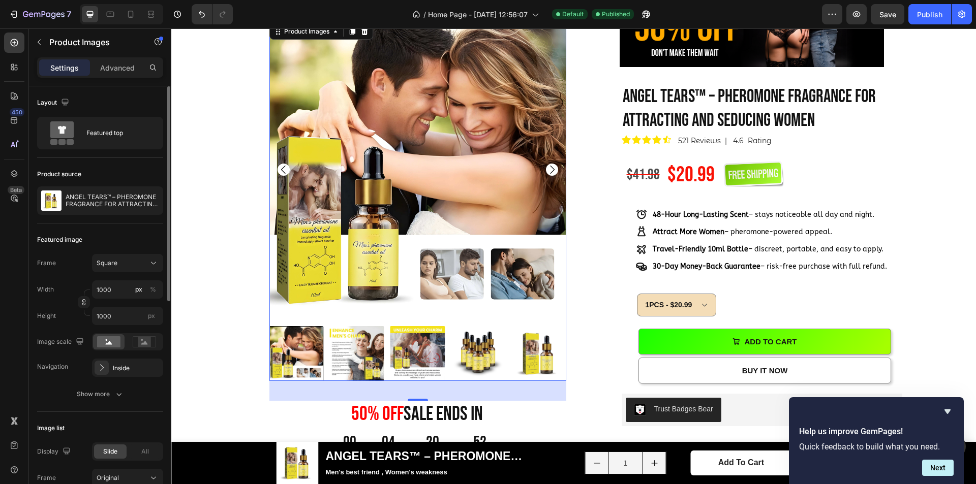
click at [301, 342] on div at bounding box center [296, 353] width 54 height 54
click at [277, 344] on div at bounding box center [296, 353] width 54 height 54
click at [273, 173] on img at bounding box center [417, 169] width 297 height 297
click at [278, 172] on icon "Carousel Back Arrow" at bounding box center [284, 170] width 12 height 12
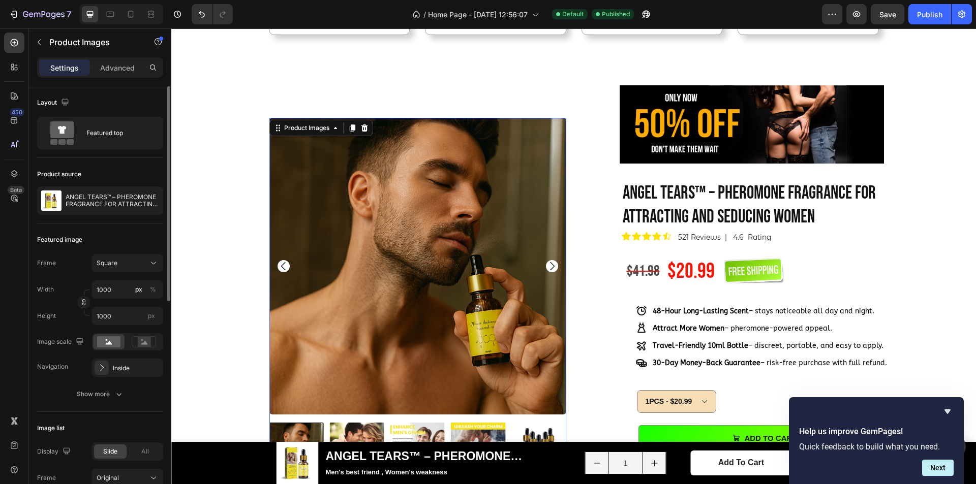
scroll to position [407, 0]
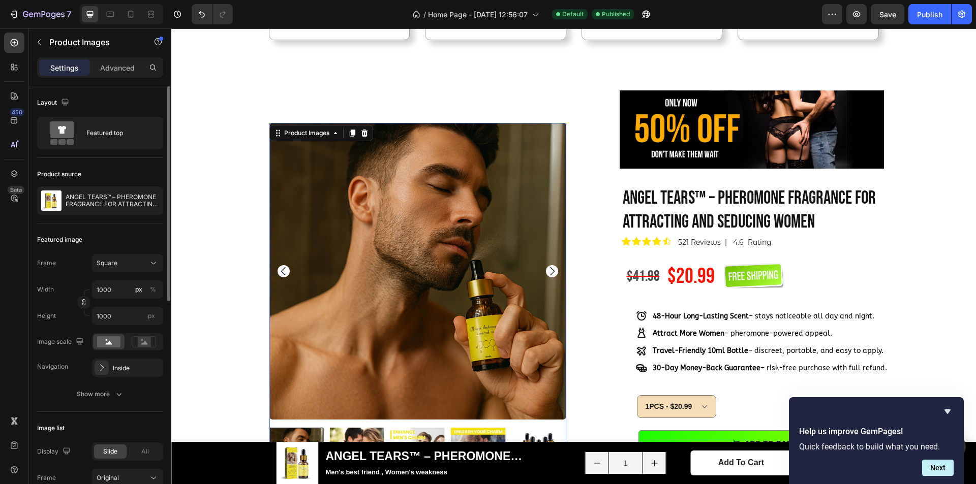
click at [478, 269] on img at bounding box center [417, 271] width 297 height 297
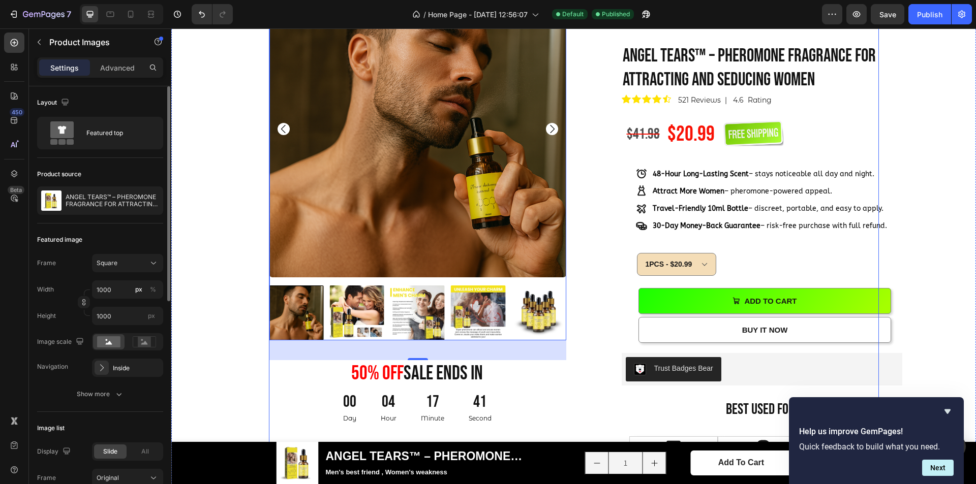
scroll to position [559, 0]
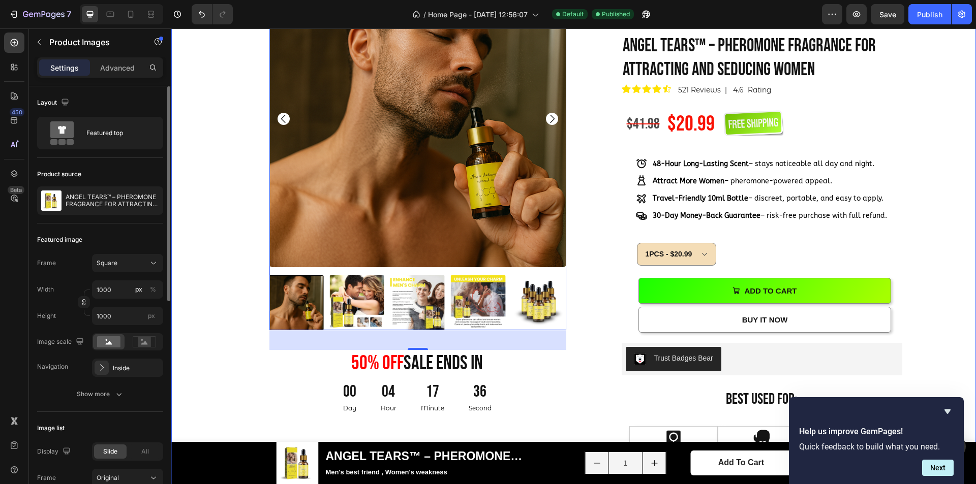
click at [933, 158] on div "Product Images 39 50% OFF sale ends in Heading 00 Day 04 Hour 17 Minute 36 Seco…" at bounding box center [573, 349] width 789 height 757
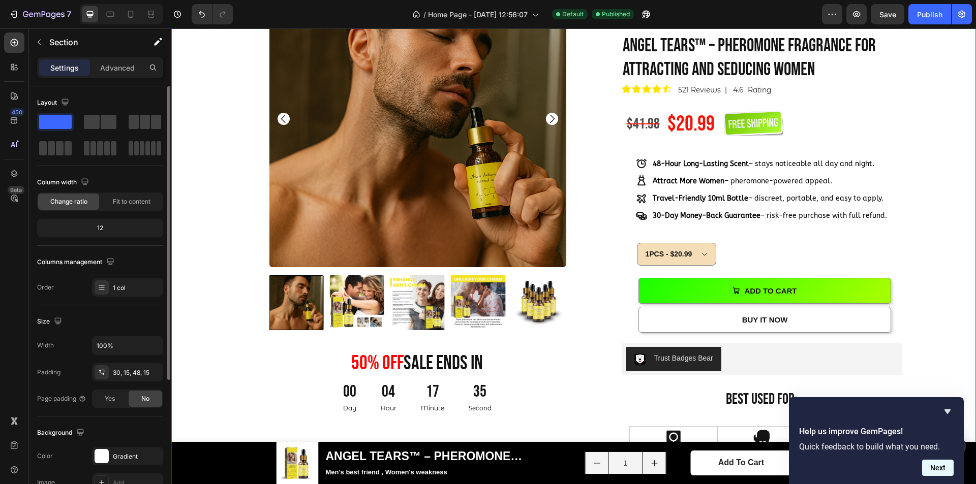
click at [932, 471] on button "Next" at bounding box center [938, 468] width 32 height 16
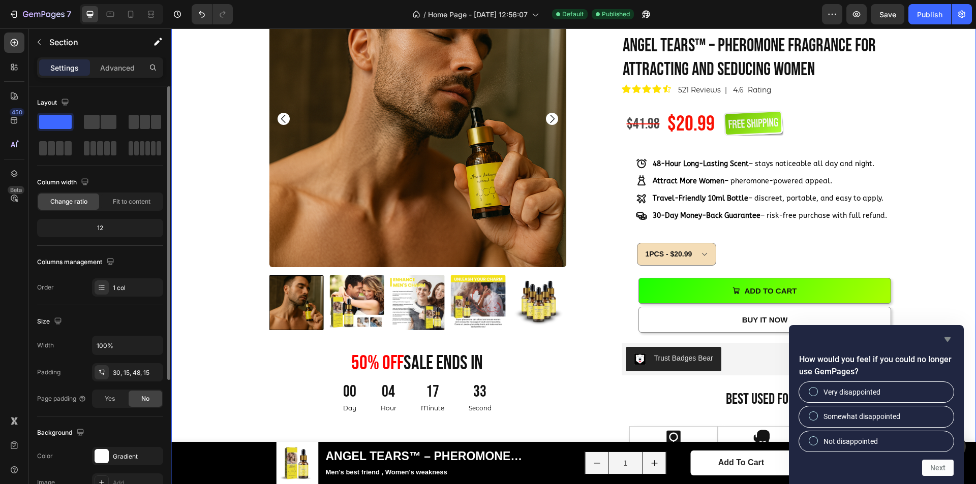
click at [944, 340] on icon "Hide survey" at bounding box center [947, 339] width 12 height 12
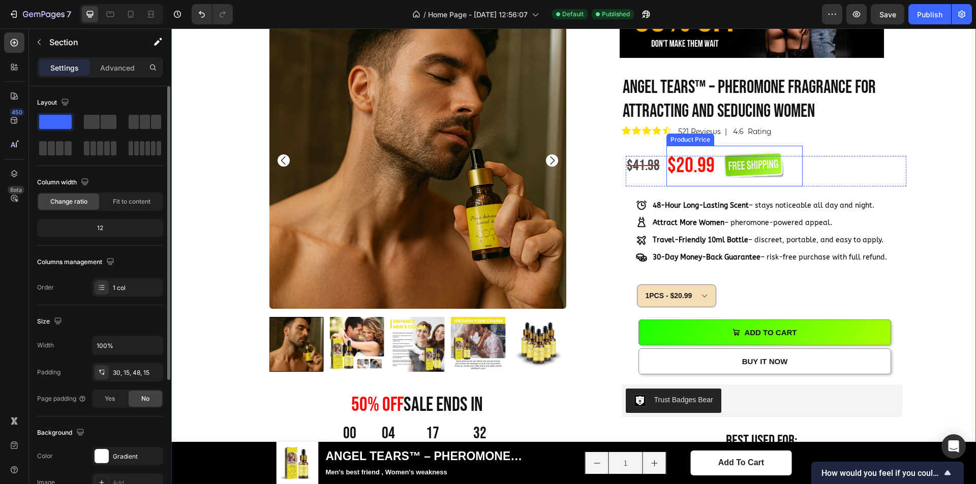
scroll to position [508, 0]
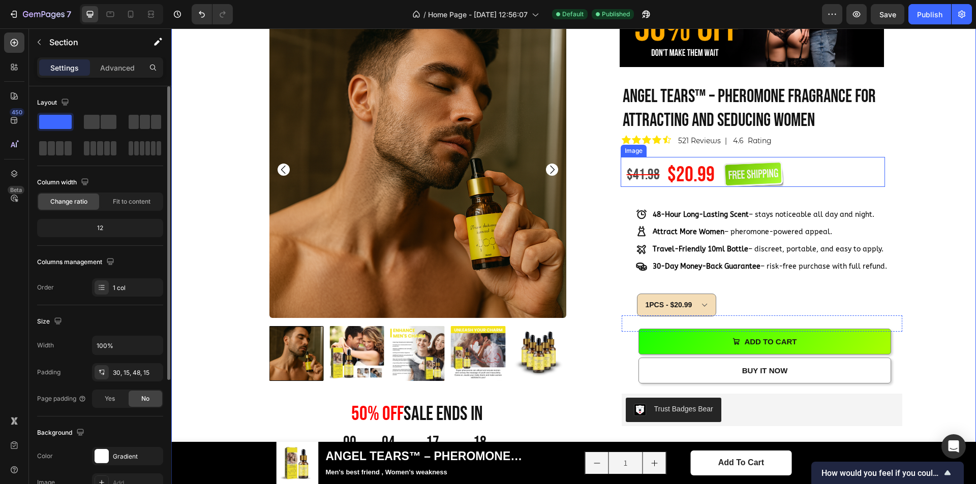
click at [745, 173] on img at bounding box center [752, 173] width 61 height 27
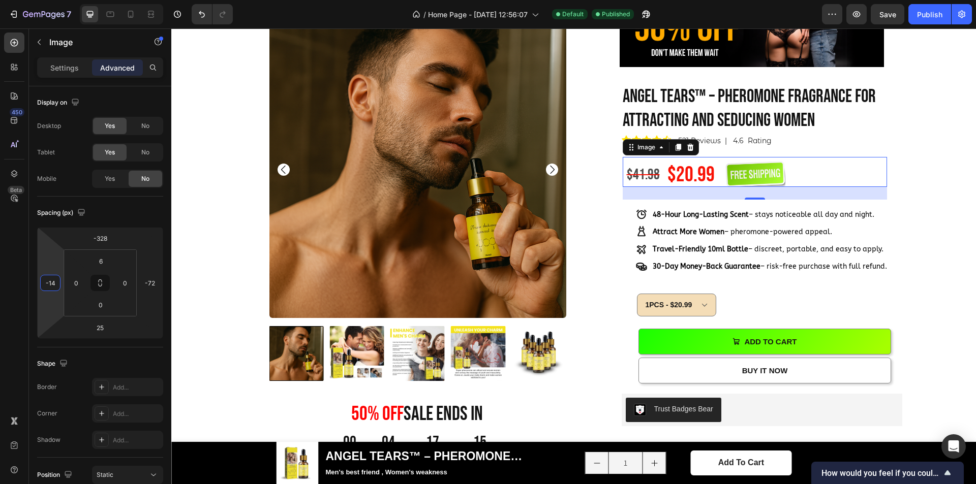
click at [56, 0] on html "7 / Home Page - [DATE] 12:56:07 Default Published Preview Save Publish 450 Beta…" at bounding box center [488, 0] width 976 height 0
type input "-24"
click at [54, 0] on html "7 / Home Page - [DATE] 12:56:07 Default Published Preview Save Publish 450 Beta…" at bounding box center [488, 0] width 976 height 0
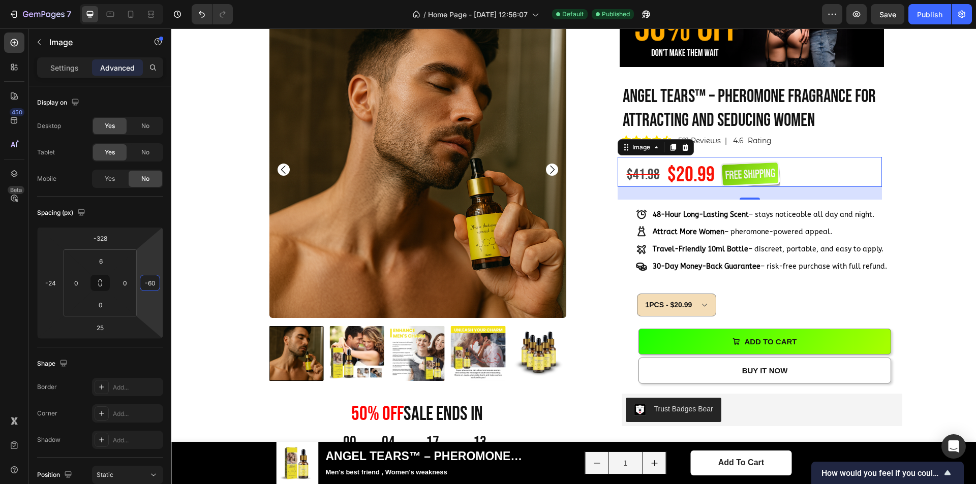
type input "-56"
click at [152, 0] on html "7 / Home Page - [DATE] 12:56:07 Default Published Preview Save Publish 450 Beta…" at bounding box center [488, 0] width 976 height 0
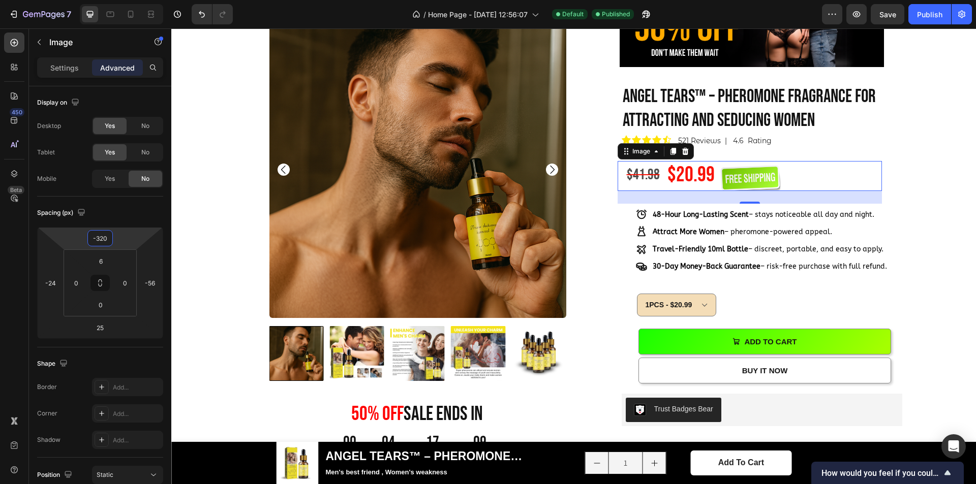
click at [126, 0] on html "7 / Home Page - [DATE] 12:56:07 Default Published Preview Save Publish 450 Beta…" at bounding box center [488, 0] width 976 height 0
type input "-318"
click at [126, 0] on html "7 / Home Page - [DATE] 12:56:07 Default Published Preview Save Publish 450 Beta…" at bounding box center [488, 0] width 976 height 0
click at [934, 114] on div "Product Images 50% OFF sale ends in Heading 00 Day 04 Hour 17 Minute 07 Second …" at bounding box center [573, 399] width 789 height 757
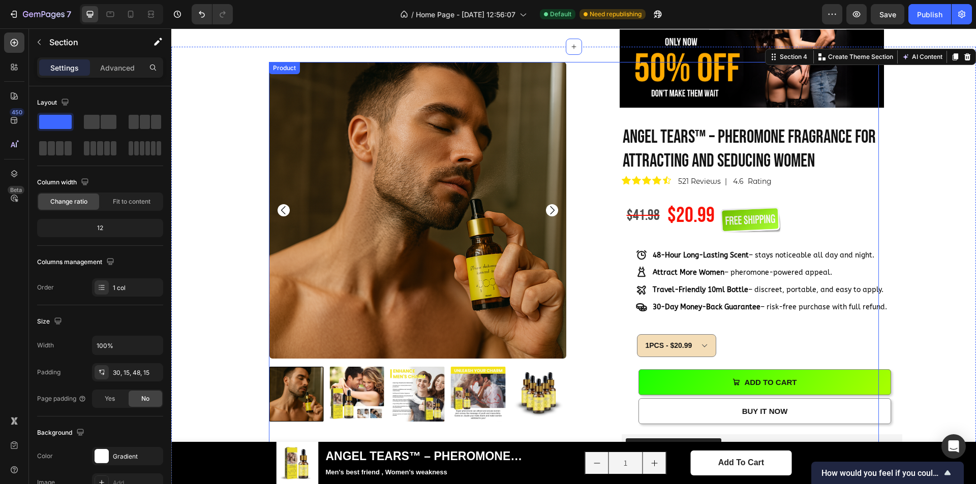
scroll to position [457, 0]
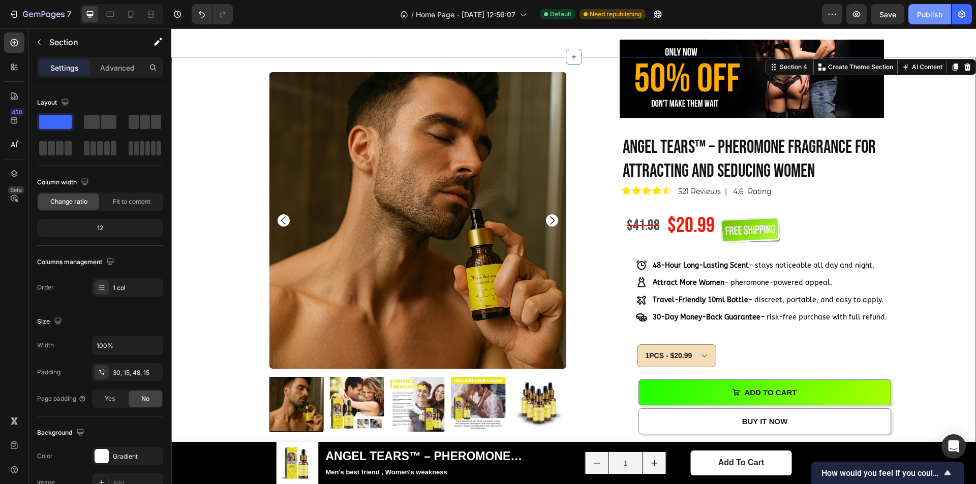
click at [946, 11] on button "Publish" at bounding box center [929, 14] width 43 height 20
click at [655, 356] on select "1PCS - $20.99 5PCS - $84.45" at bounding box center [676, 356] width 79 height 23
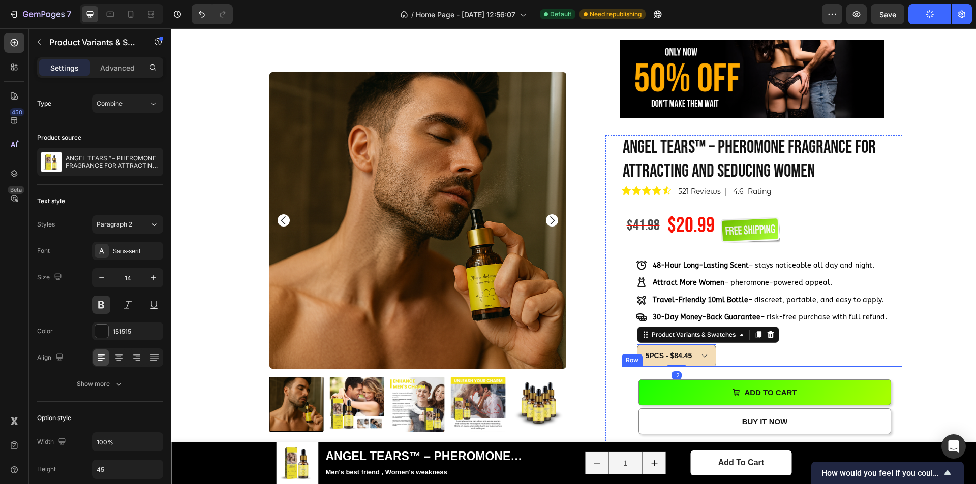
click at [637, 345] on select "1PCS - $20.99 5PCS - $84.45" at bounding box center [676, 356] width 79 height 23
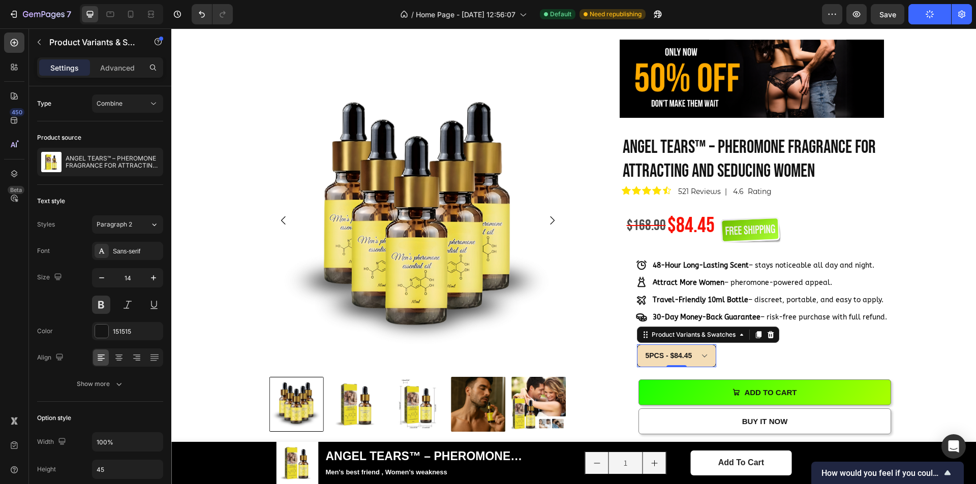
click at [683, 350] on select "1PCS - $20.99 5PCS - $84.45" at bounding box center [676, 356] width 79 height 23
click at [637, 345] on select "1PCS - $20.99 5PCS - $84.45" at bounding box center [676, 356] width 79 height 23
click at [699, 358] on select "1PCS - $20.99 5PCS - $84.45" at bounding box center [676, 356] width 79 height 23
click at [637, 345] on select "1PCS - $20.99 5PCS - $84.45" at bounding box center [676, 356] width 79 height 23
click at [681, 353] on select "1PCS - $20.99 5PCS - $84.45" at bounding box center [676, 356] width 79 height 23
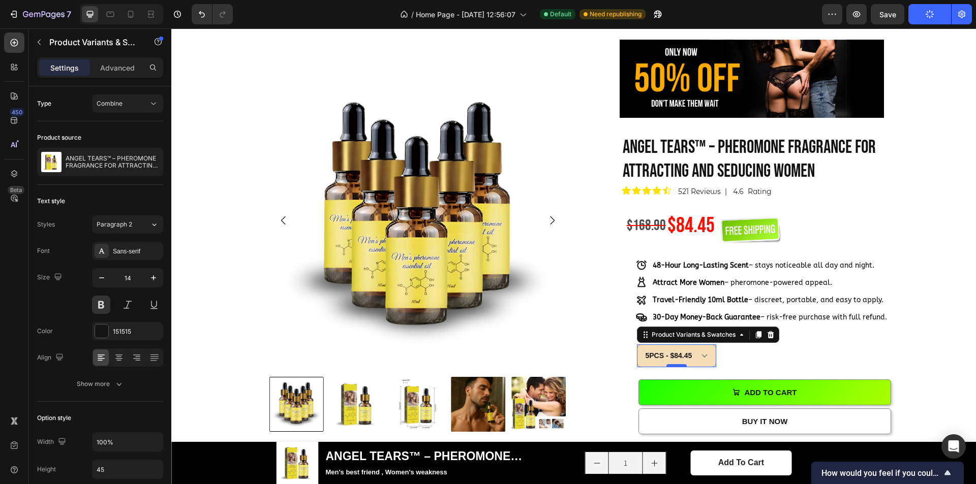
select select "578022774614786687"
click at [637, 345] on select "1PCS - $20.99 5PCS - $84.45" at bounding box center [676, 356] width 79 height 23
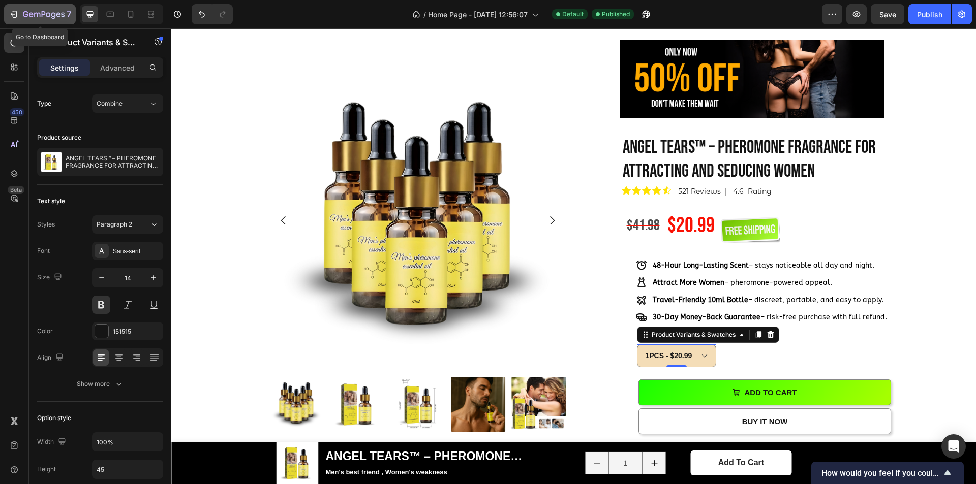
click at [10, 14] on icon "button" at bounding box center [14, 14] width 10 height 10
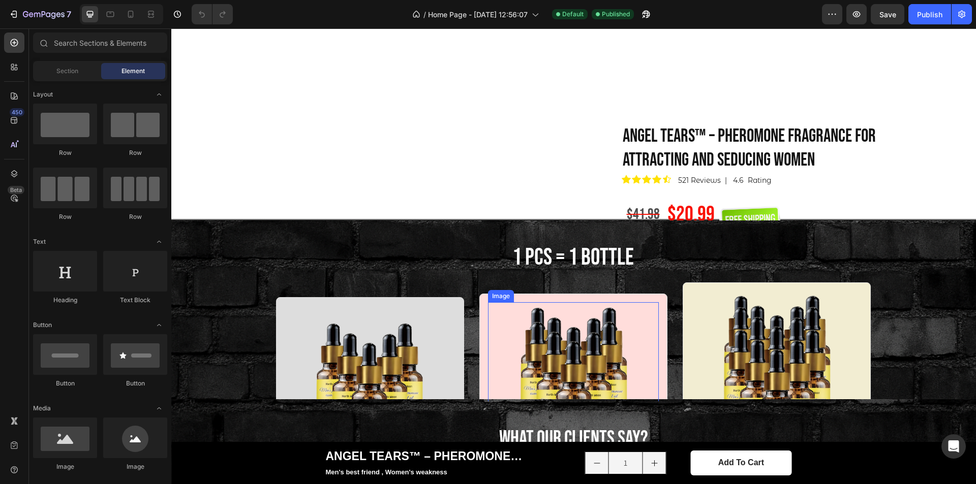
scroll to position [508, 0]
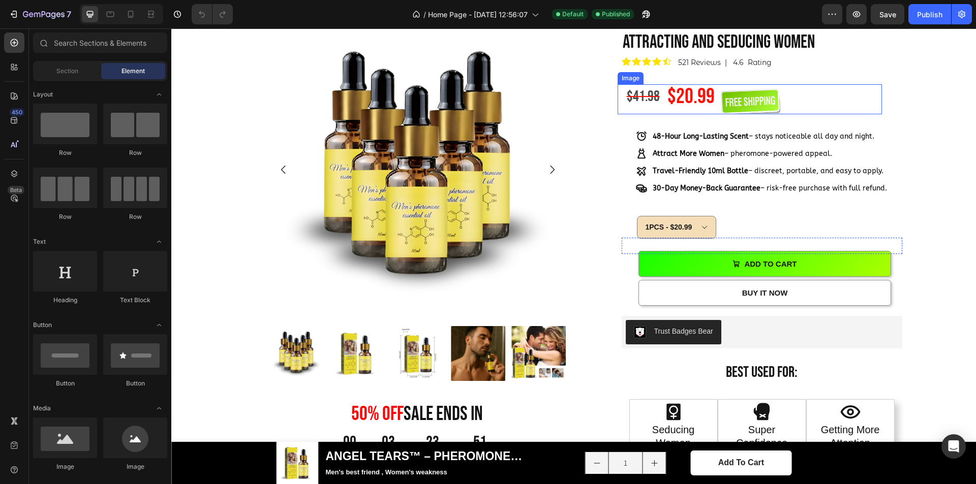
click at [735, 114] on img at bounding box center [749, 100] width 61 height 27
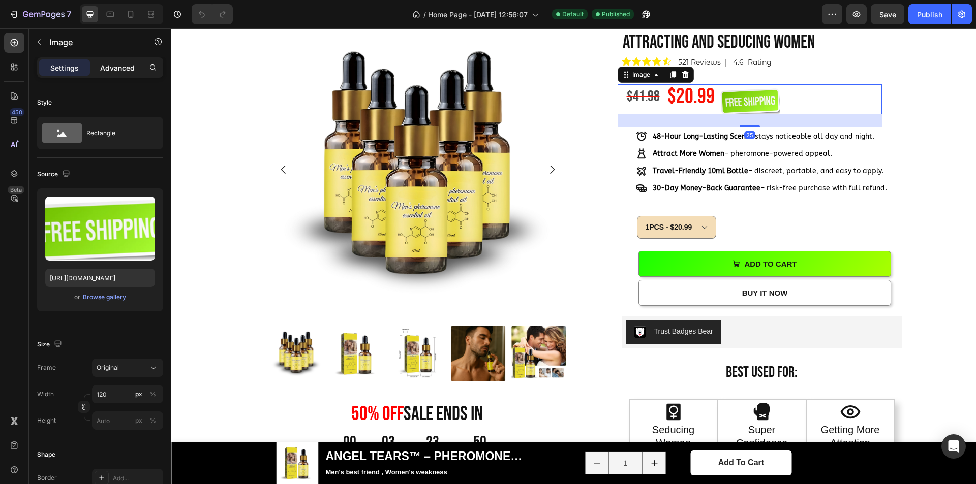
click at [106, 70] on p "Advanced" at bounding box center [117, 68] width 35 height 11
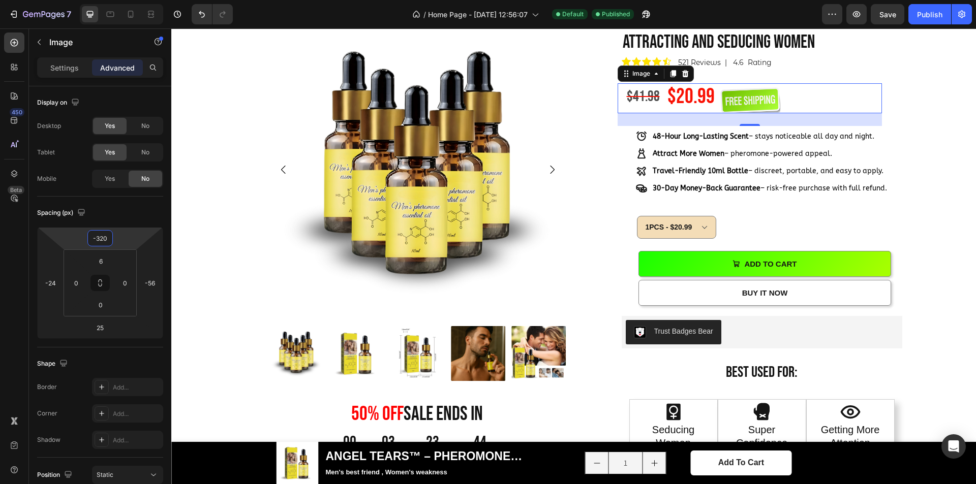
type input "-318"
click at [124, 0] on html "7 / Home Page - [DATE] 12:56:07 Default Published Preview Save Publish 450 Beta…" at bounding box center [488, 0] width 976 height 0
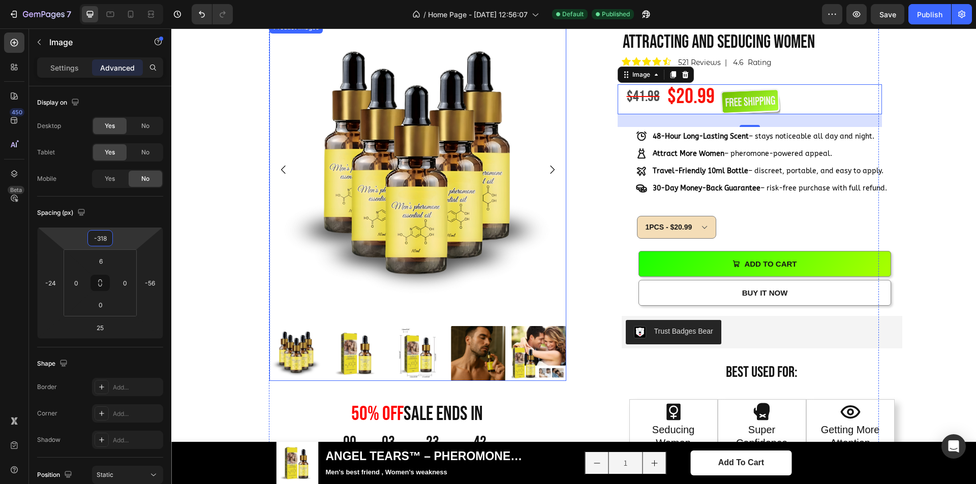
click at [352, 161] on img at bounding box center [417, 169] width 297 height 297
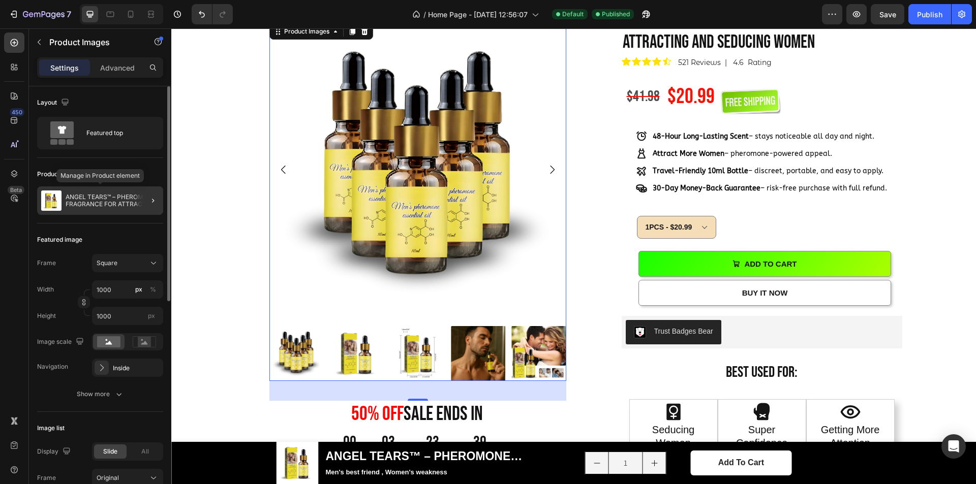
click at [113, 193] on div "ANGEL TEARS™ – PHEROMONE FRAGRANCE FOR ATTRACTING AND SEDUCING WOMEN" at bounding box center [100, 201] width 126 height 28
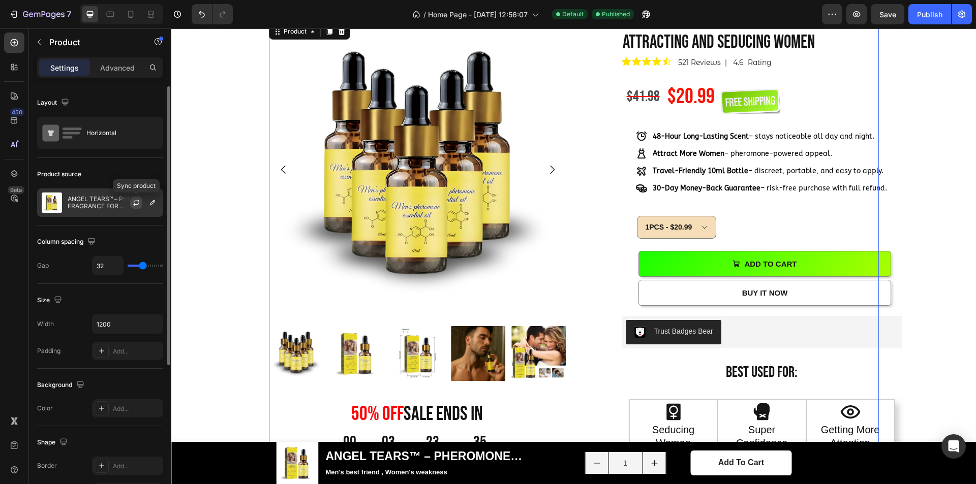
click at [136, 204] on icon "button" at bounding box center [136, 204] width 6 height 3
click at [526, 338] on img at bounding box center [538, 353] width 54 height 54
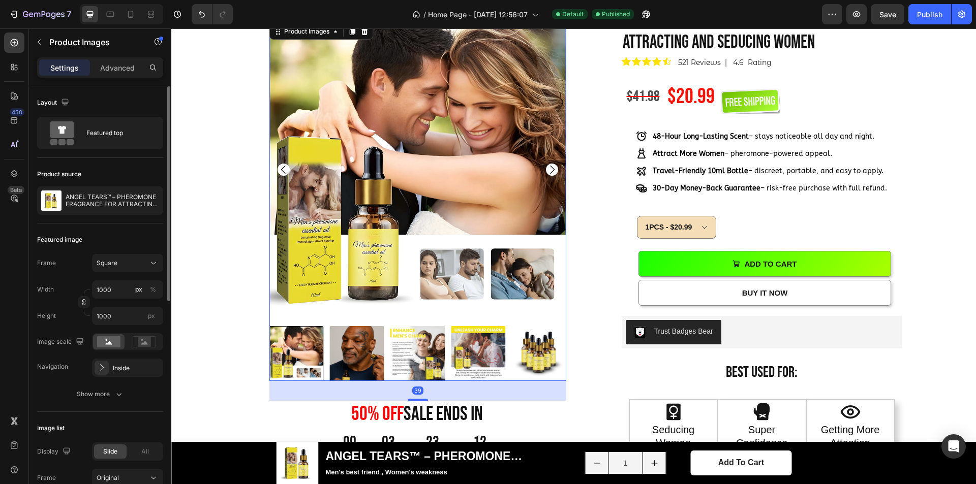
click at [353, 352] on img at bounding box center [357, 353] width 54 height 54
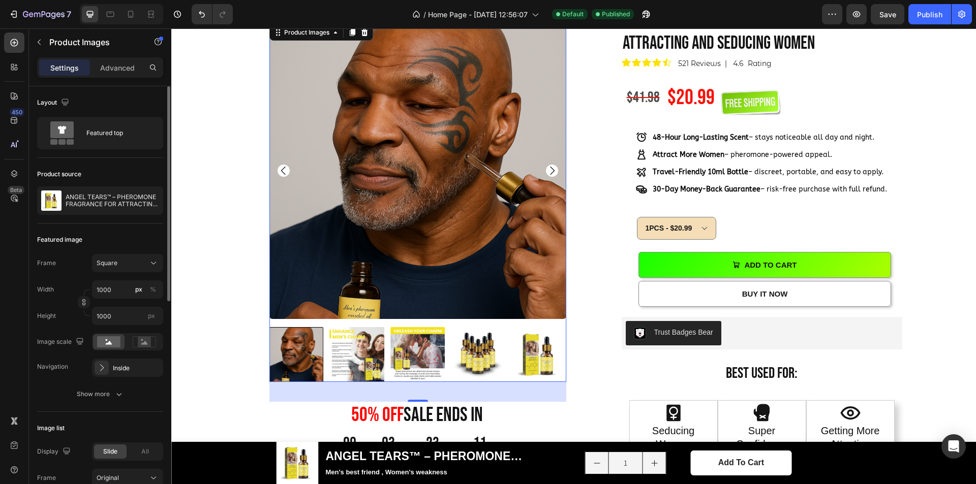
scroll to position [407, 0]
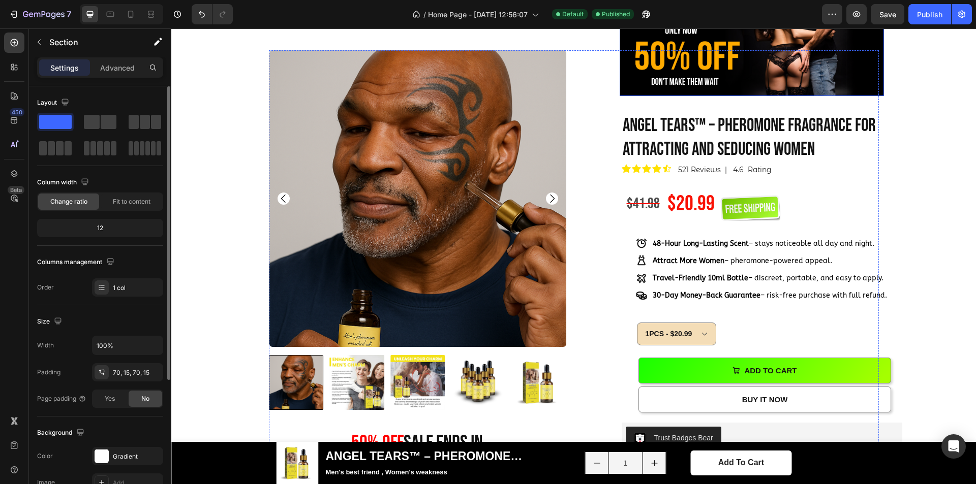
scroll to position [508, 0]
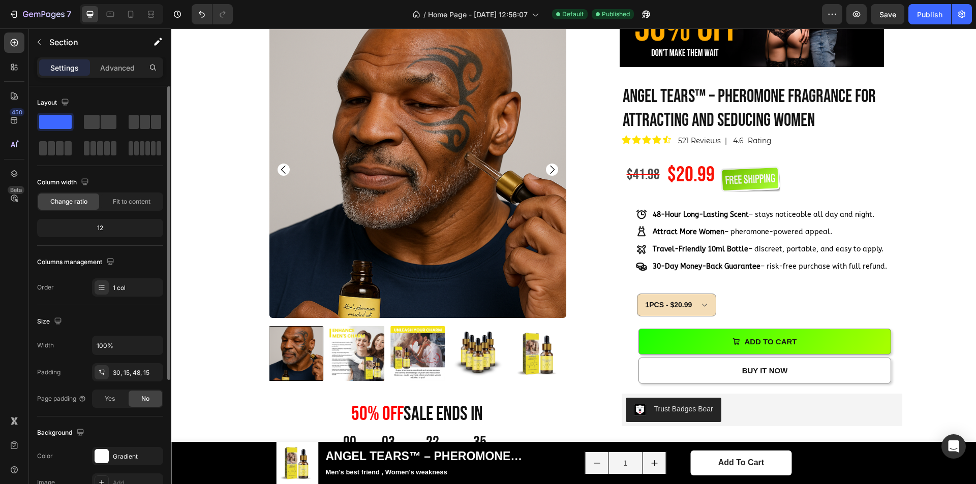
click at [922, 136] on div "Product Images 50% OFF sale ends in Heading 00 Day 03 Hour 22 Minute 35 Second …" at bounding box center [573, 399] width 789 height 757
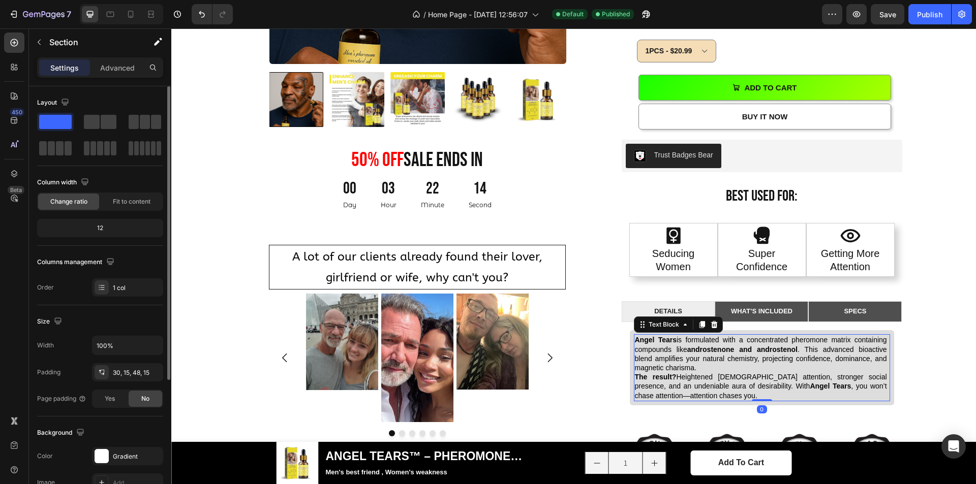
click at [697, 380] on p "Angel Tears is formulated with a concentrated pheromone matrix containing compo…" at bounding box center [762, 367] width 254 height 65
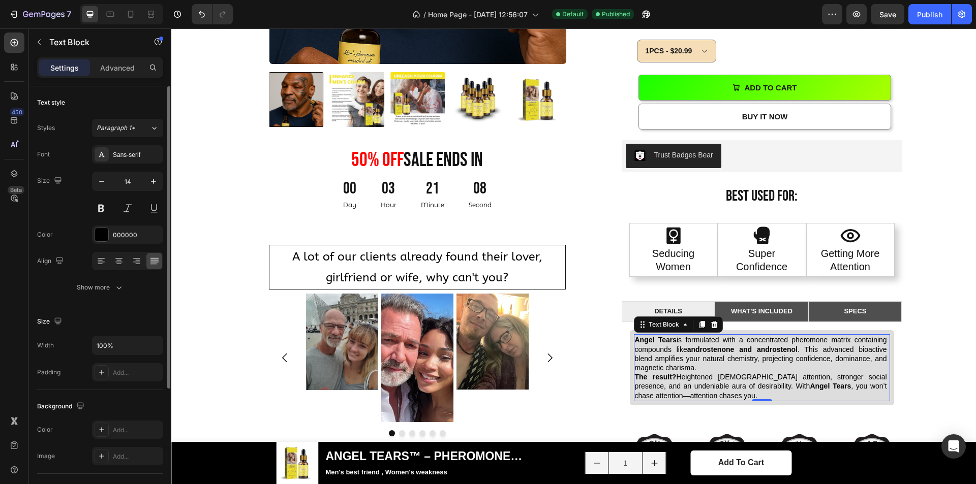
click at [779, 371] on p "Angel Tears is formulated with a concentrated pheromone matrix containing compo…" at bounding box center [762, 367] width 254 height 65
click at [707, 395] on p "Angel Tears is formulated with a concentrated pheromone matrix containing compo…" at bounding box center [762, 367] width 254 height 65
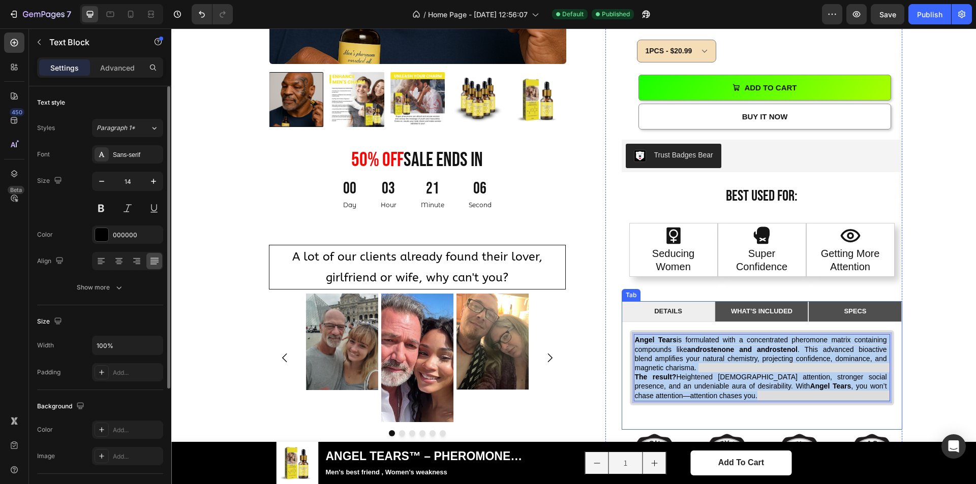
drag, startPoint x: 676, startPoint y: 380, endPoint x: 623, endPoint y: 344, distance: 64.1
click at [623, 344] on div "Angel Tears is formulated with a concentrated pheromone matrix containing compo…" at bounding box center [762, 375] width 281 height 107
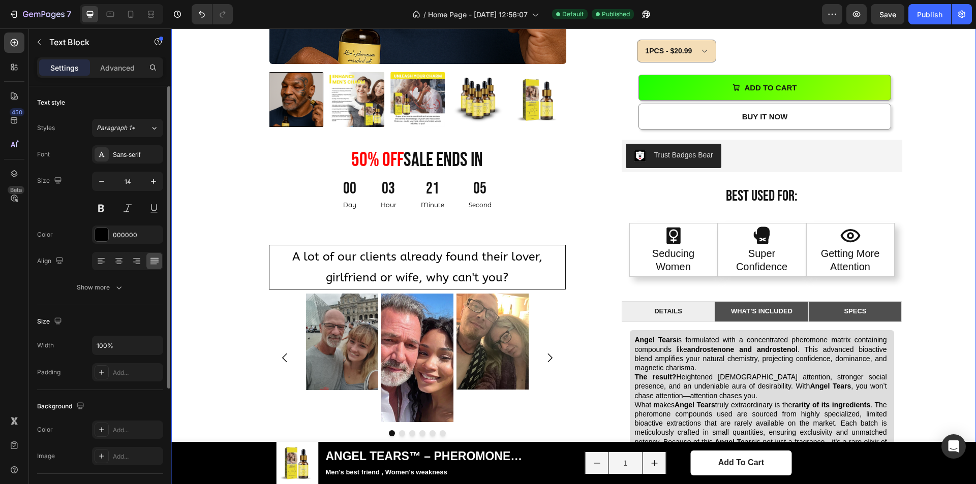
click at [929, 314] on div "Product Images 50% OFF sale ends in Heading 00 Day 03 Hour 21 Minute 05 Second …" at bounding box center [573, 204] width 789 height 875
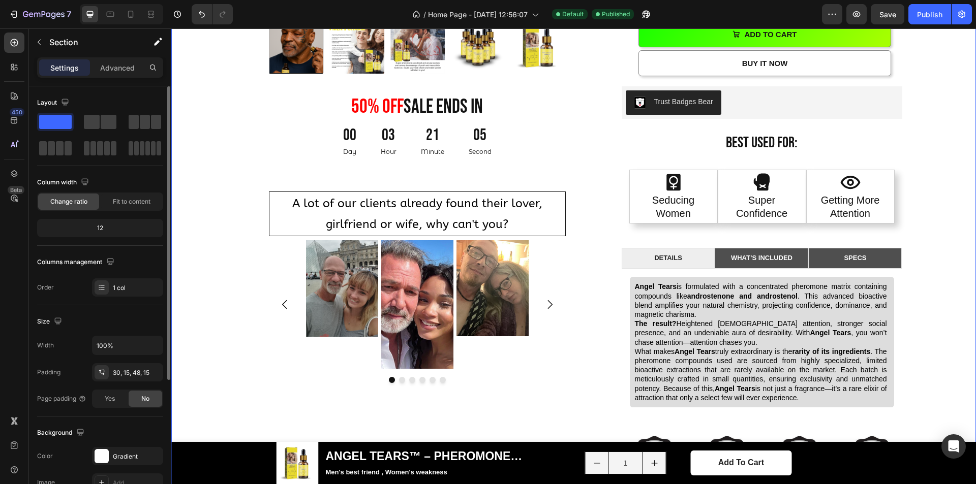
scroll to position [915, 0]
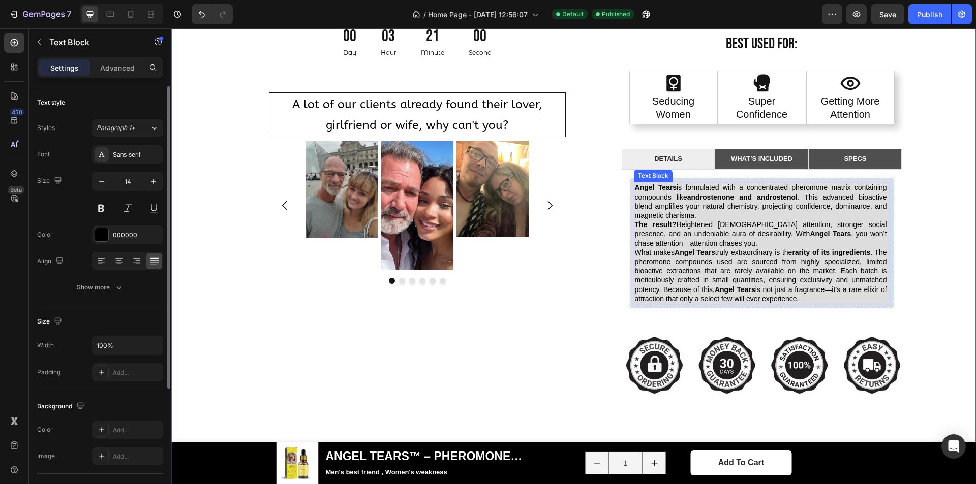
click at [681, 243] on p "The result? Heightened female attention, stronger social presence, and an unden…" at bounding box center [762, 234] width 254 height 28
click at [700, 244] on p "The result? Heightened female attention, stronger social presence, and an unden…" at bounding box center [762, 234] width 254 height 28
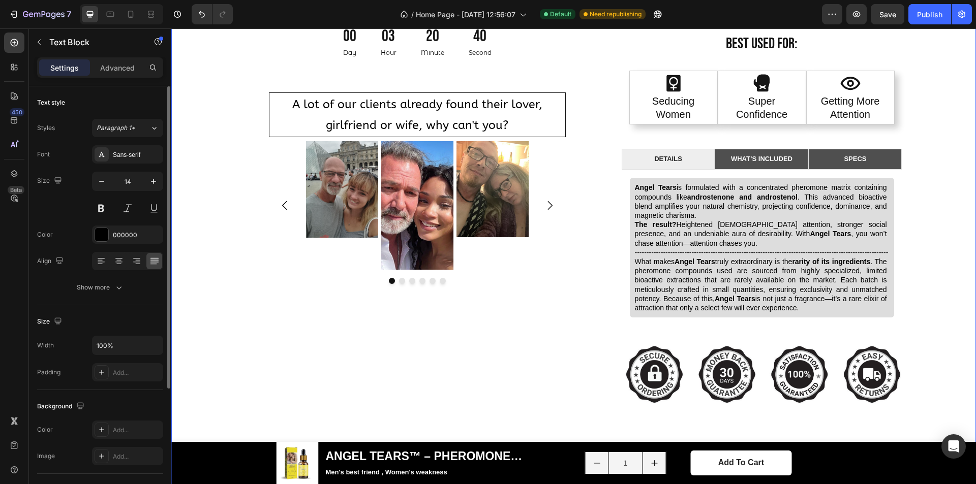
click at [961, 244] on div "Product Images 50% OFF sale ends in Heading 00 Day 03 Hour 20 Minute 40 Second …" at bounding box center [573, 61] width 805 height 924
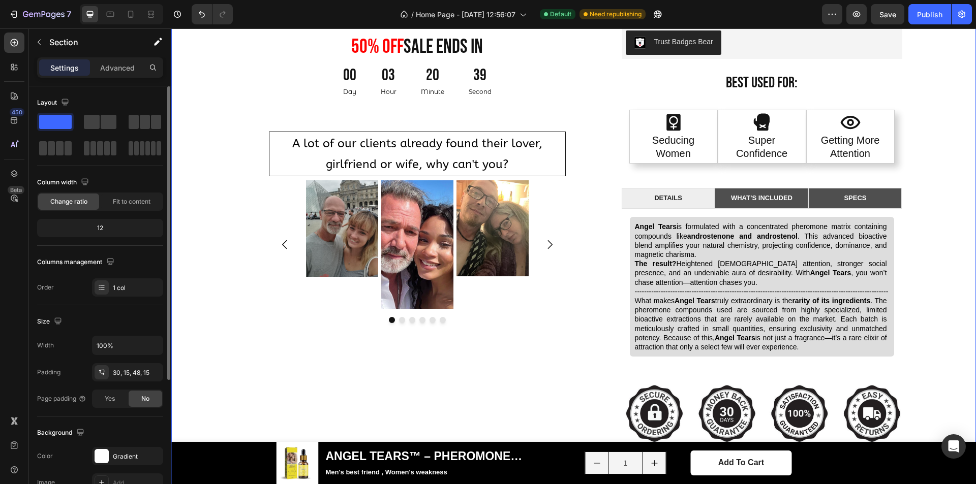
scroll to position [864, 0]
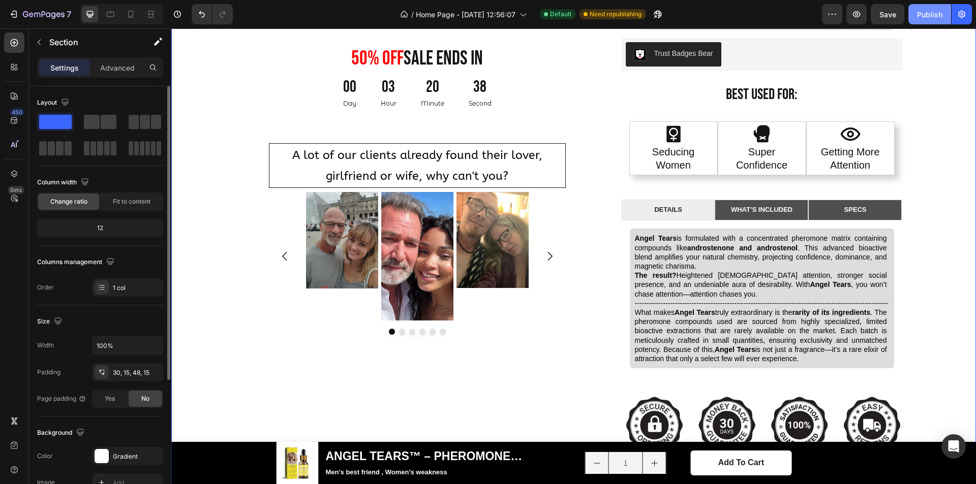
click at [925, 11] on div "Publish" at bounding box center [929, 14] width 25 height 11
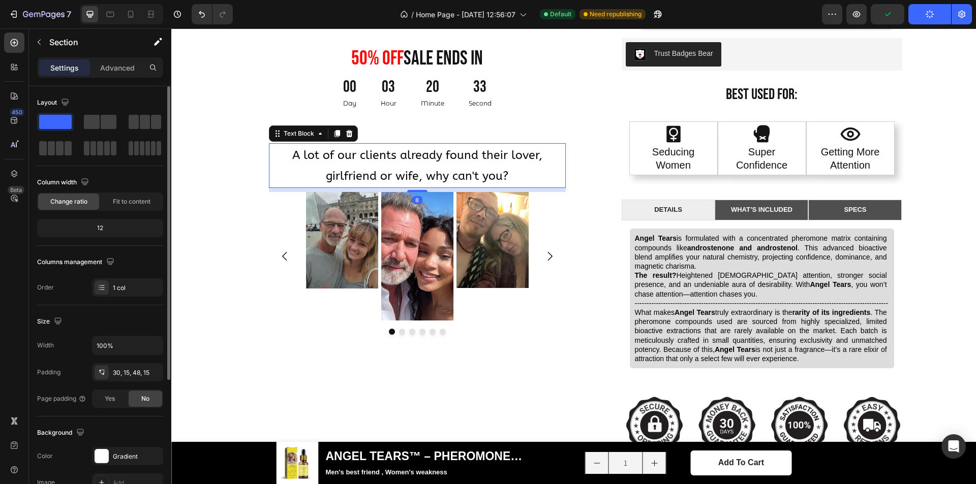
click at [534, 170] on p "A lot of our clients already found their lover, girlfriend or wife, why can't y…" at bounding box center [417, 166] width 294 height 42
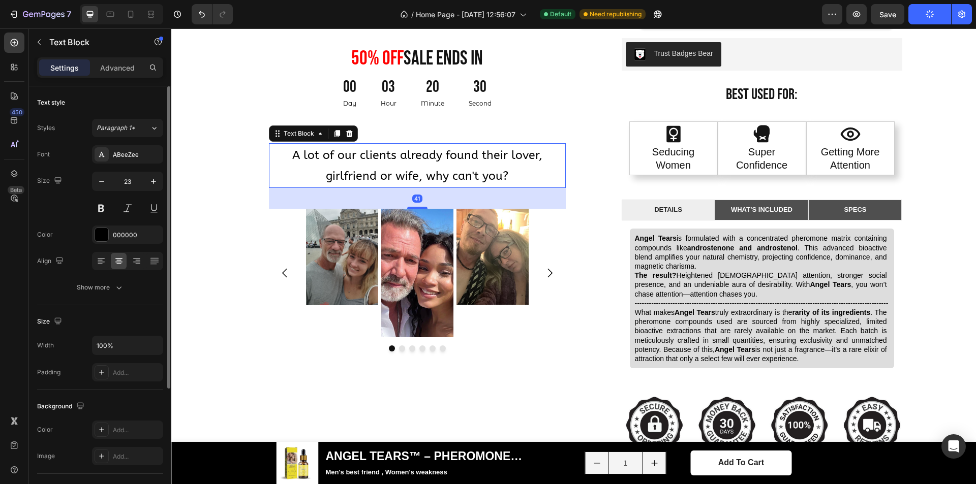
drag, startPoint x: 418, startPoint y: 192, endPoint x: 418, endPoint y: 208, distance: 16.8
click at [418, 208] on div at bounding box center [417, 208] width 20 height 2
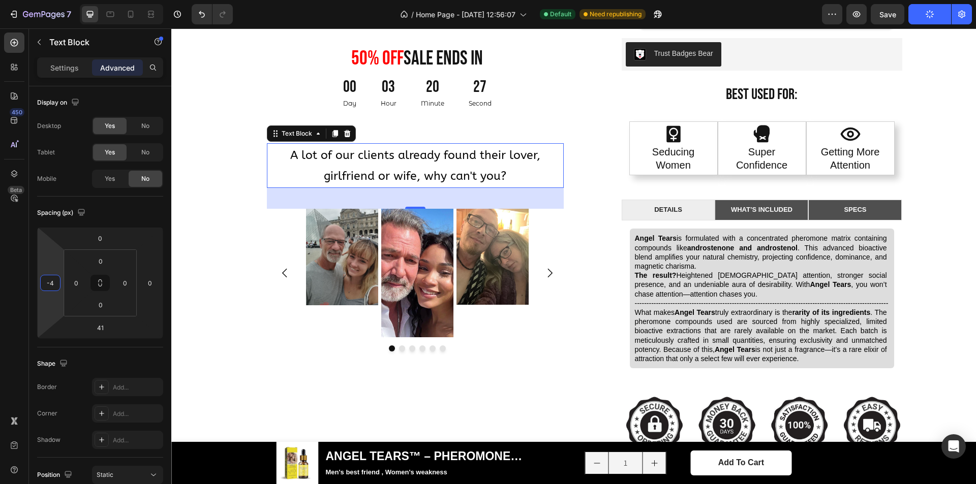
type input "-6"
click at [54, 0] on html "7 / Home Page - Aug 1, 12:56:07 Default Need republishing Preview Save Publish …" at bounding box center [488, 0] width 976 height 0
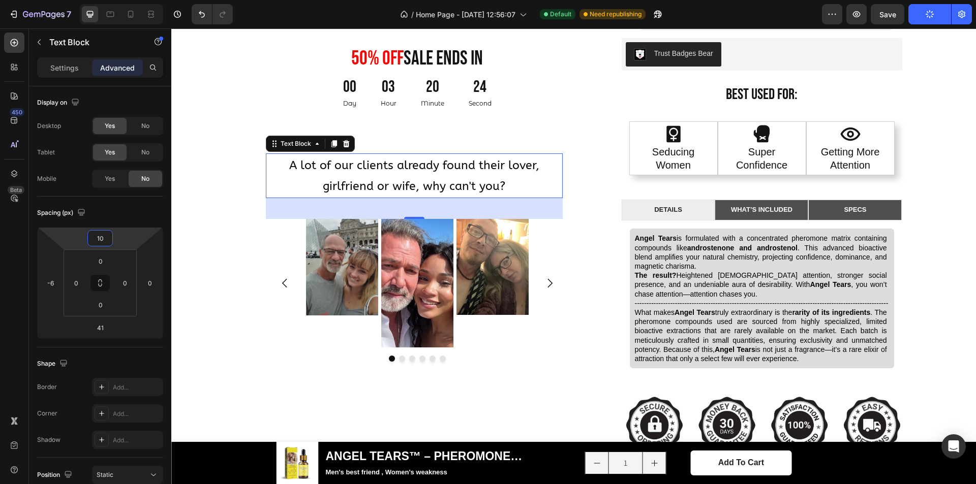
type input "8"
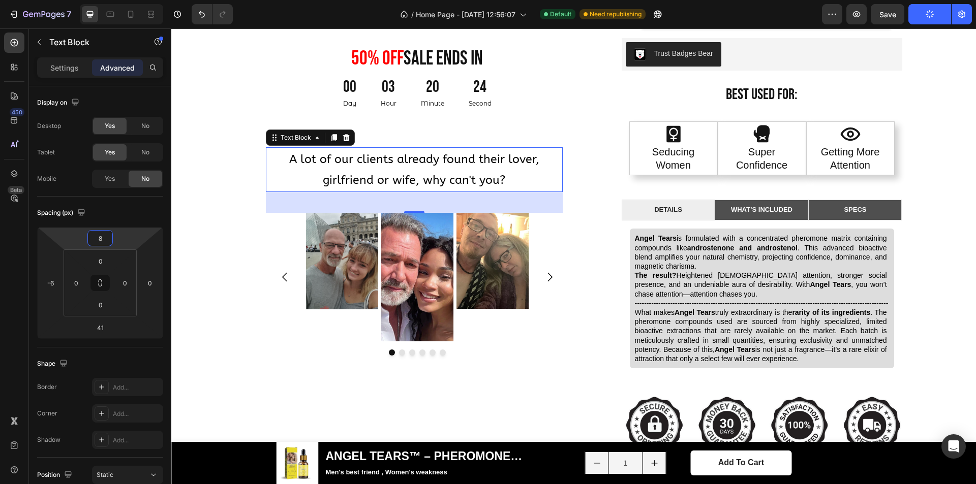
click at [126, 0] on html "7 / Home Page - Aug 1, 12:56:07 Default Need republishing Preview Save Publish …" at bounding box center [488, 0] width 976 height 0
click at [946, 188] on div "Product Images 50% OFF sale ends in Heading 00 Day 03 Hour 20 Minute 23 Second …" at bounding box center [573, 108] width 789 height 884
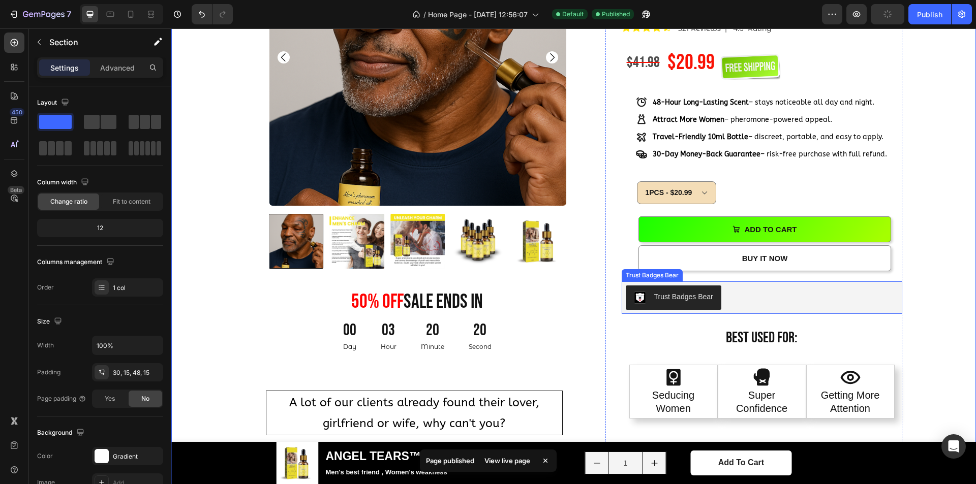
scroll to position [559, 0]
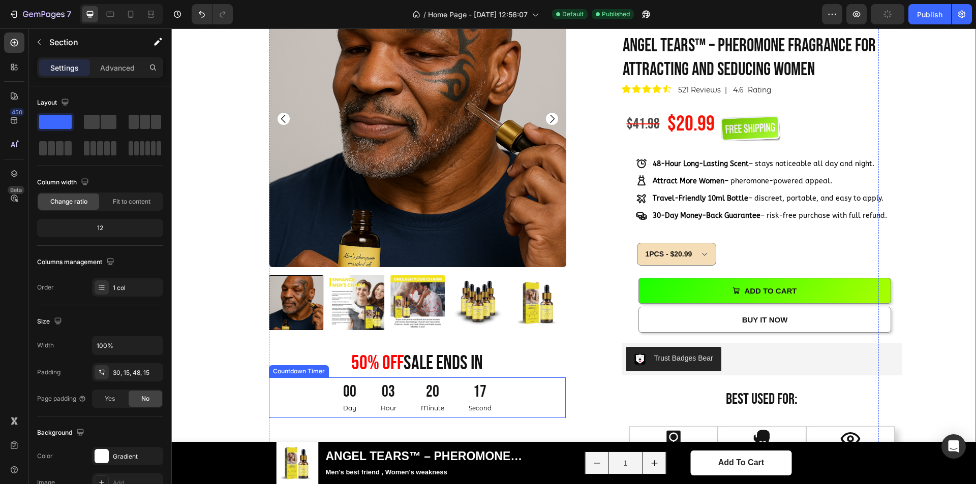
click at [460, 407] on div "17 Second" at bounding box center [479, 398] width 47 height 40
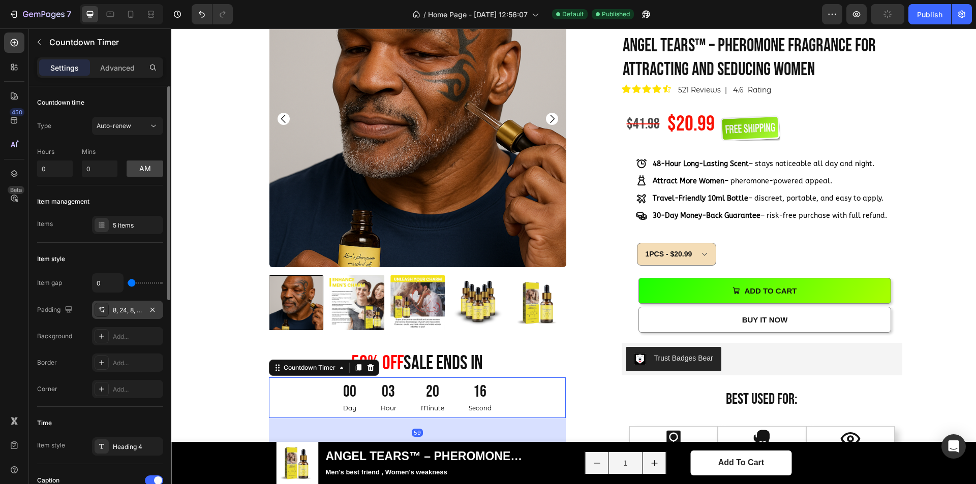
scroll to position [152, 0]
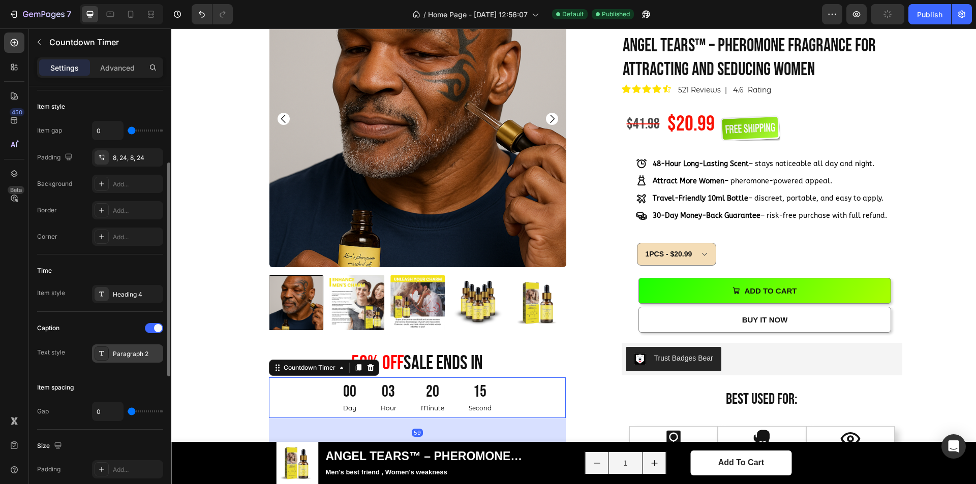
click at [121, 354] on div "Paragraph 2" at bounding box center [137, 354] width 48 height 9
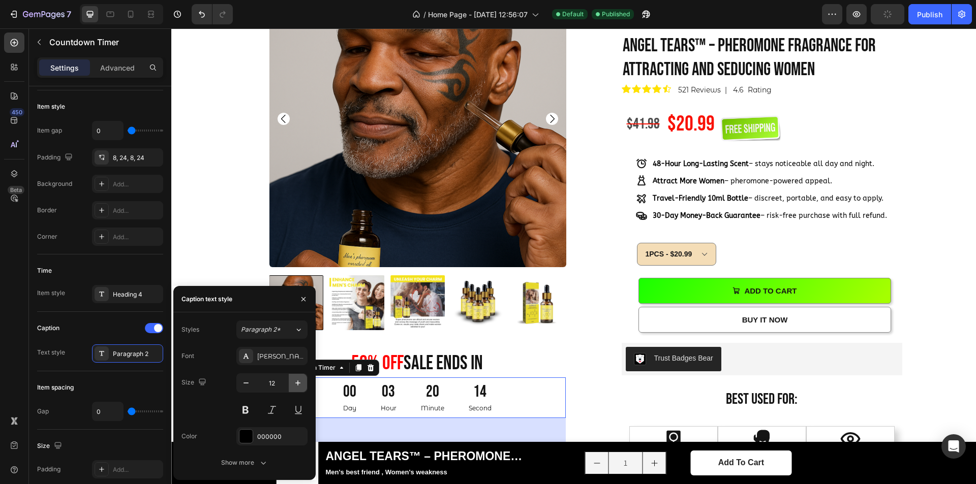
click at [297, 383] on icon "button" at bounding box center [298, 383] width 10 height 10
click at [293, 385] on icon "button" at bounding box center [298, 383] width 10 height 10
type input "14"
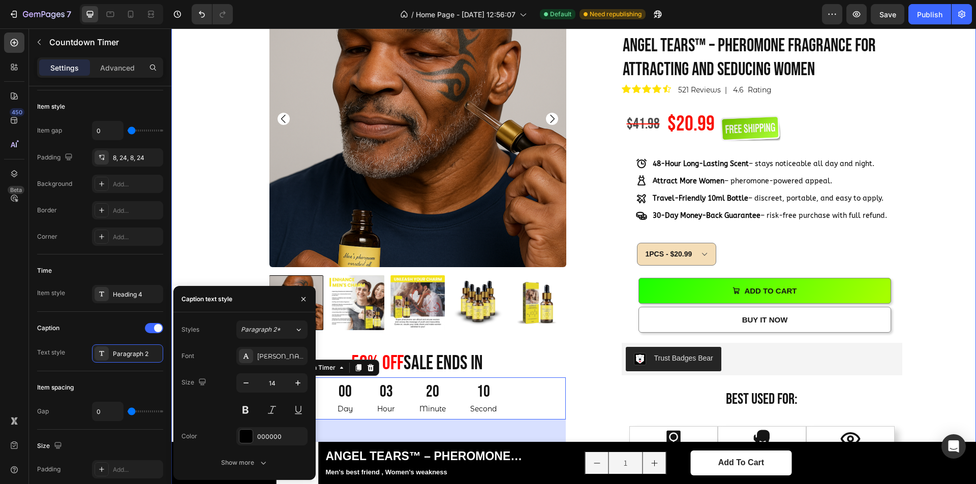
click at [918, 255] on div "Product Images 50% OFF sale ends in Heading 00 Day 03 Hour 20 Minute 10 Second …" at bounding box center [573, 413] width 789 height 884
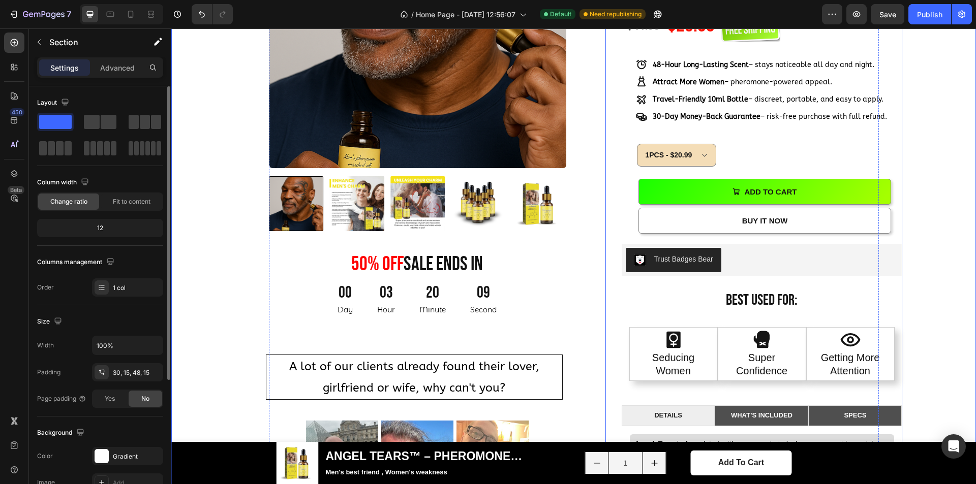
scroll to position [661, 0]
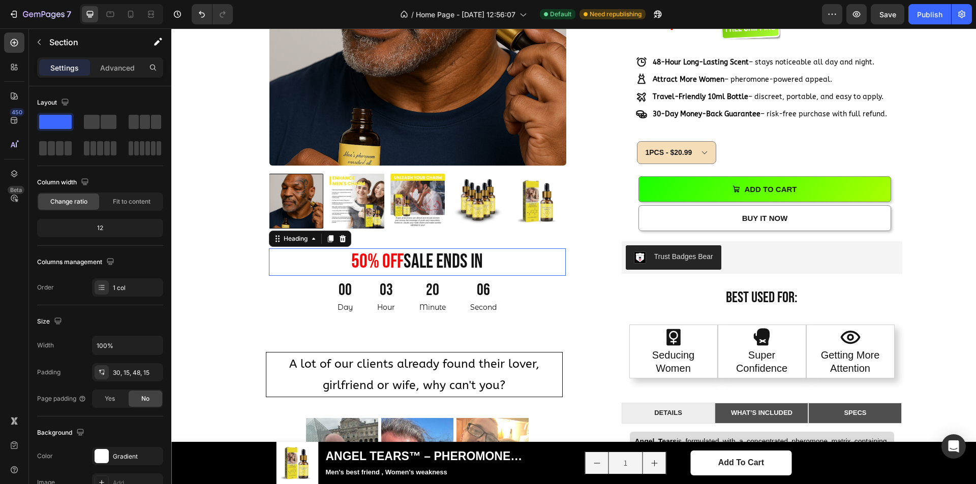
click at [456, 263] on h2 "50% OFF sale ends in" at bounding box center [417, 263] width 297 height 28
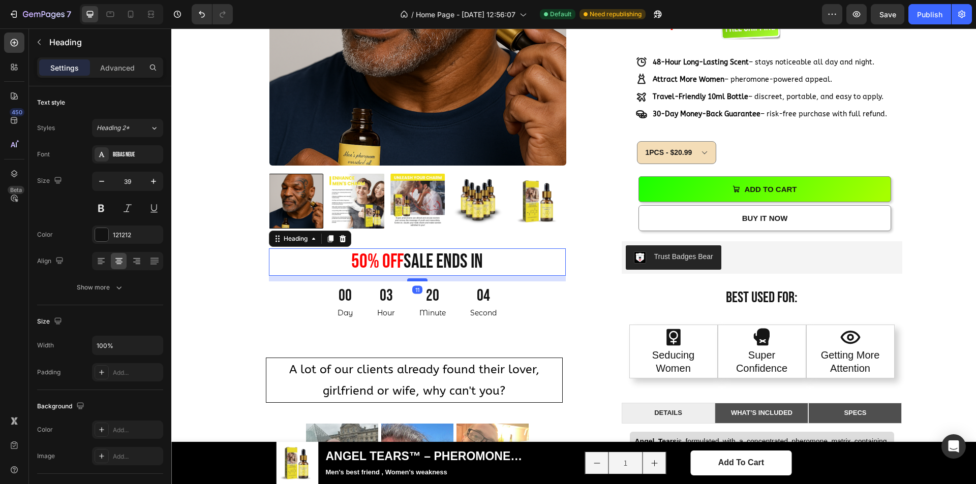
drag, startPoint x: 415, startPoint y: 274, endPoint x: 415, endPoint y: 280, distance: 5.6
click at [415, 280] on div at bounding box center [417, 280] width 20 height 3
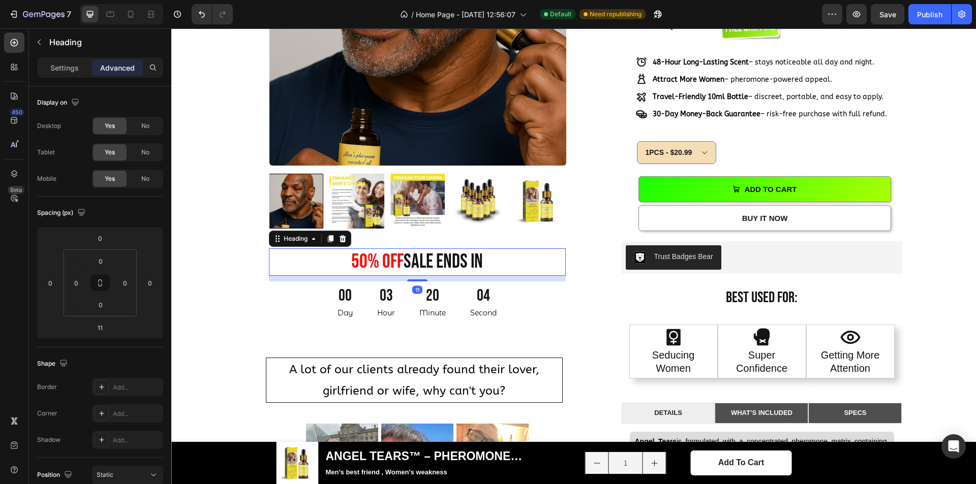
click at [948, 168] on div "Product Images 50% OFF sale ends in Heading 11 00 Day 03 Hour 20 Minute 04 Seco…" at bounding box center [573, 311] width 789 height 884
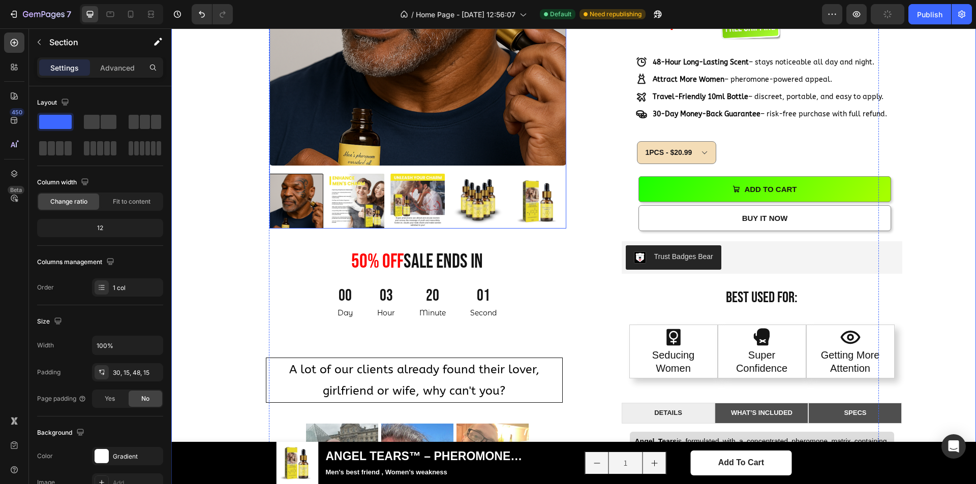
click at [517, 195] on img at bounding box center [538, 201] width 54 height 54
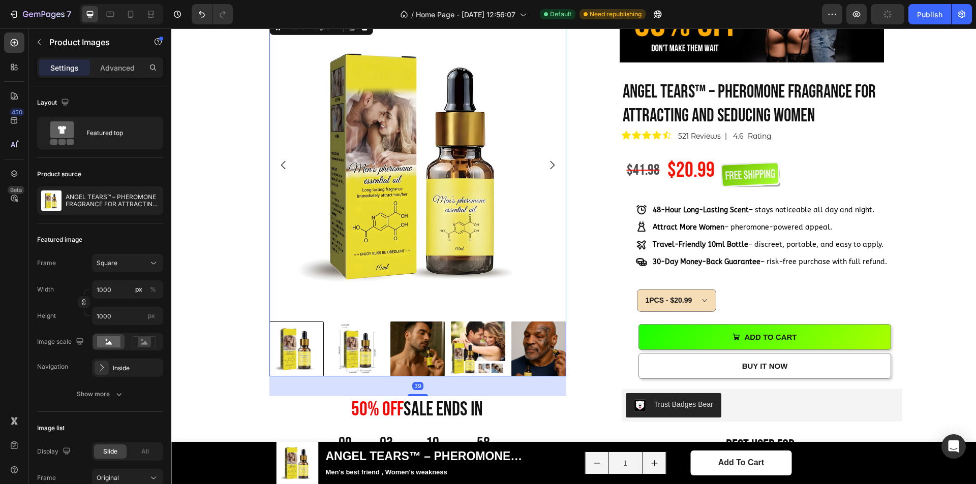
scroll to position [508, 0]
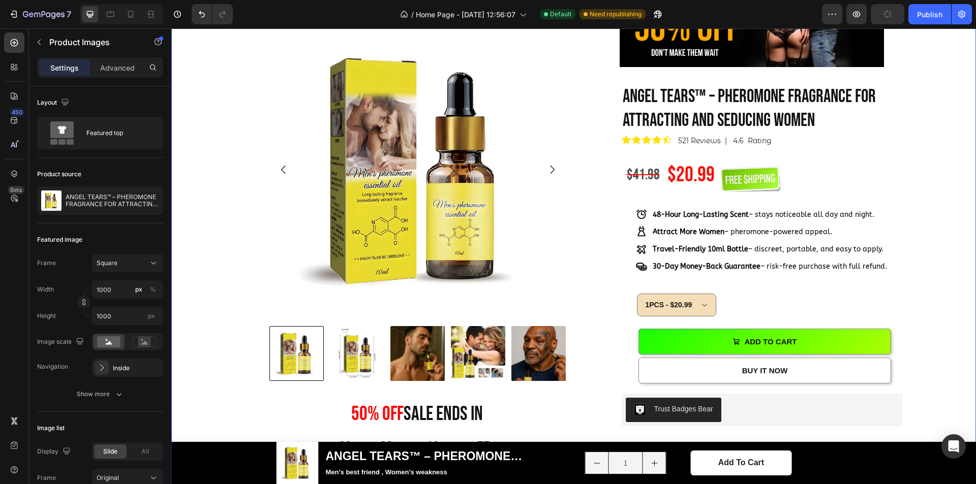
click at [929, 160] on div "Product Images 50% OFF sale ends in Heading 00 Day 03 Hour 19 Minute 57 Second …" at bounding box center [573, 463] width 789 height 884
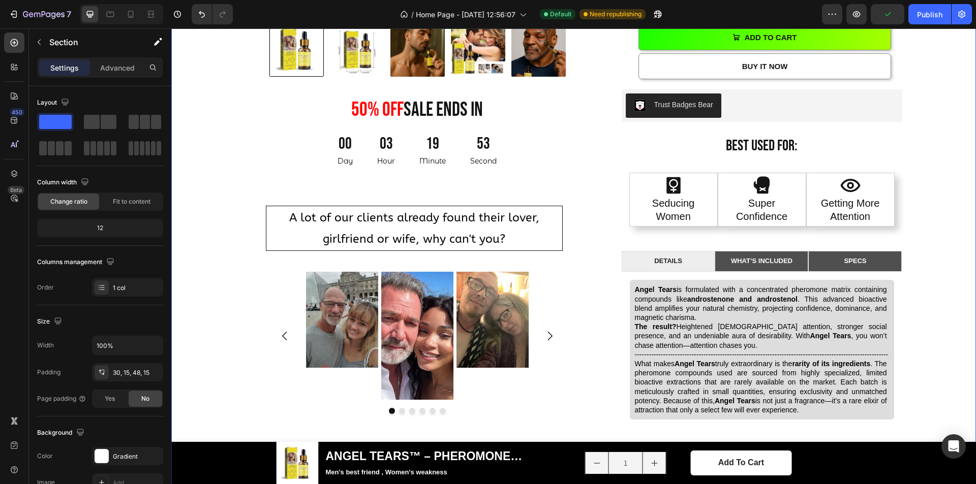
scroll to position [813, 0]
click at [473, 155] on p "Second" at bounding box center [483, 161] width 26 height 13
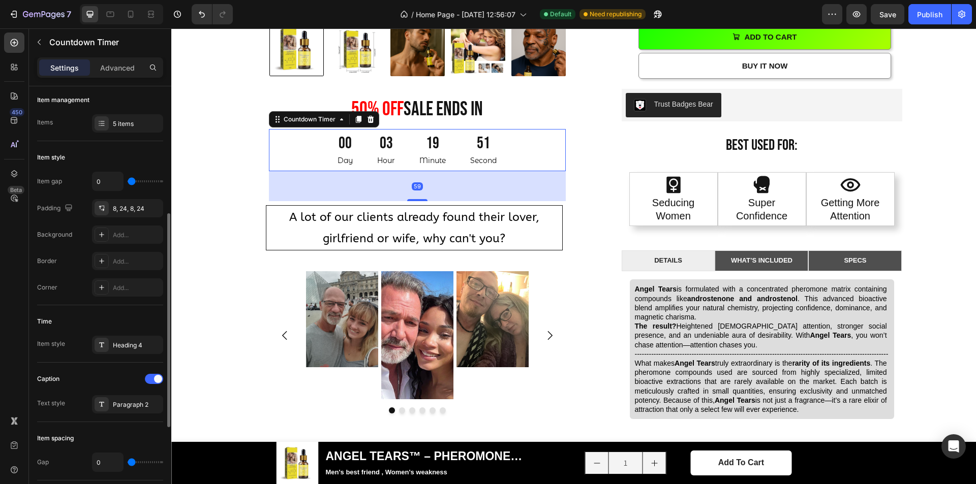
scroll to position [152, 0]
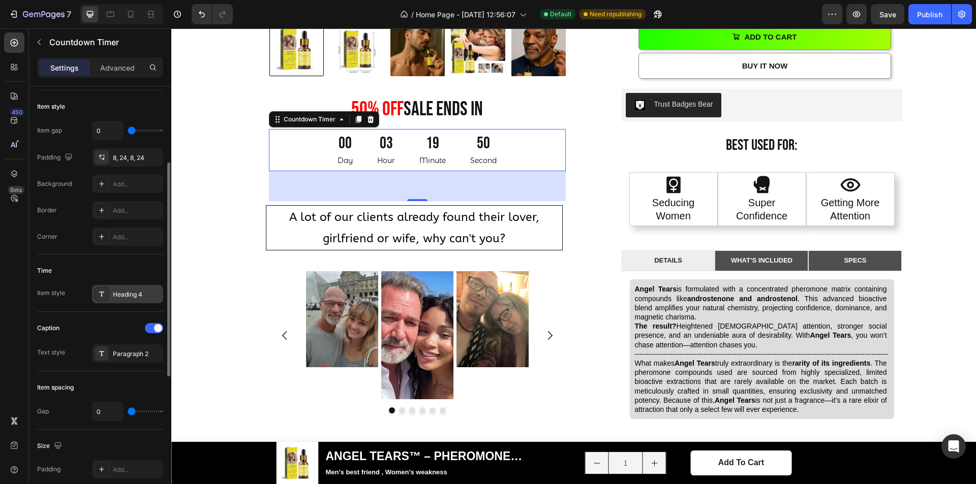
click at [127, 292] on div "Heading 4" at bounding box center [137, 294] width 48 height 9
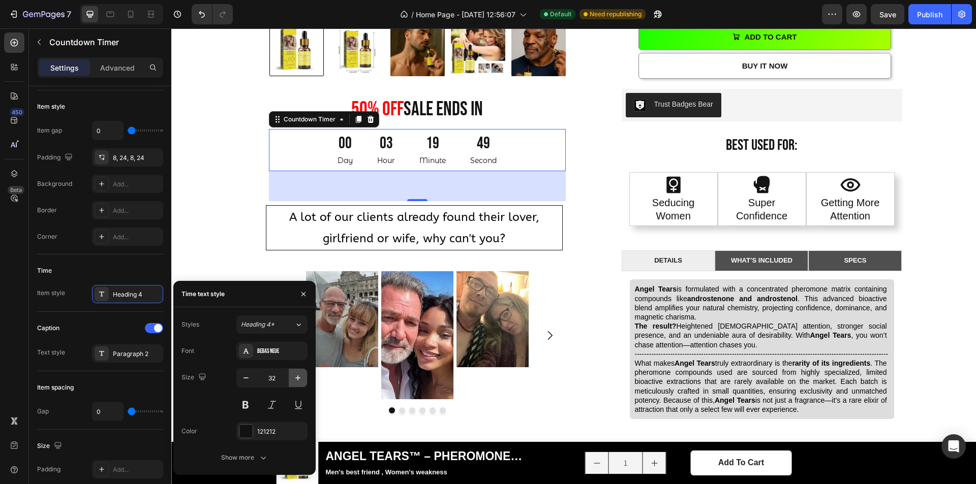
click at [300, 378] on icon "button" at bounding box center [298, 378] width 10 height 10
type input "33"
click at [125, 354] on div "Paragraph 2" at bounding box center [137, 354] width 48 height 9
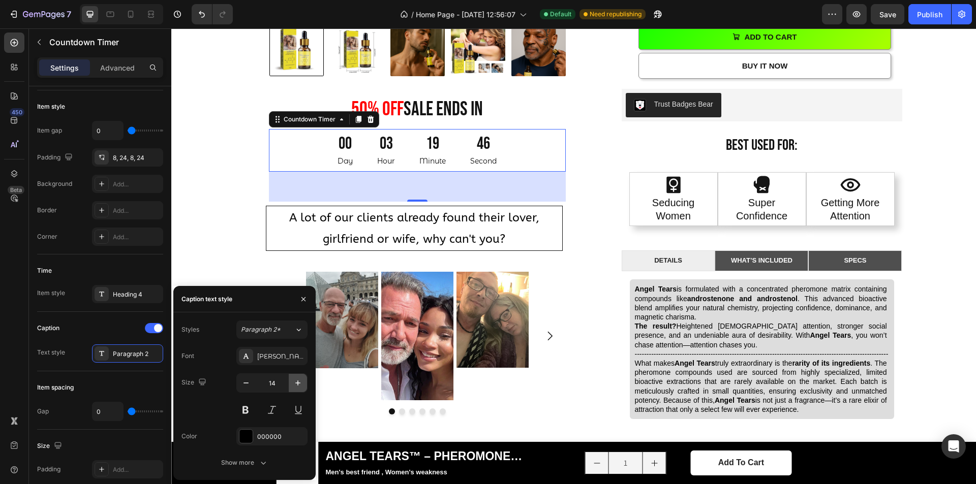
click at [299, 386] on icon "button" at bounding box center [298, 383] width 10 height 10
type input "15"
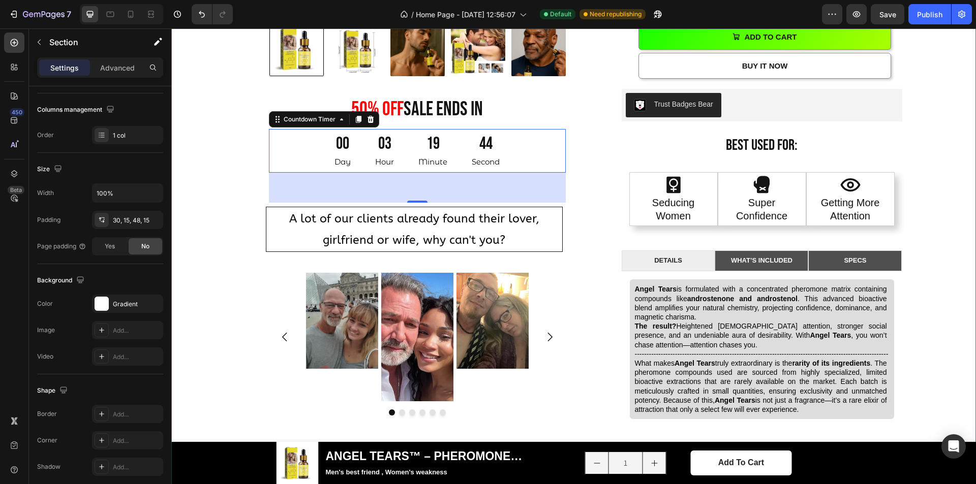
click at [910, 134] on div "Product Images 50% OFF sale ends in Heading 00 Day 03 Hour 19 Minute 44 Second …" at bounding box center [573, 158] width 789 height 884
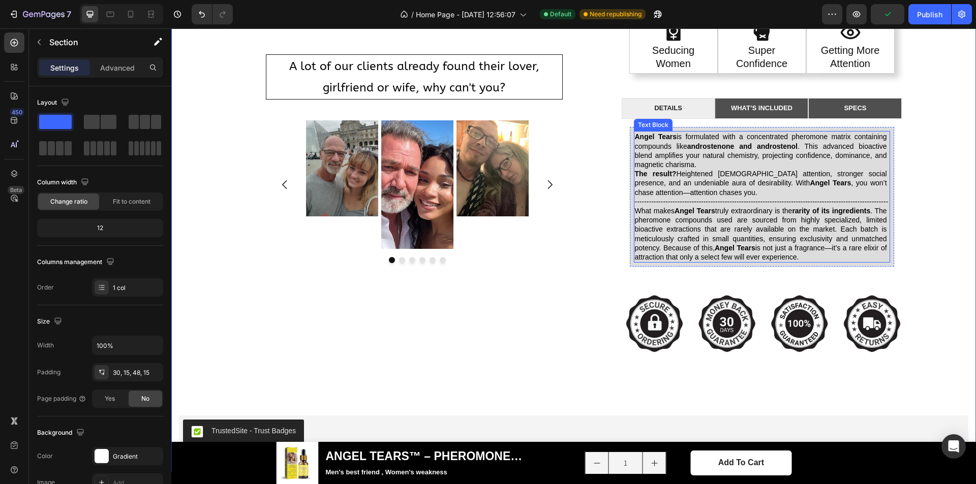
scroll to position [915, 0]
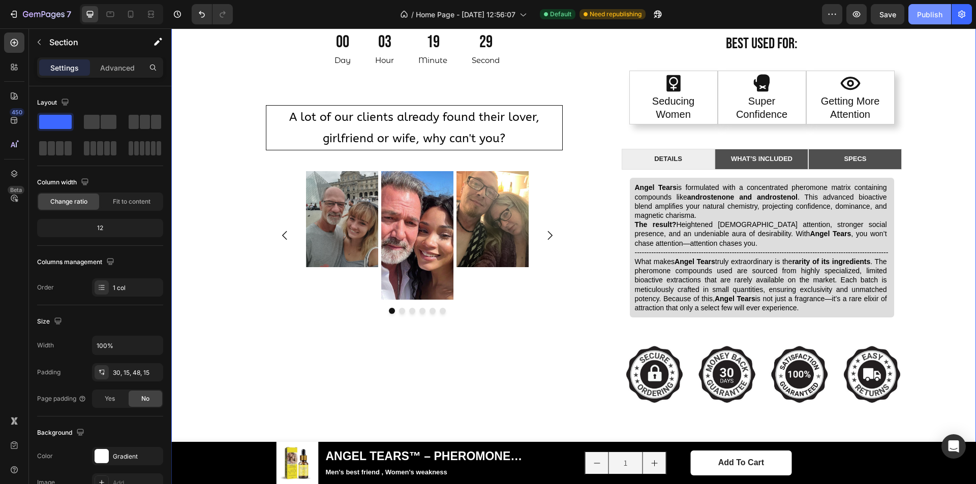
click at [919, 17] on div "Publish" at bounding box center [929, 14] width 25 height 11
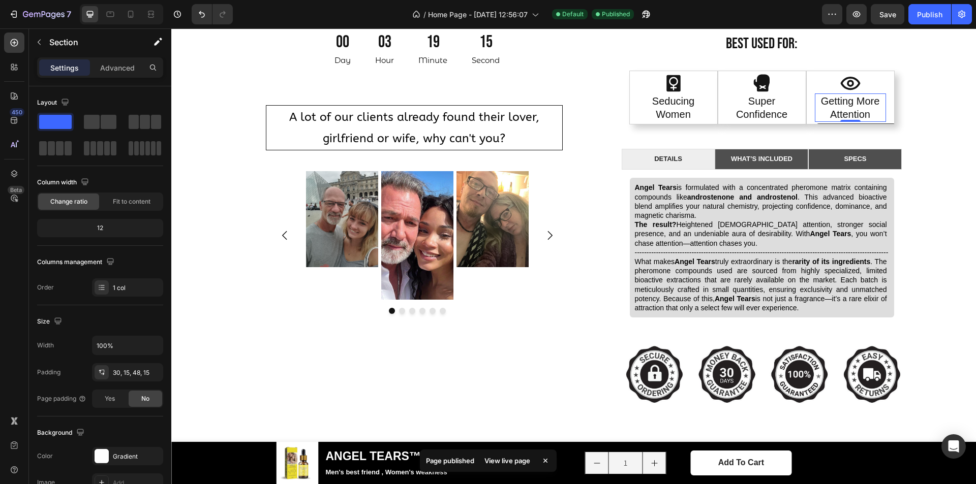
click at [842, 105] on h2 "Getting More Attention" at bounding box center [850, 108] width 71 height 28
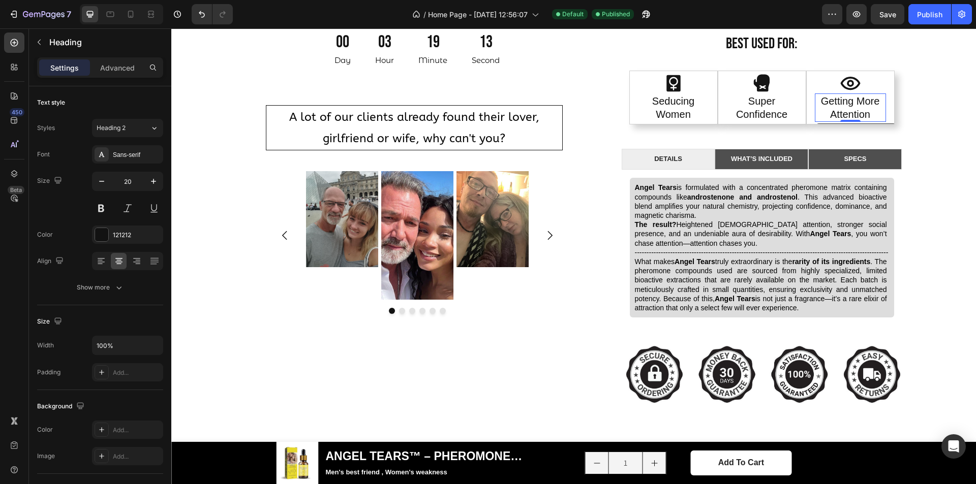
click at [842, 106] on h2 "Getting More Attention" at bounding box center [850, 108] width 71 height 28
click at [863, 111] on p "Getting More Attention" at bounding box center [850, 108] width 69 height 26
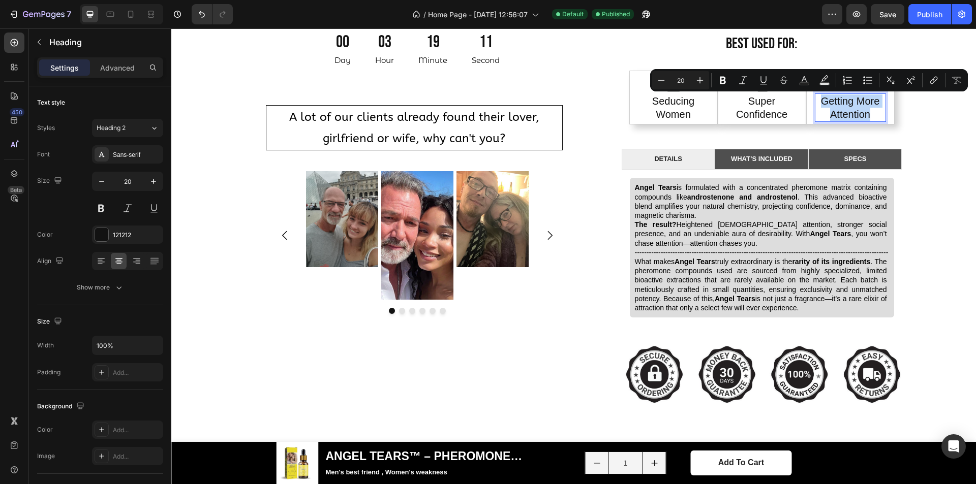
drag, startPoint x: 870, startPoint y: 115, endPoint x: 816, endPoint y: 106, distance: 54.7
click at [816, 106] on p "Getting More Attention" at bounding box center [850, 108] width 69 height 26
click at [866, 116] on p "Getting More Attention" at bounding box center [850, 108] width 69 height 26
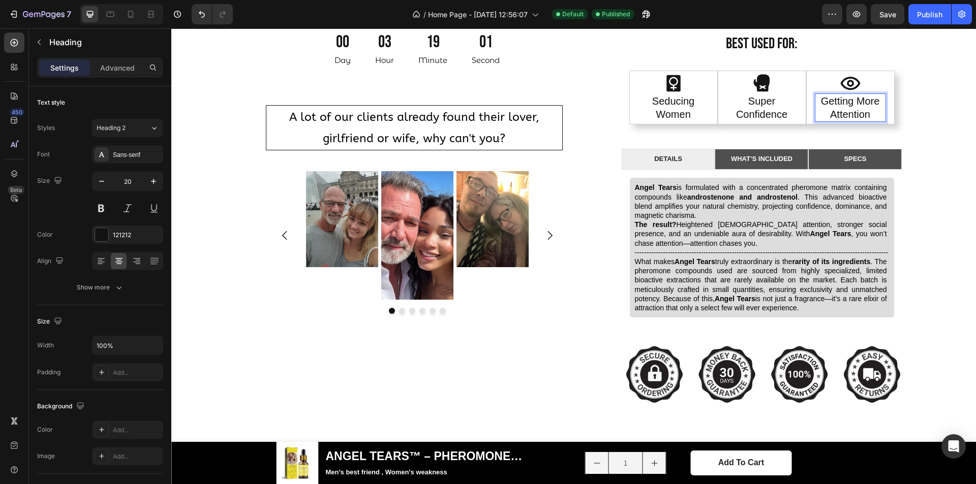
click at [868, 115] on p "Getting More Attention" at bounding box center [850, 108] width 69 height 26
click at [828, 113] on p "Getting More Attention" at bounding box center [850, 108] width 69 height 26
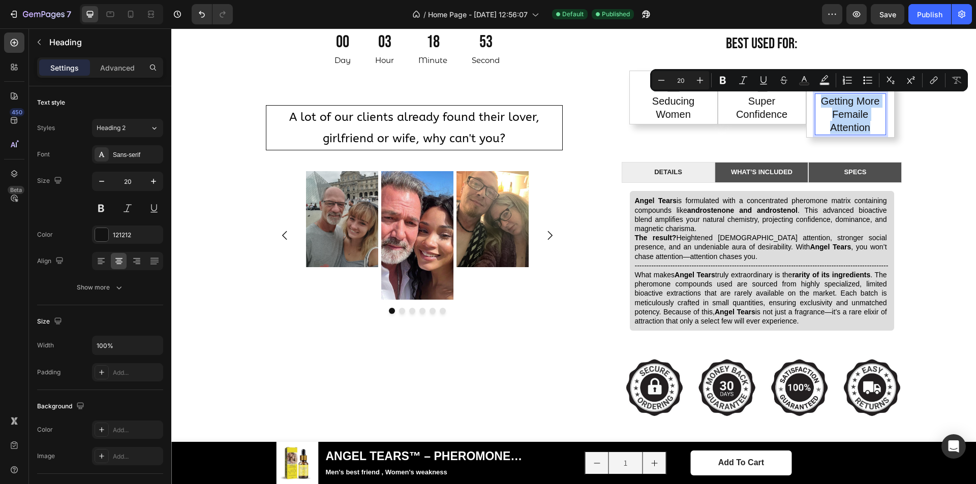
drag, startPoint x: 868, startPoint y: 128, endPoint x: 816, endPoint y: 103, distance: 57.3
click at [816, 103] on p "Getting More Femaile Attention" at bounding box center [850, 115] width 69 height 40
click at [105, 183] on icon "button" at bounding box center [102, 181] width 10 height 10
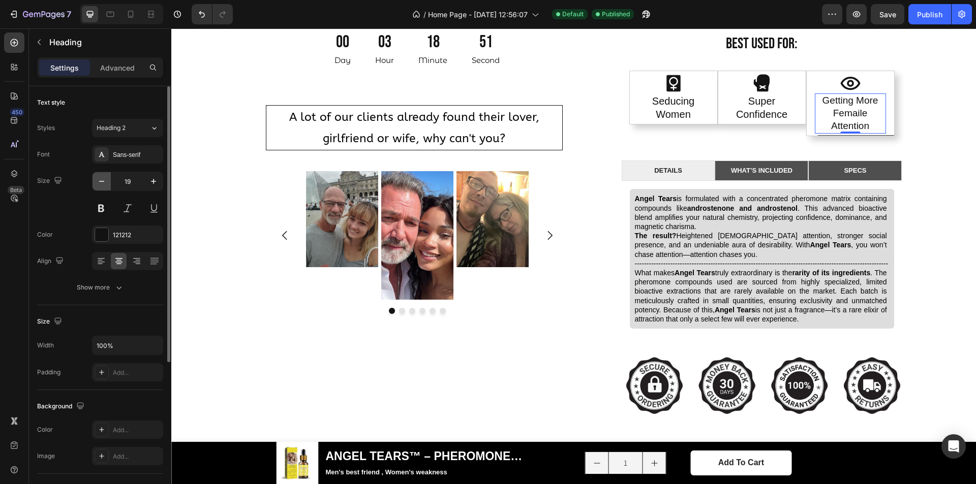
click at [105, 183] on icon "button" at bounding box center [102, 181] width 10 height 10
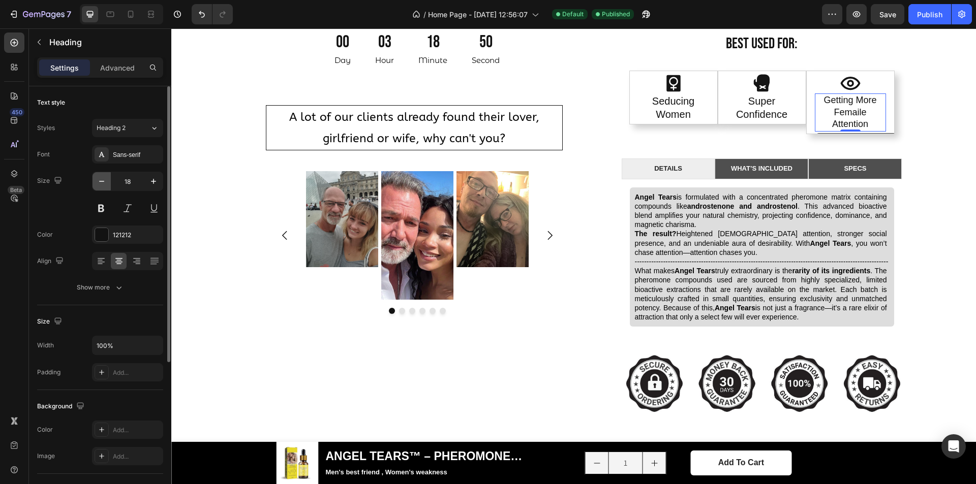
click at [105, 183] on icon "button" at bounding box center [102, 181] width 10 height 10
type input "17"
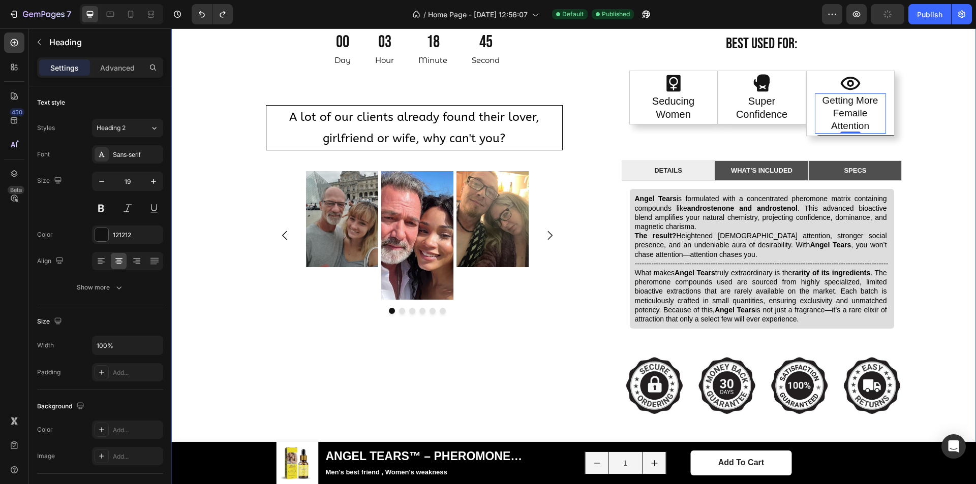
type input "20"
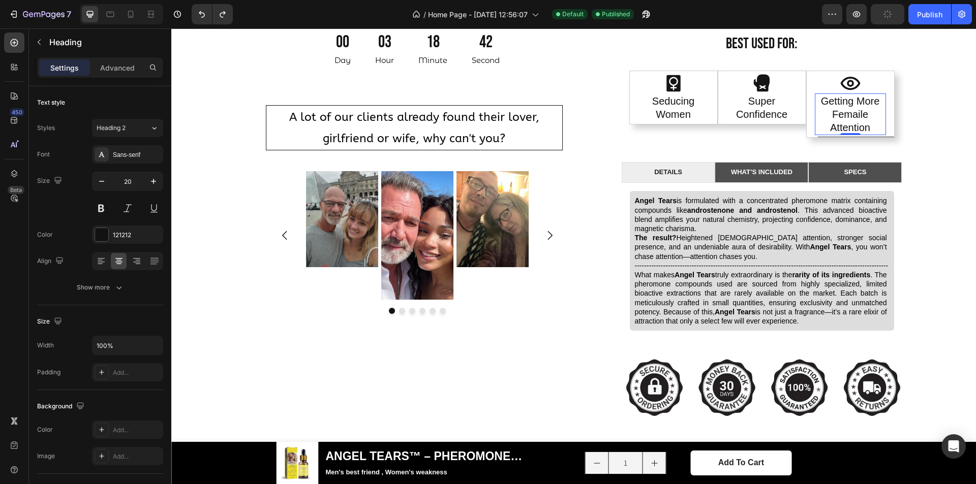
click at [949, 148] on div "Product Images 50% OFF sale ends in Heading 00 Day 03 Hour 18 Minute 42 Second …" at bounding box center [573, 63] width 789 height 897
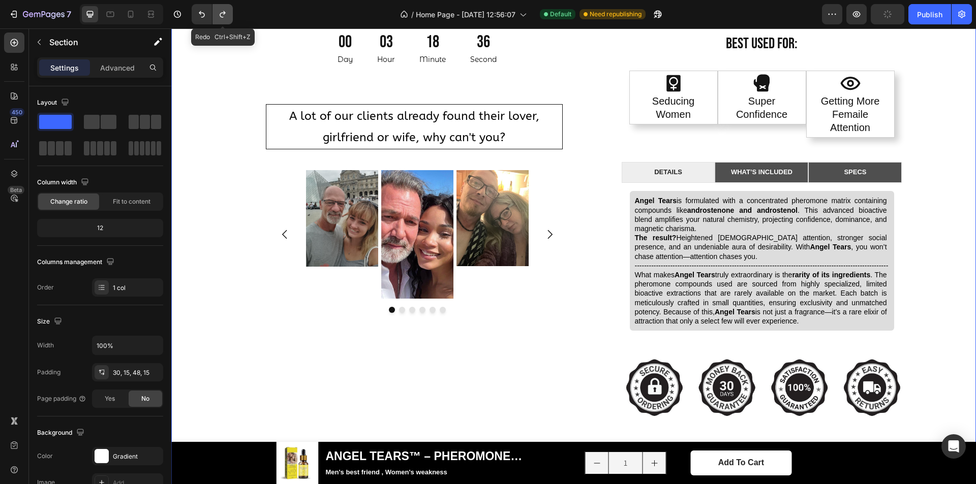
click at [223, 11] on icon "Undo/Redo" at bounding box center [223, 14] width 10 height 10
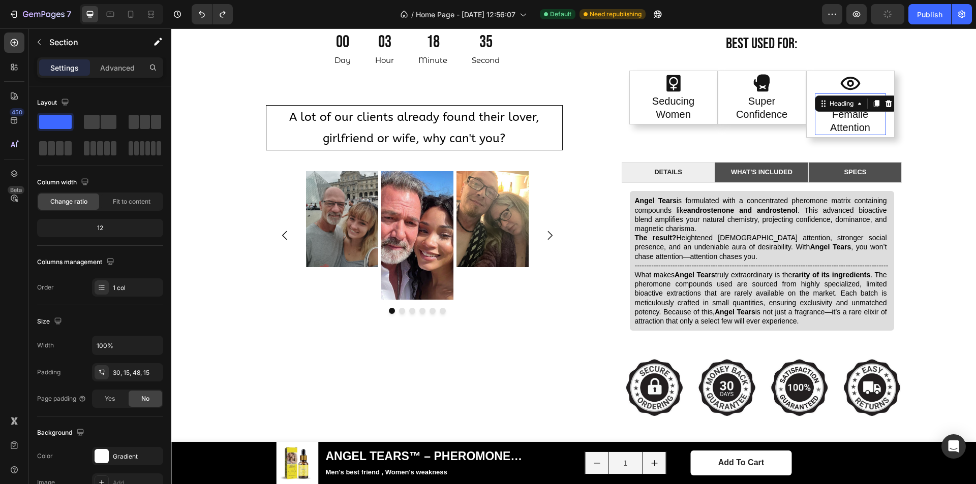
click at [840, 111] on div "Getting More Femaile Attention Heading 0" at bounding box center [850, 115] width 71 height 42
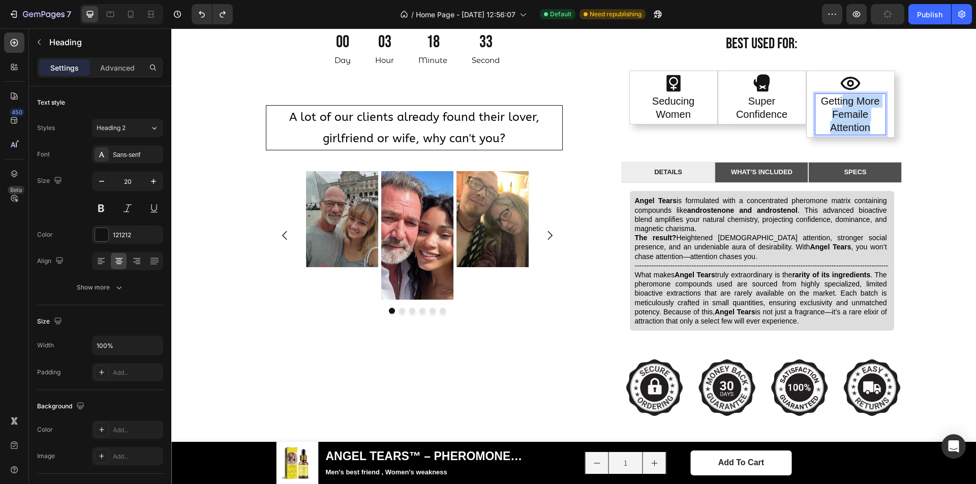
drag, startPoint x: 869, startPoint y: 129, endPoint x: 839, endPoint y: 107, distance: 37.1
click at [839, 107] on p "Getting More Femaile Attention" at bounding box center [850, 115] width 69 height 40
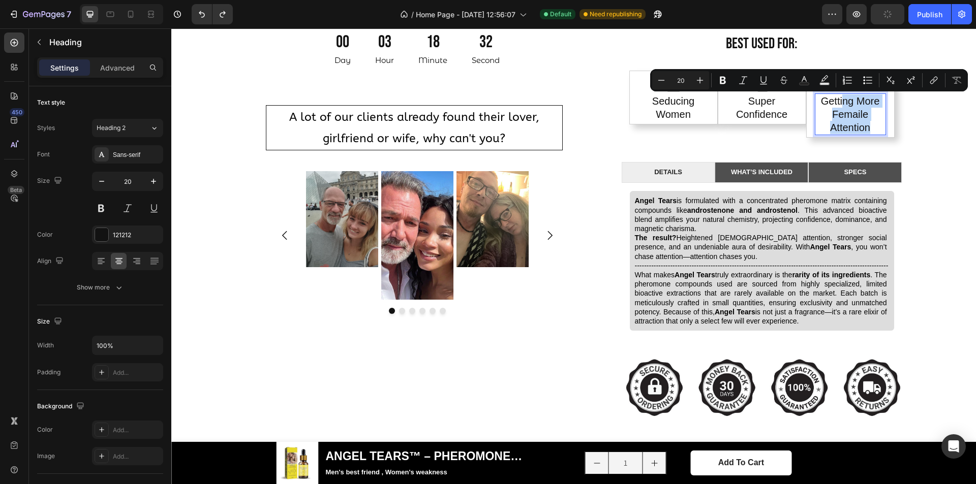
click at [864, 117] on p "Getting More Femaile Attention" at bounding box center [850, 115] width 69 height 40
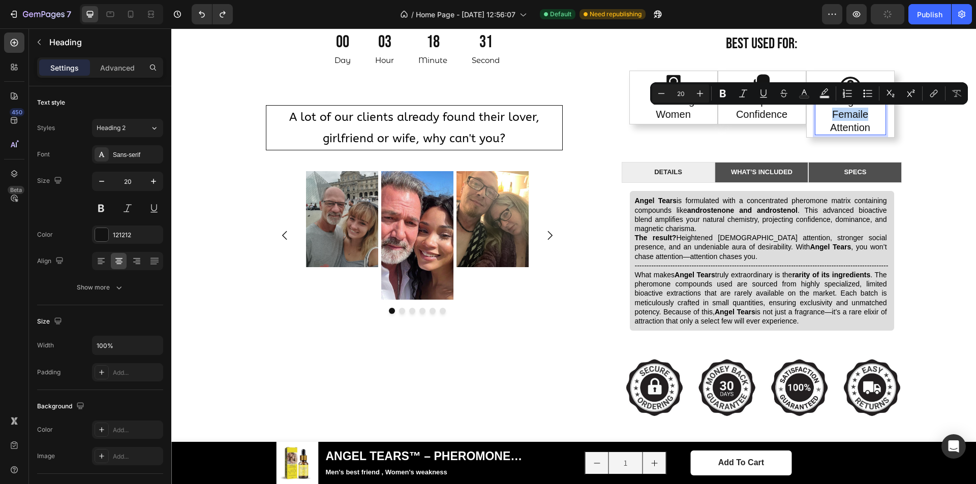
drag, startPoint x: 867, startPoint y: 117, endPoint x: 829, endPoint y: 115, distance: 37.1
click at [829, 115] on p "Getting More Femaile Attention" at bounding box center [850, 115] width 69 height 40
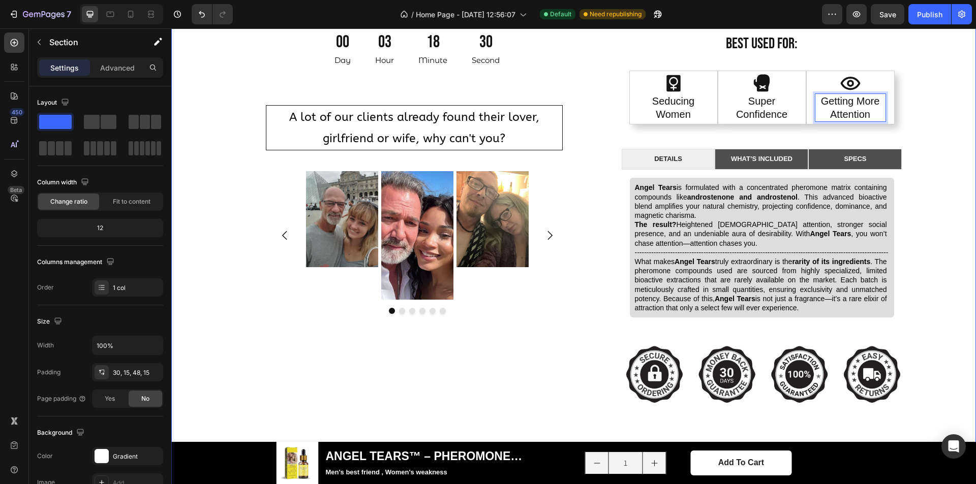
click at [914, 112] on div "Product Images 50% OFF sale ends in Heading 00 Day 03 Hour 18 Minute 30 Second …" at bounding box center [573, 57] width 789 height 884
click at [917, 17] on div "Publish" at bounding box center [929, 14] width 25 height 11
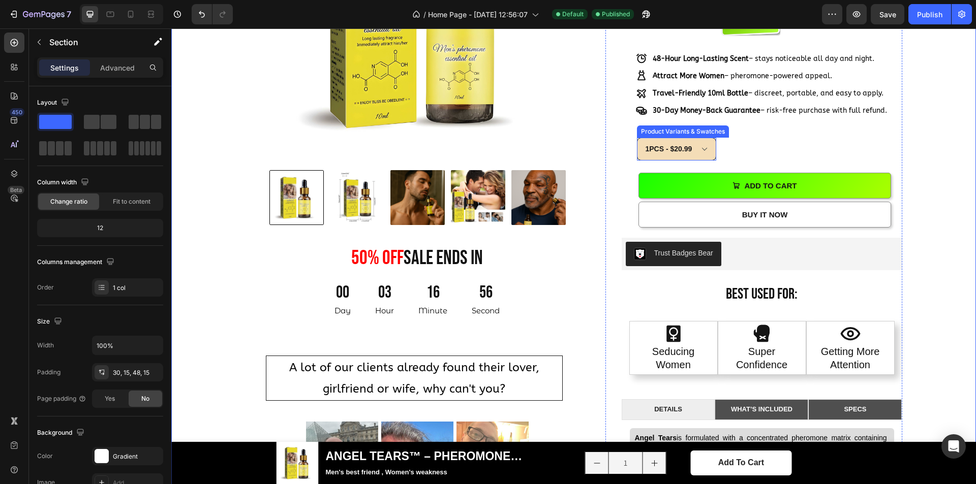
scroll to position [661, 0]
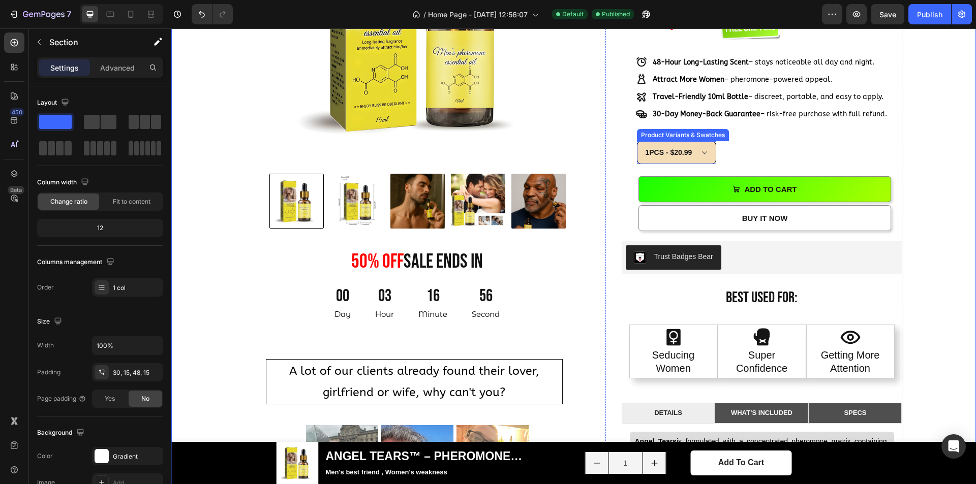
click at [698, 158] on select "1PCS - $20.99 5PCS - $84.45" at bounding box center [676, 152] width 79 height 23
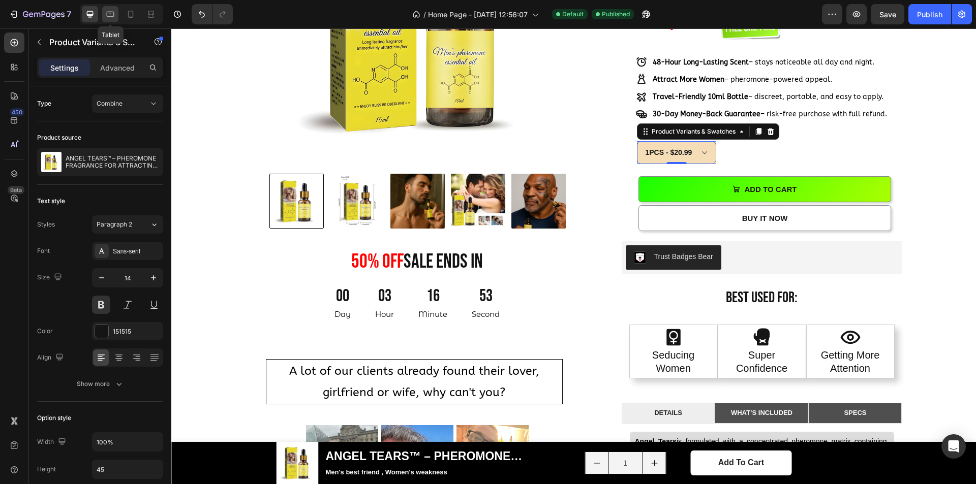
click at [118, 15] on div at bounding box center [110, 14] width 16 height 16
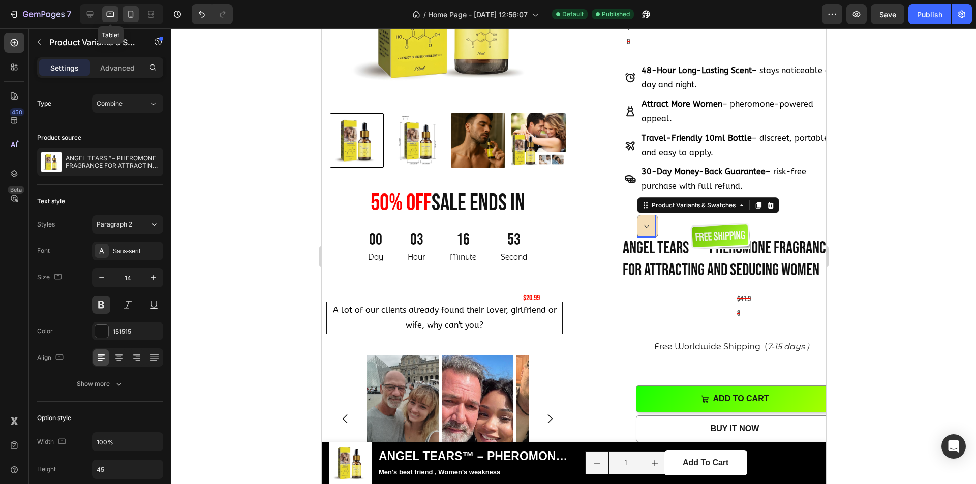
click at [135, 16] on icon at bounding box center [131, 14] width 10 height 10
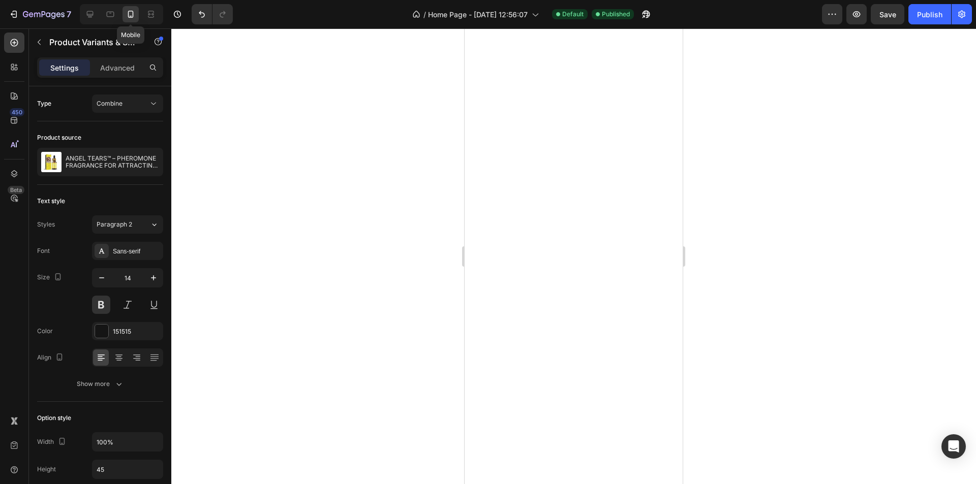
type input "12"
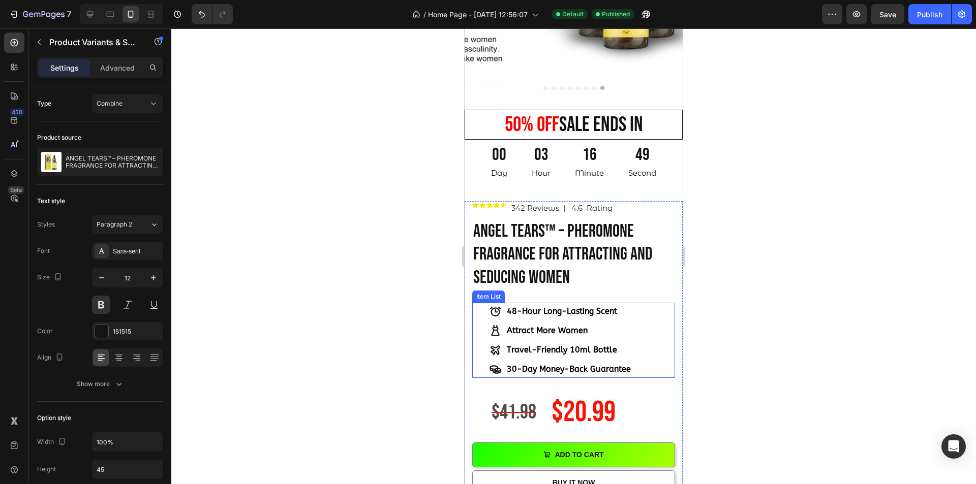
scroll to position [473, 0]
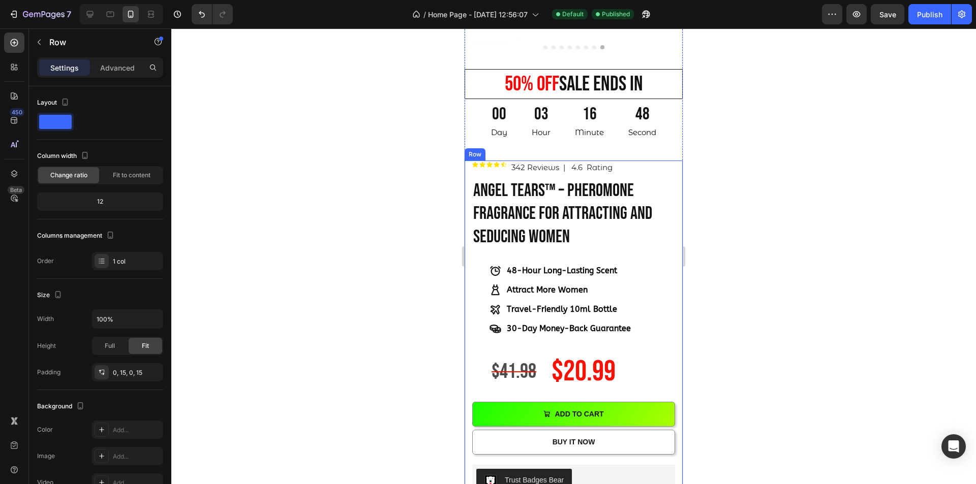
click at [618, 333] on div "100 % Will Make Your Crush Notice You Text Block ANGEL TEARS™ – PHEROMONE FRAGR…" at bounding box center [573, 446] width 203 height 571
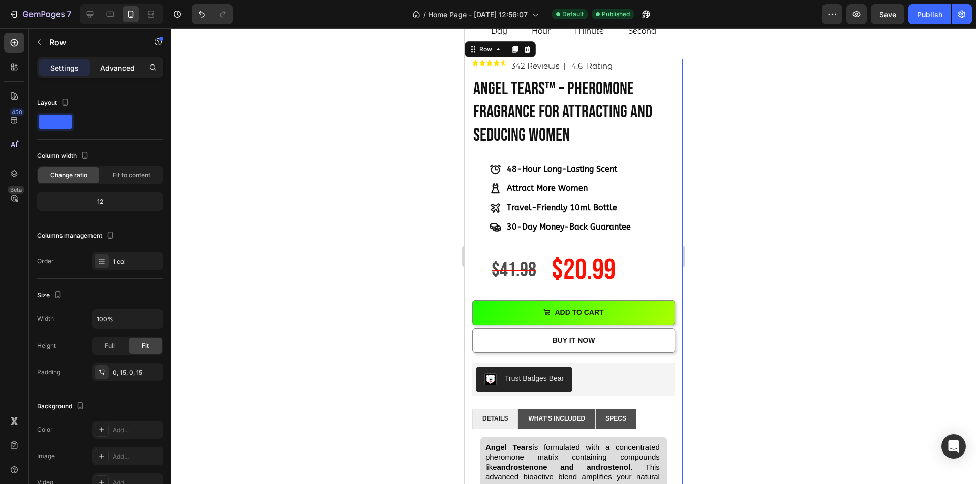
click at [118, 66] on p "Advanced" at bounding box center [117, 68] width 35 height 11
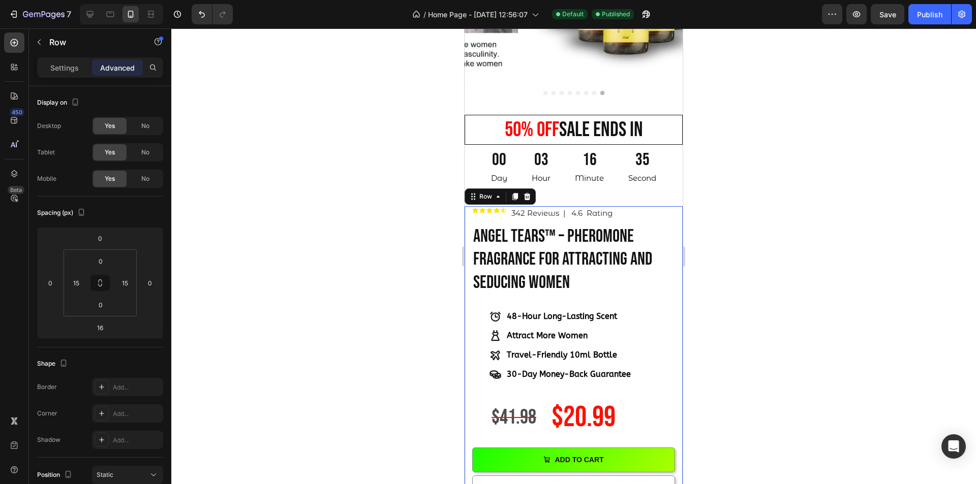
scroll to position [422, 0]
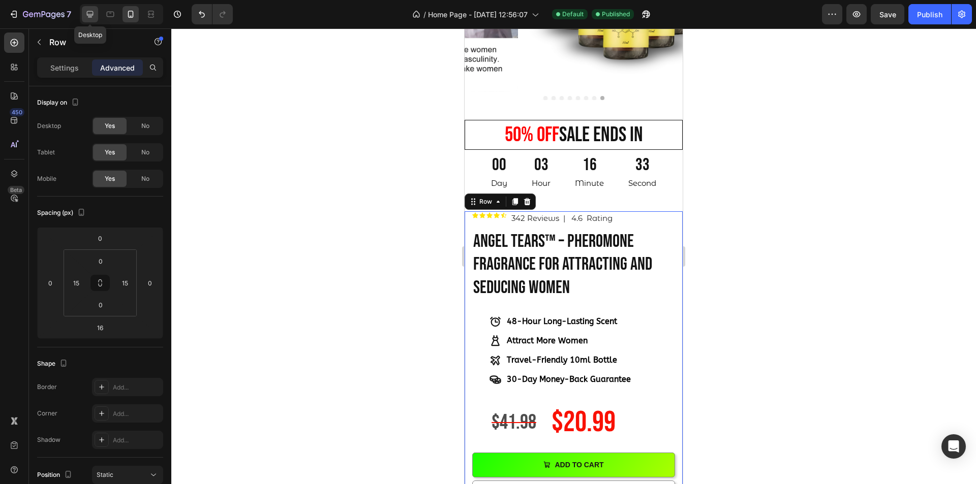
click at [93, 19] on icon at bounding box center [90, 14] width 10 height 10
type input "34"
type input "88"
type input "32"
type input "0"
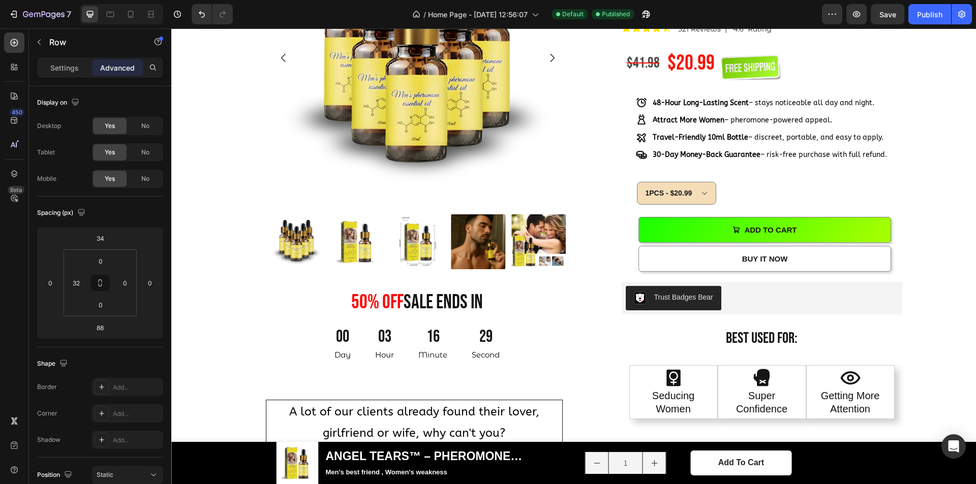
scroll to position [512, 0]
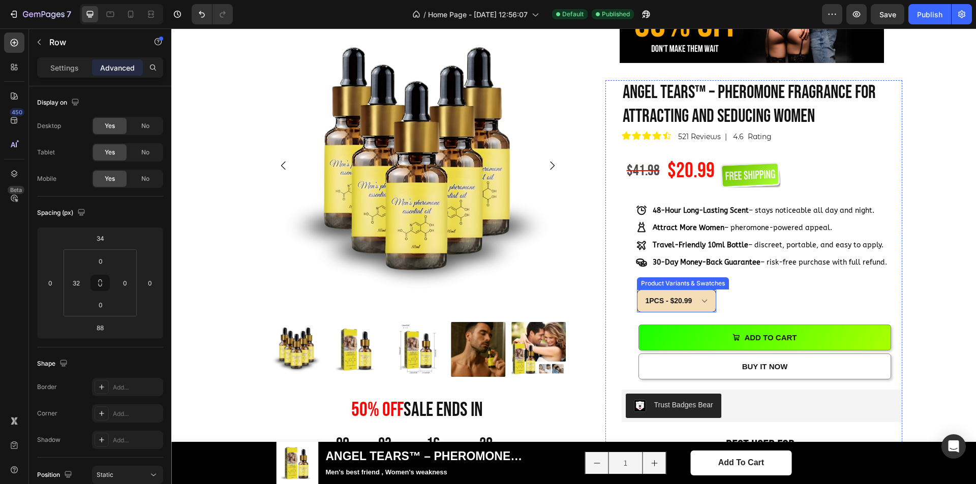
click at [696, 296] on select "1PCS - $20.99 5PCS - $84.45" at bounding box center [676, 301] width 79 height 23
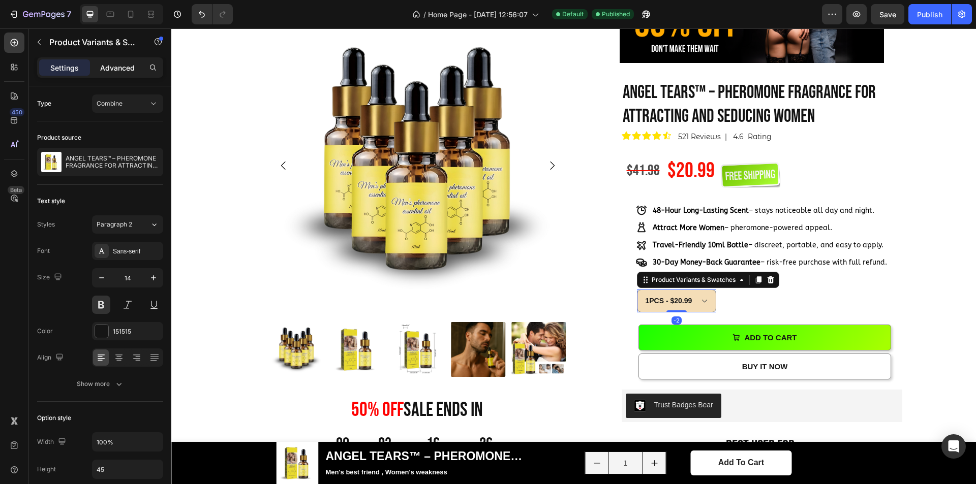
click at [111, 69] on p "Advanced" at bounding box center [117, 68] width 35 height 11
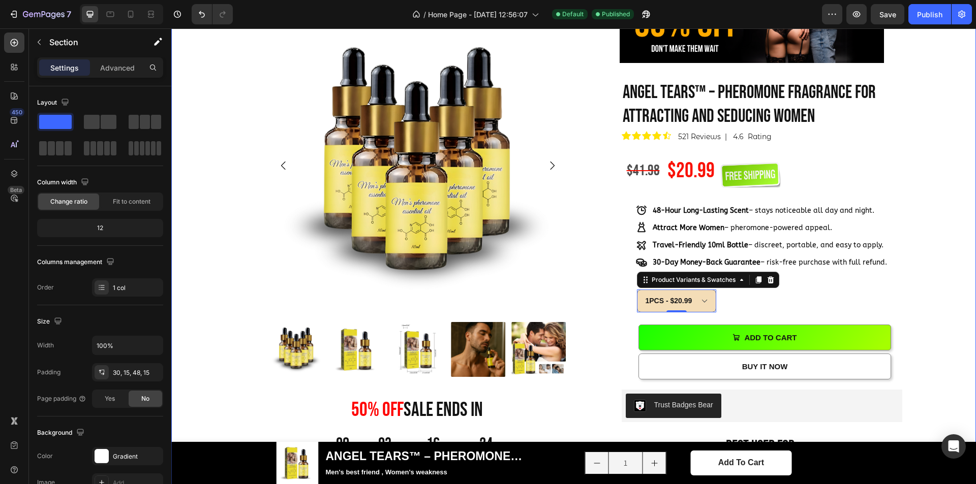
click at [931, 258] on div "Product Images 50% OFF sale ends in Heading 00 Day 03 Hour 16 Minute 24 Second …" at bounding box center [573, 459] width 789 height 884
click at [594, 222] on div "Image 100 % Will Make Your Crush Notice You Text Block ANGEL TEARS™ – PHEROMONE…" at bounding box center [730, 434] width 297 height 835
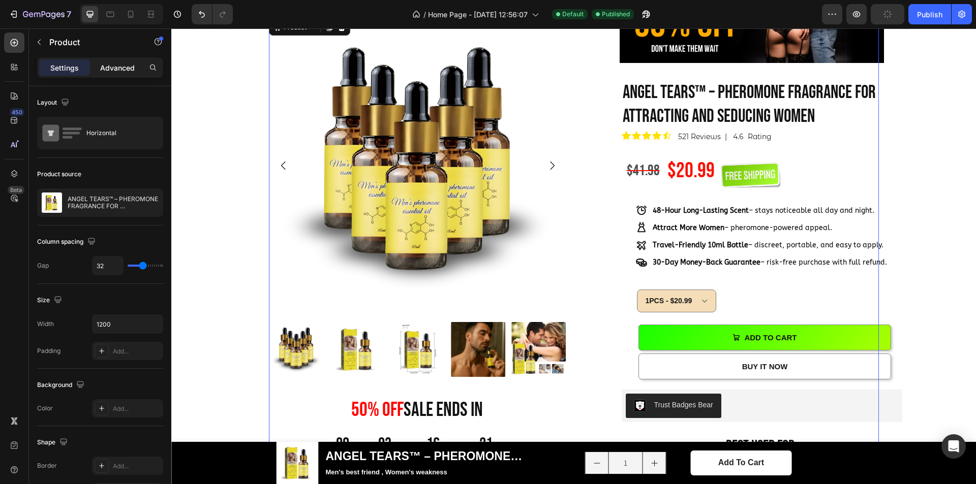
click at [116, 73] on p "Advanced" at bounding box center [117, 68] width 35 height 11
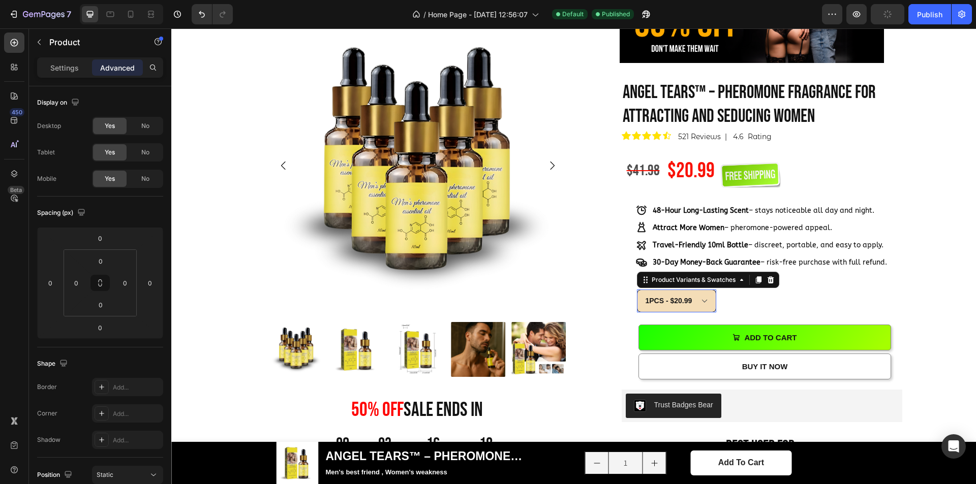
click at [706, 302] on select "1PCS - $20.99 5PCS - $84.45" at bounding box center [676, 301] width 79 height 23
click at [128, 18] on icon at bounding box center [131, 14] width 10 height 10
type input "24"
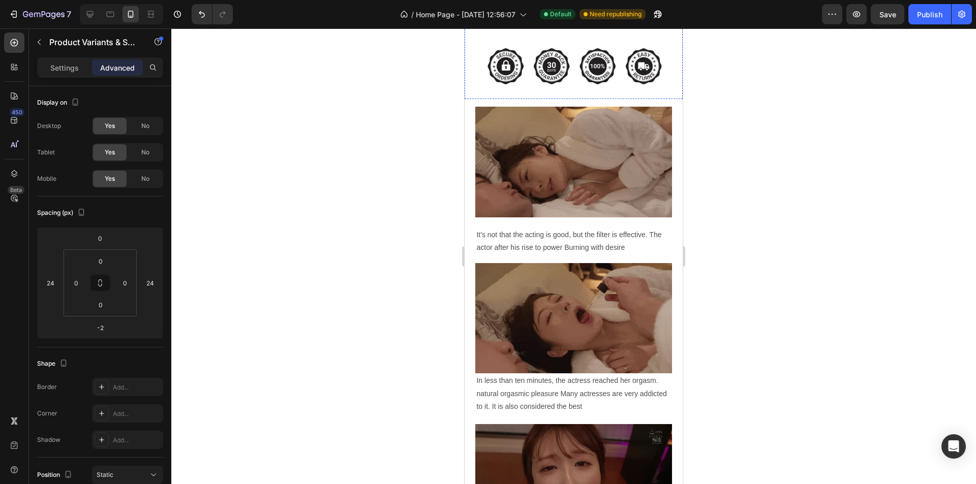
scroll to position [903, 0]
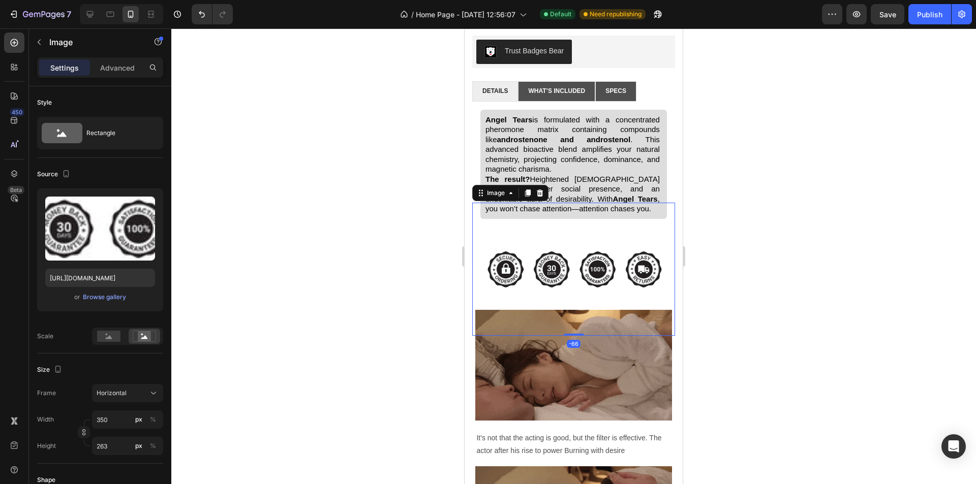
click at [554, 222] on img at bounding box center [574, 270] width 178 height 134
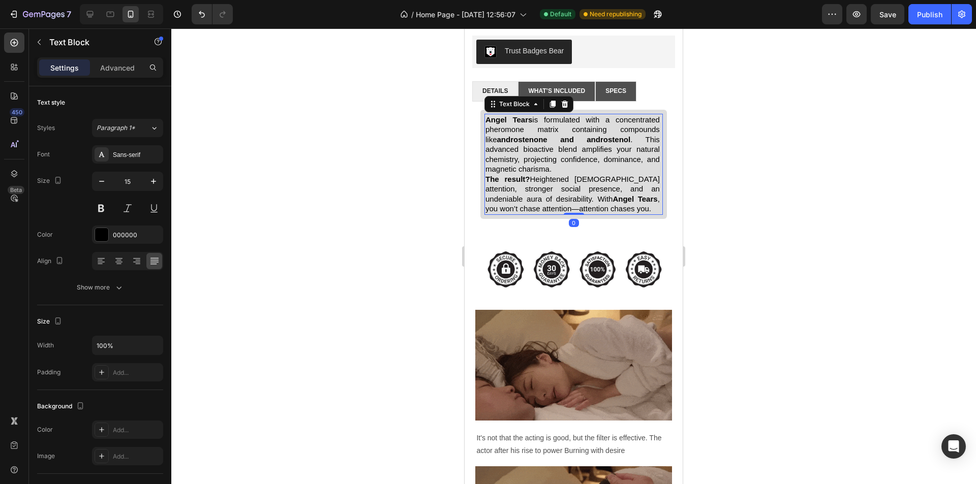
click at [605, 159] on p "Angel Tears is formulated with a concentrated pheromone matrix containing compo…" at bounding box center [573, 164] width 176 height 99
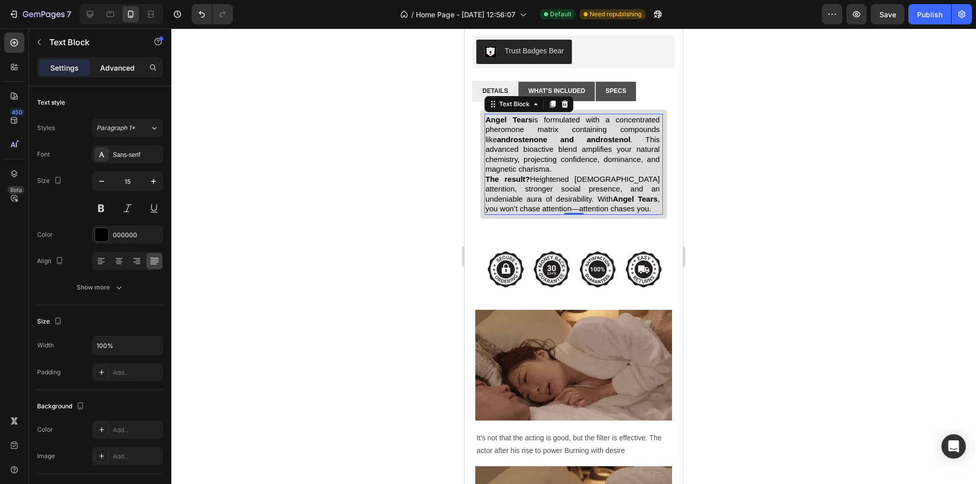
click at [100, 68] on p "Advanced" at bounding box center [117, 68] width 35 height 11
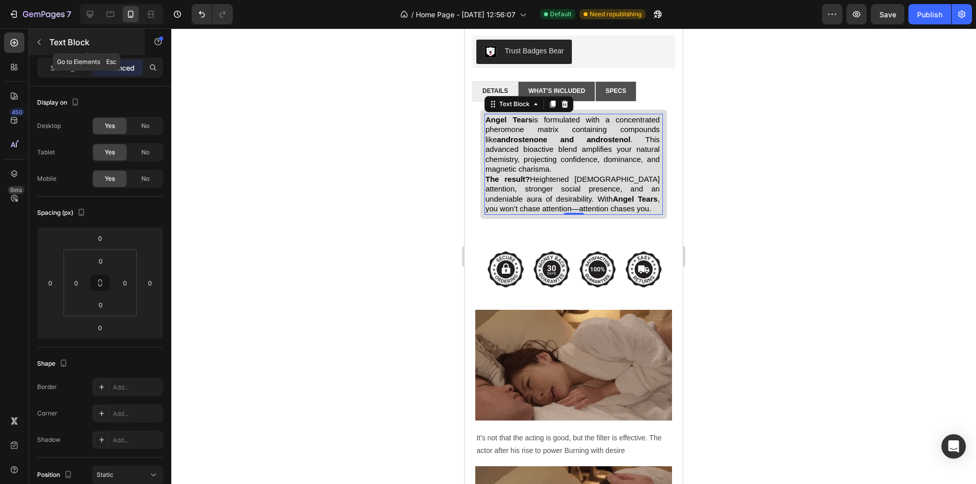
click at [44, 44] on button "button" at bounding box center [39, 42] width 16 height 16
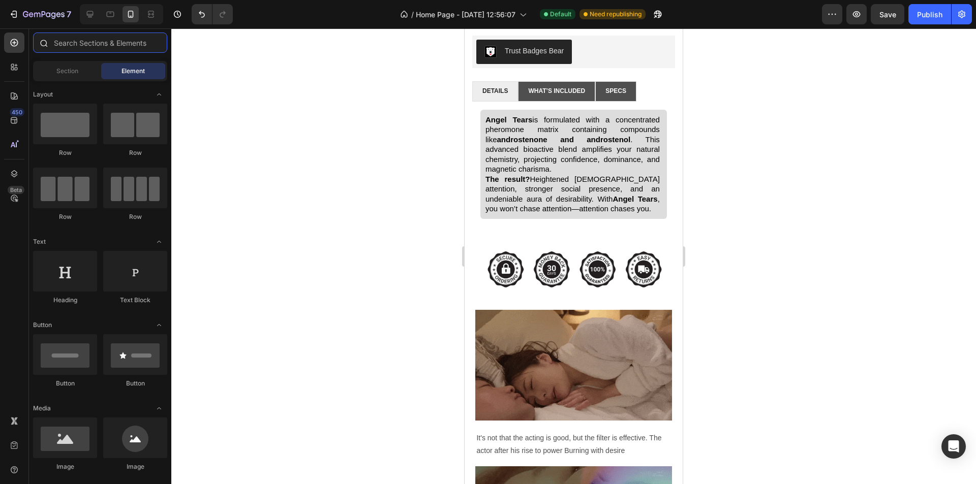
click at [68, 46] on input "text" at bounding box center [100, 43] width 134 height 20
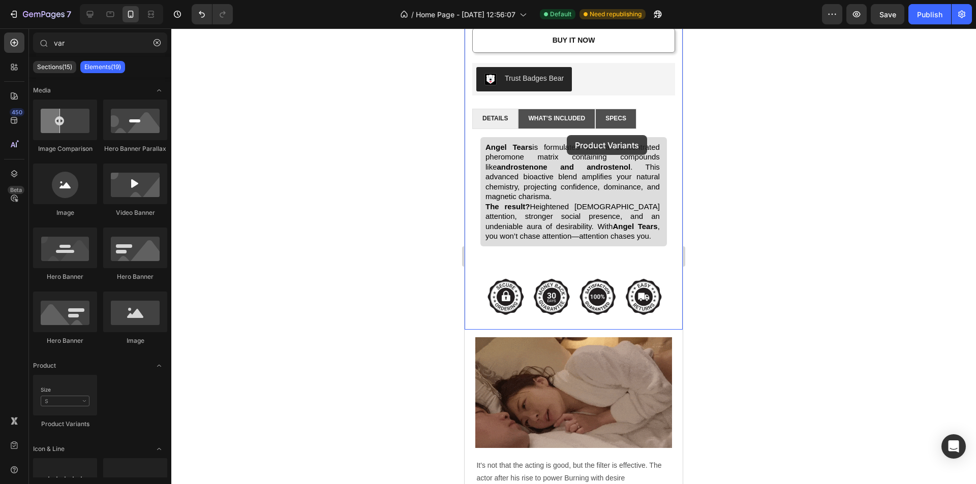
scroll to position [750, 0]
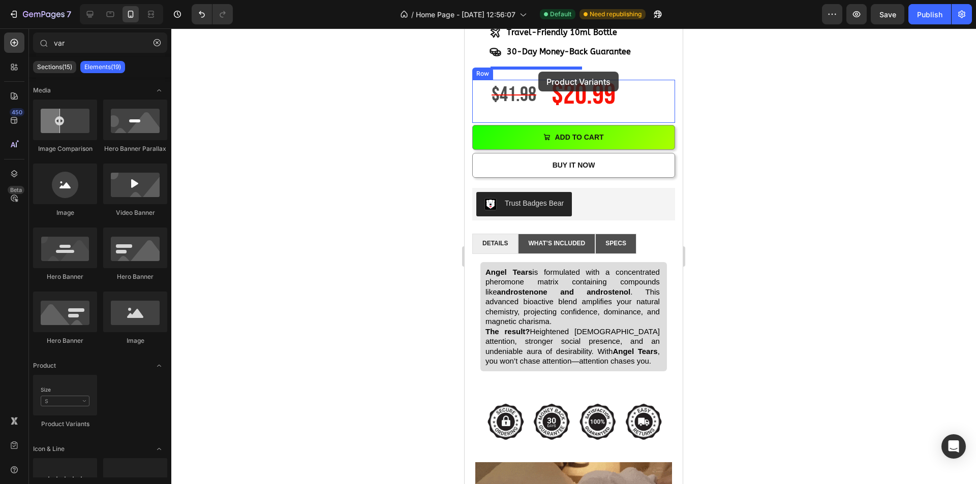
drag, startPoint x: 526, startPoint y: 415, endPoint x: 538, endPoint y: 72, distance: 343.8
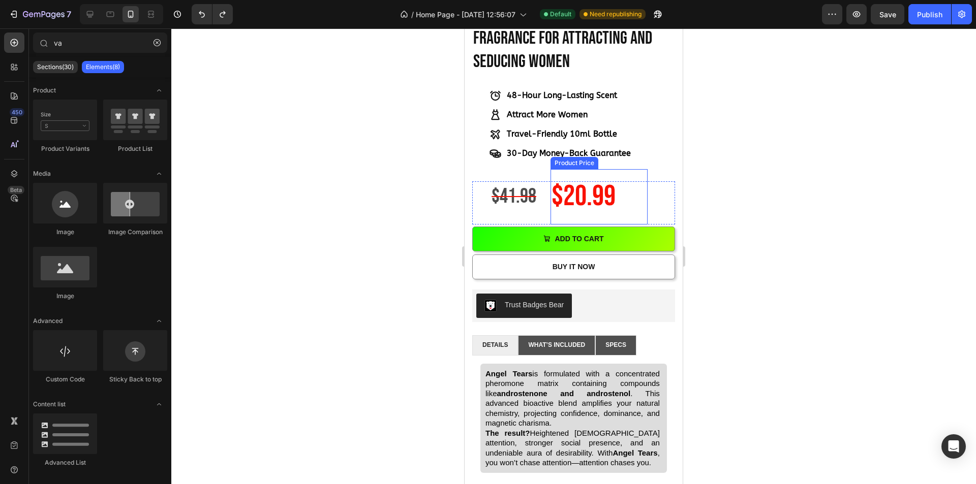
scroll to position [496, 0]
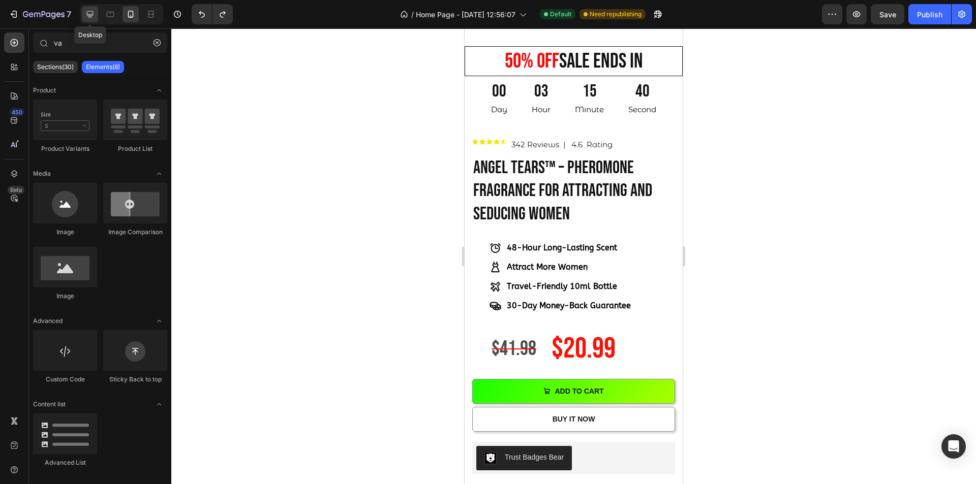
click at [96, 13] on div at bounding box center [90, 14] width 16 height 16
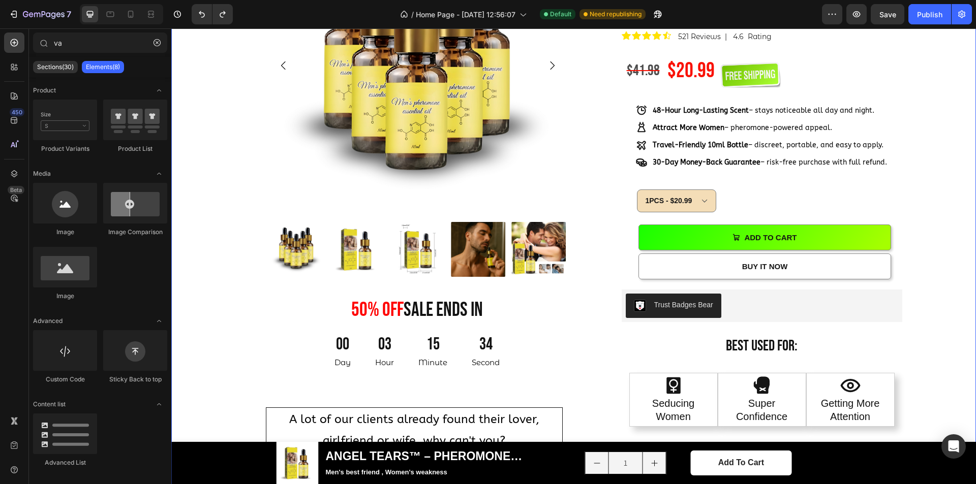
scroll to position [765, 0]
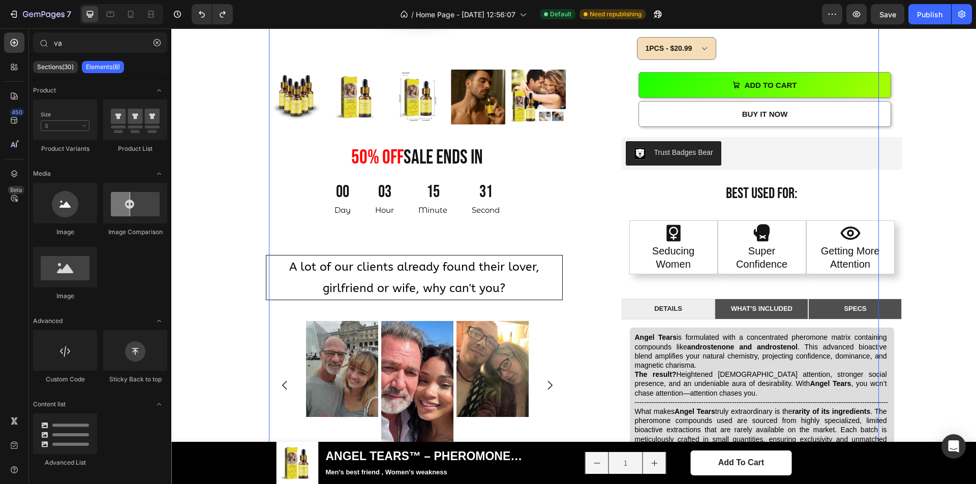
click at [582, 191] on div "Image 100 % Will Make Your Crush Notice You Text Block ANGEL TEARS™ – PHEROMONE…" at bounding box center [730, 182] width 297 height 835
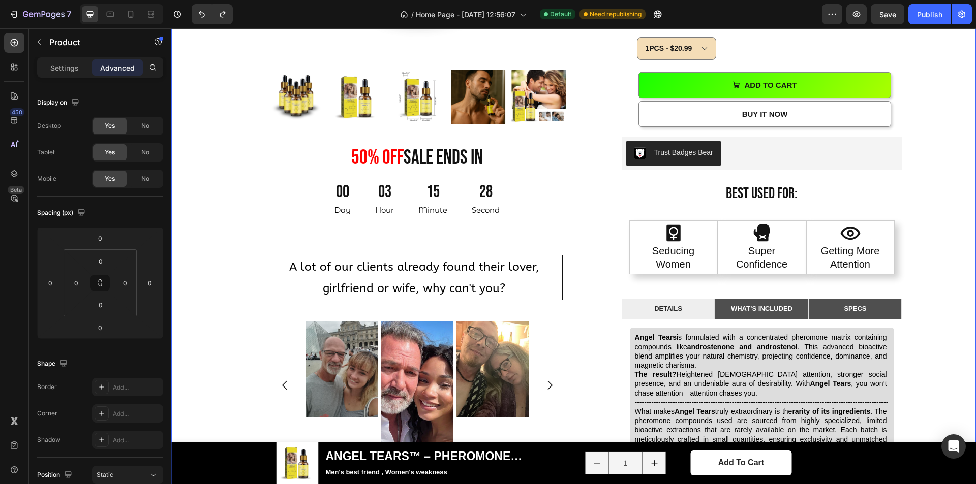
click at [912, 110] on div "Product Images 50% OFF sale ends in Heading 00 Day 03 Hour 15 Minute 28 Second …" at bounding box center [573, 207] width 789 height 884
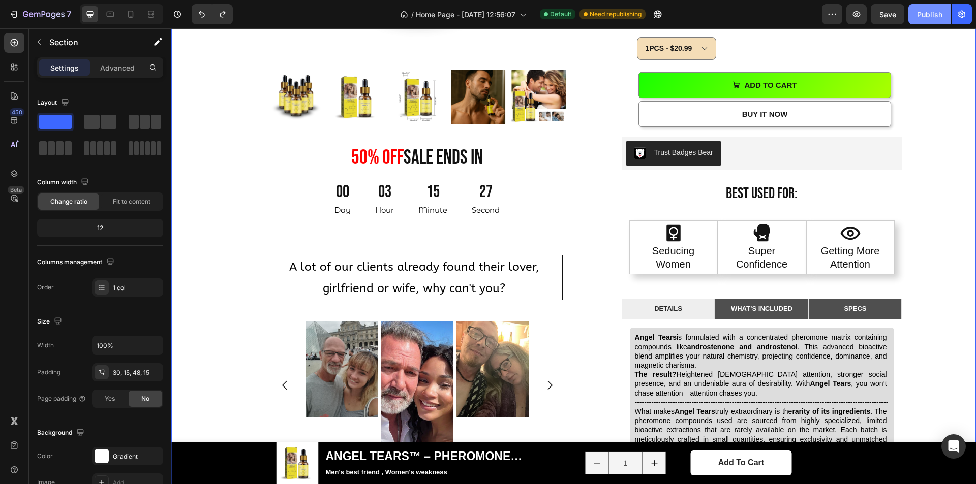
click at [914, 15] on button "Publish" at bounding box center [929, 14] width 43 height 20
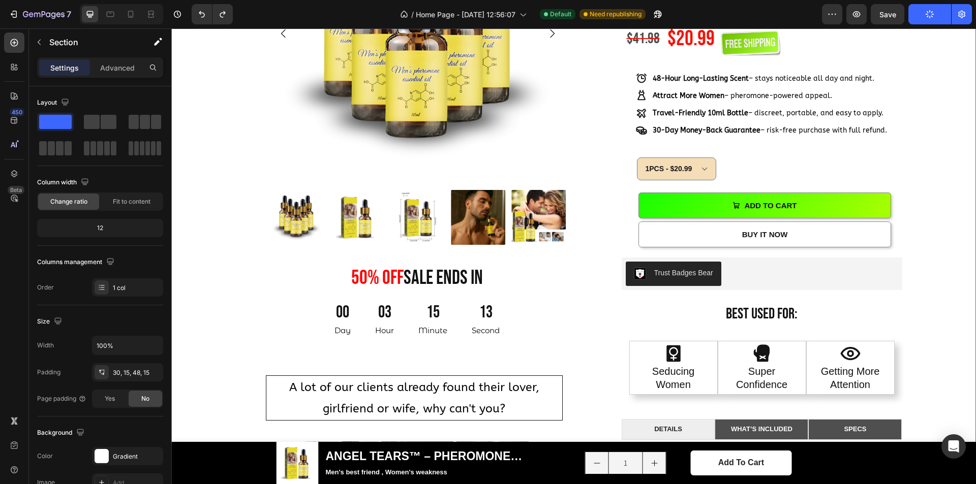
scroll to position [562, 0]
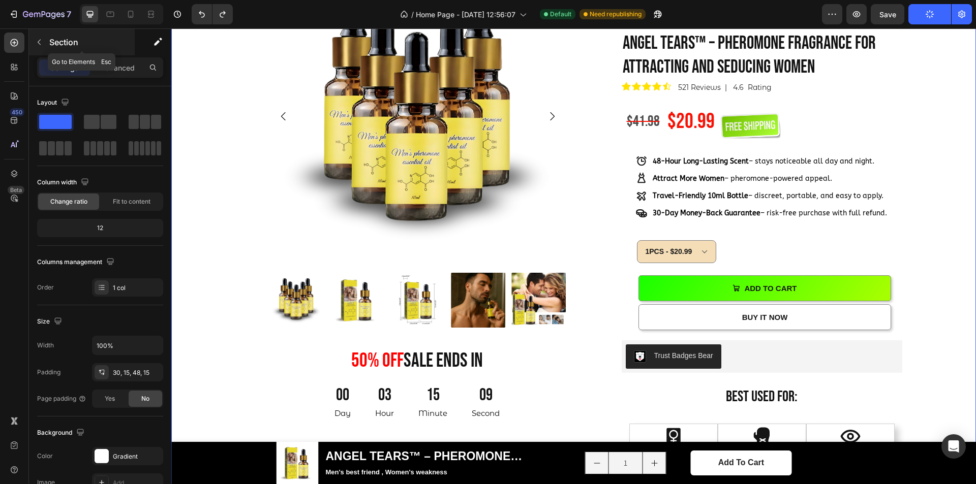
click at [40, 45] on icon "button" at bounding box center [39, 42] width 8 height 8
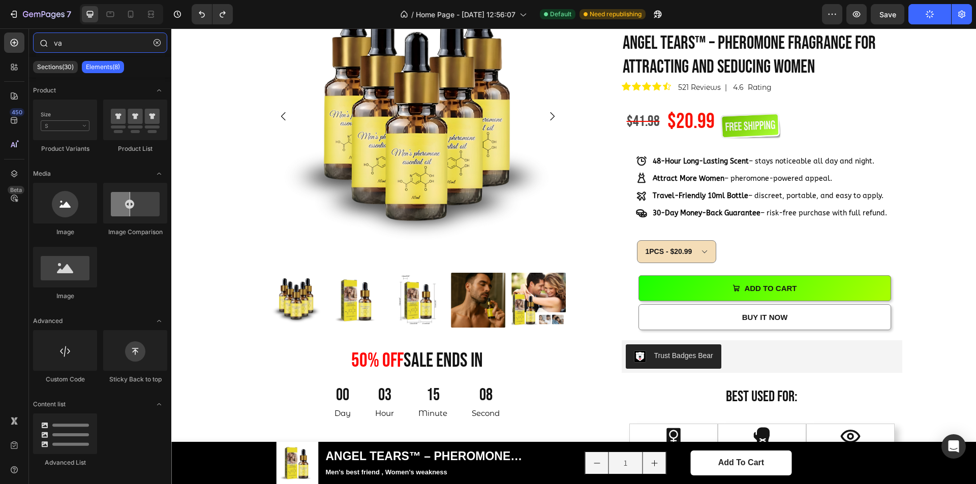
click at [75, 41] on input "va" at bounding box center [100, 43] width 134 height 20
type input "va"
click at [158, 44] on icon "button" at bounding box center [156, 42] width 7 height 7
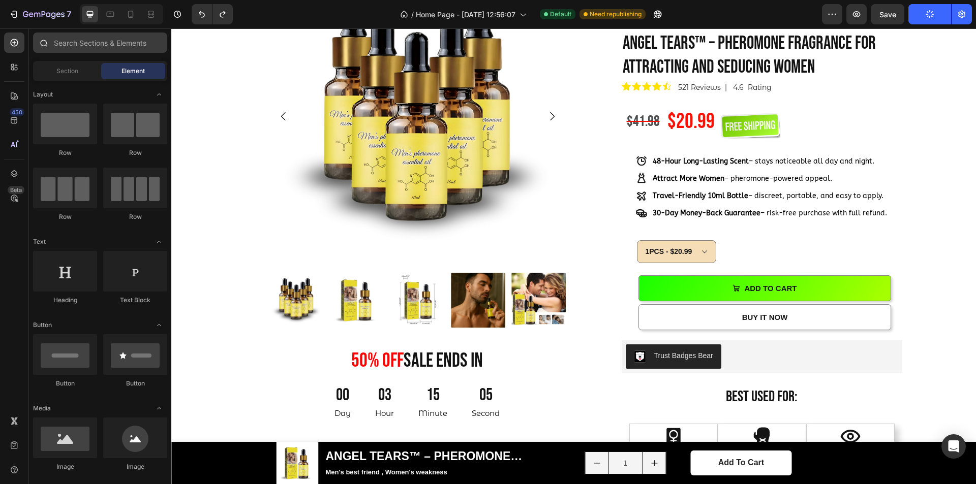
drag, startPoint x: 129, startPoint y: 55, endPoint x: 122, endPoint y: 45, distance: 12.4
click at [128, 53] on div at bounding box center [100, 45] width 142 height 24
click at [121, 44] on input "text" at bounding box center [100, 43] width 134 height 20
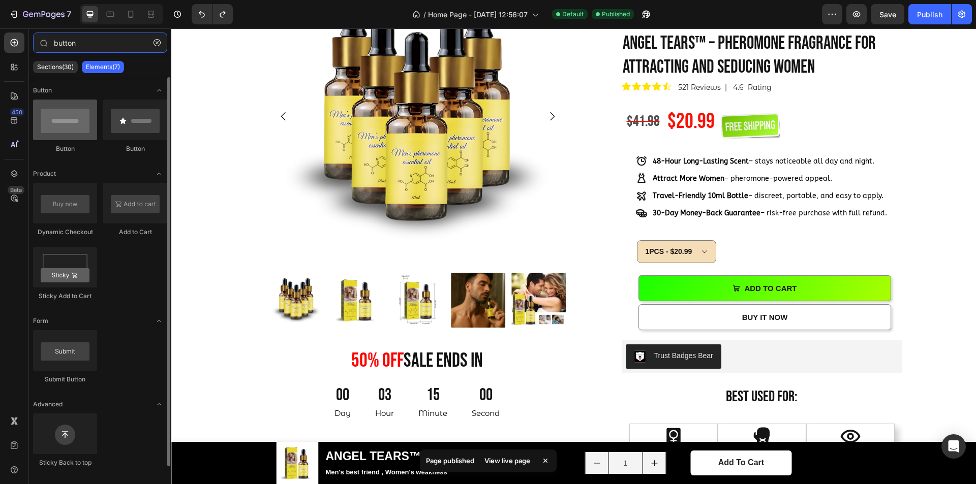
type input "button"
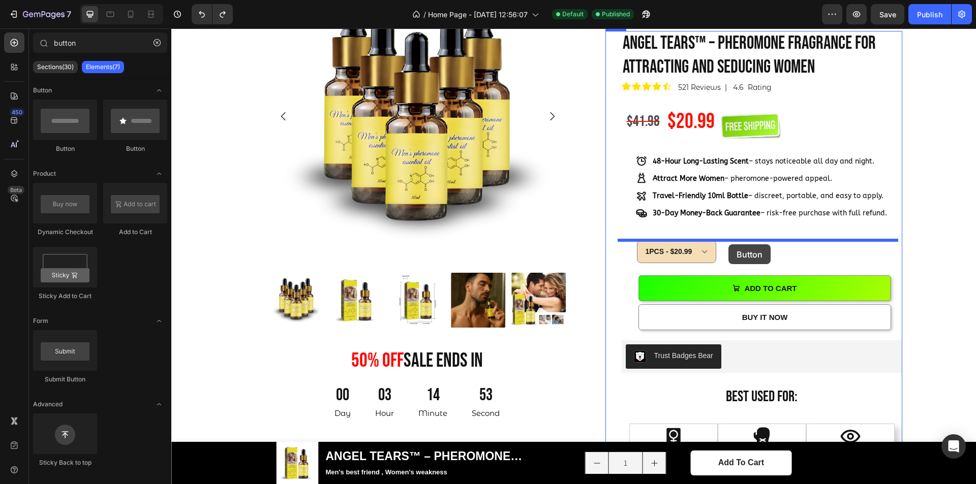
drag, startPoint x: 240, startPoint y: 152, endPoint x: 728, endPoint y: 244, distance: 496.5
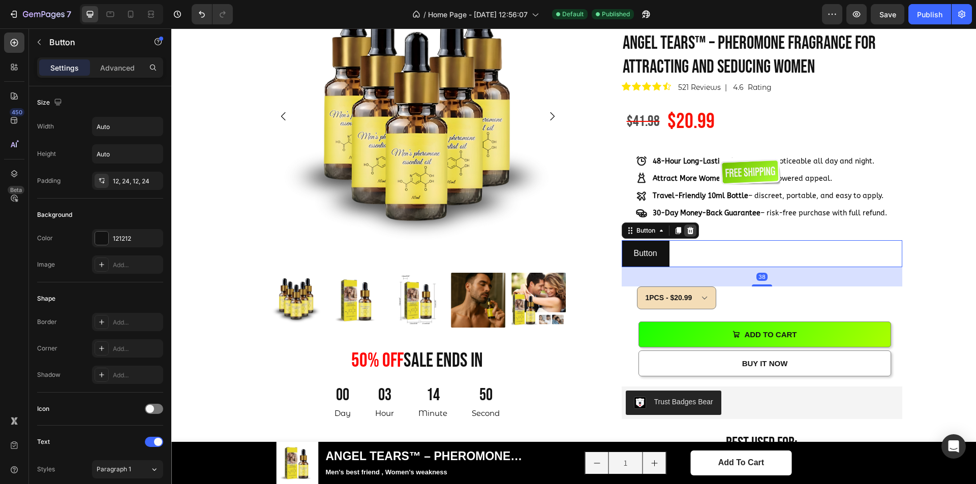
click at [687, 230] on icon at bounding box center [690, 230] width 7 height 7
